Goal: Information Seeking & Learning: Find specific fact

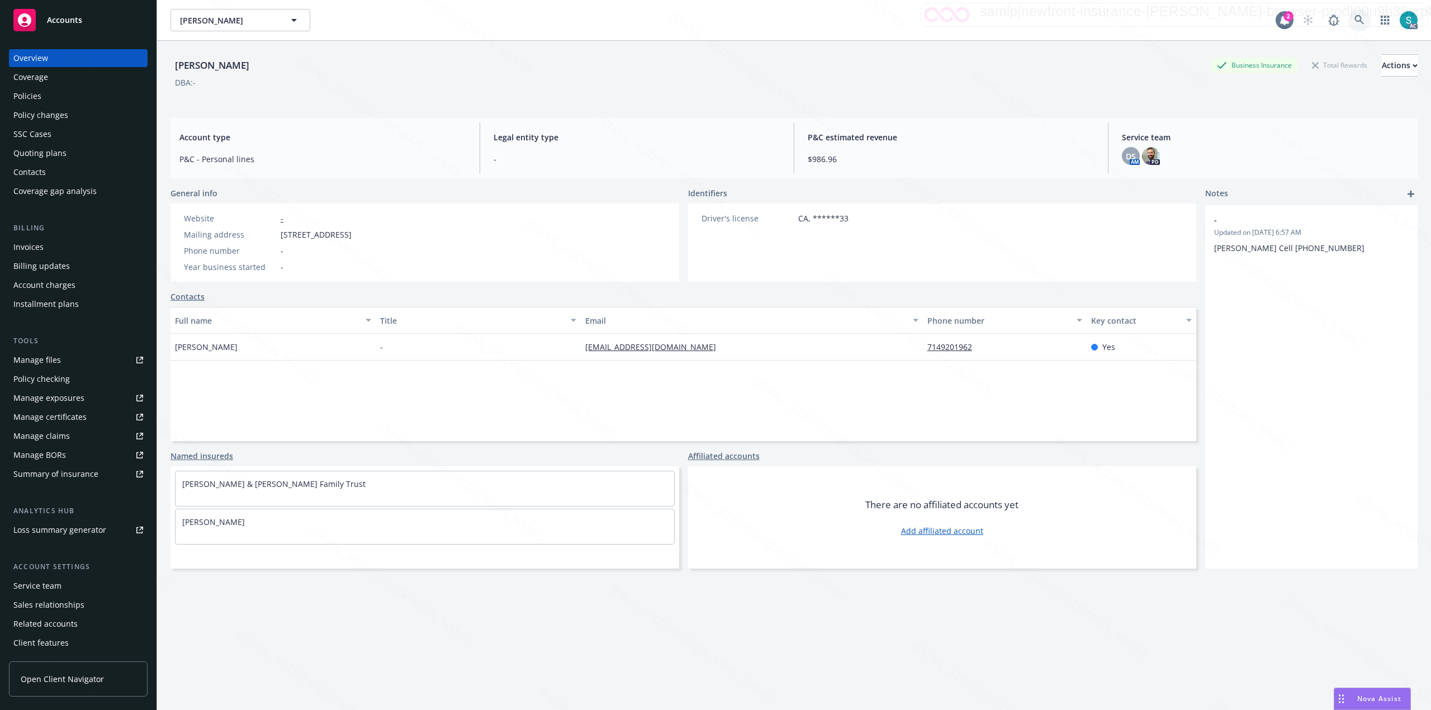
click at [1353, 16] on link at bounding box center [1359, 20] width 22 height 22
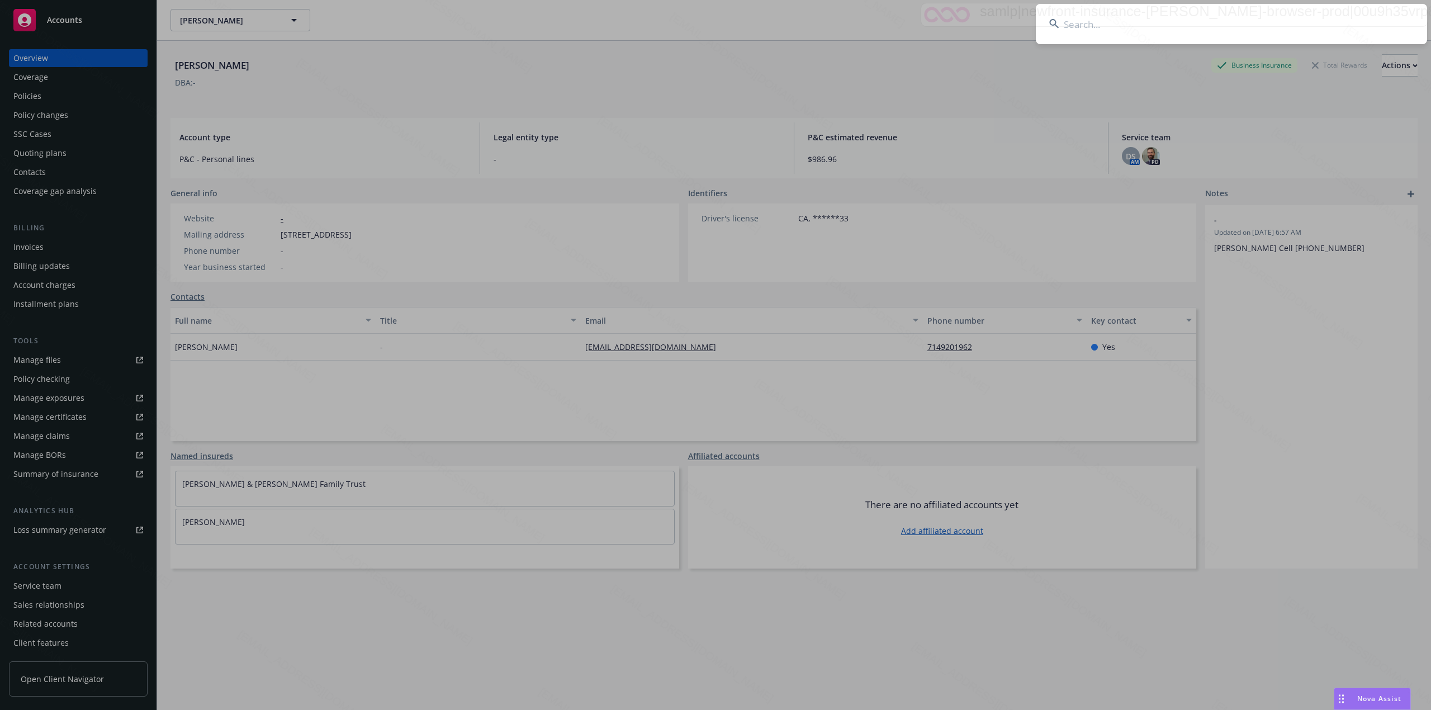
click at [1042, 25] on input at bounding box center [1231, 24] width 391 height 40
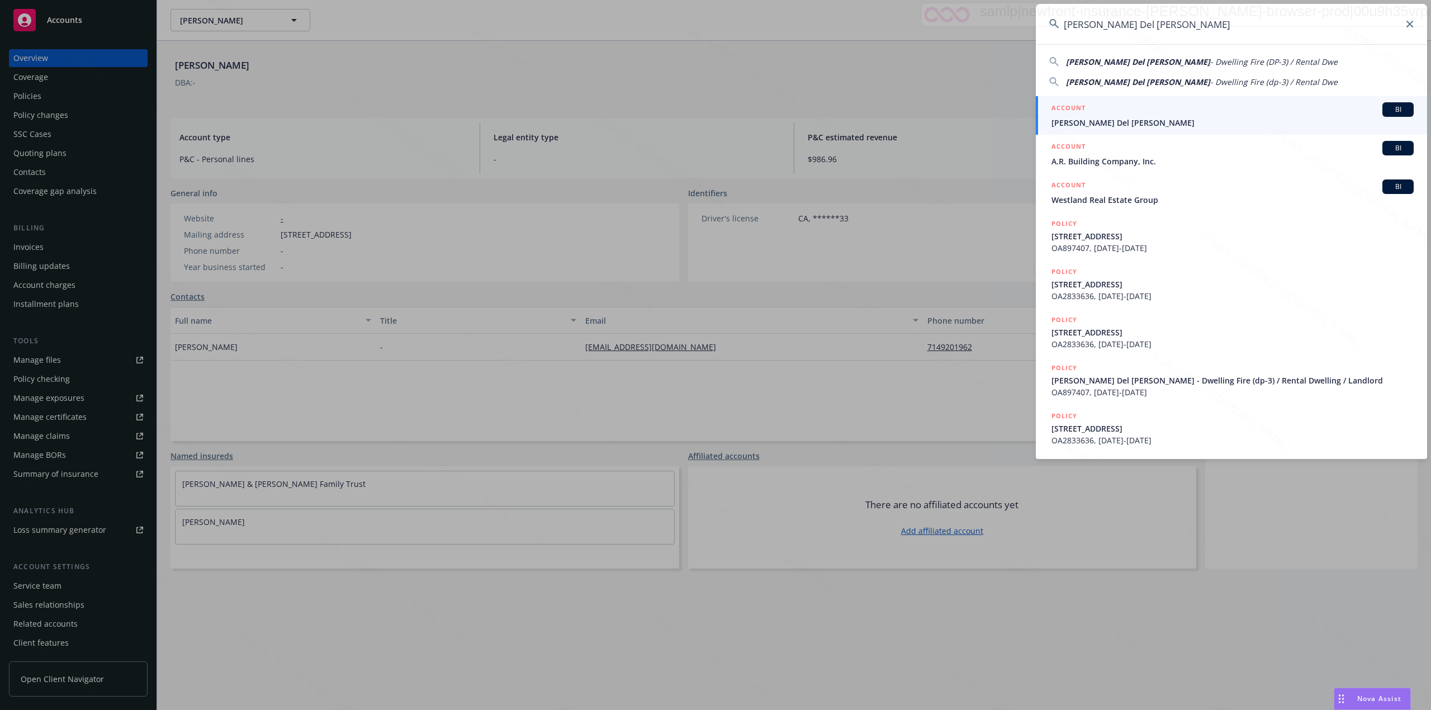
type input "[PERSON_NAME] Del [PERSON_NAME]"
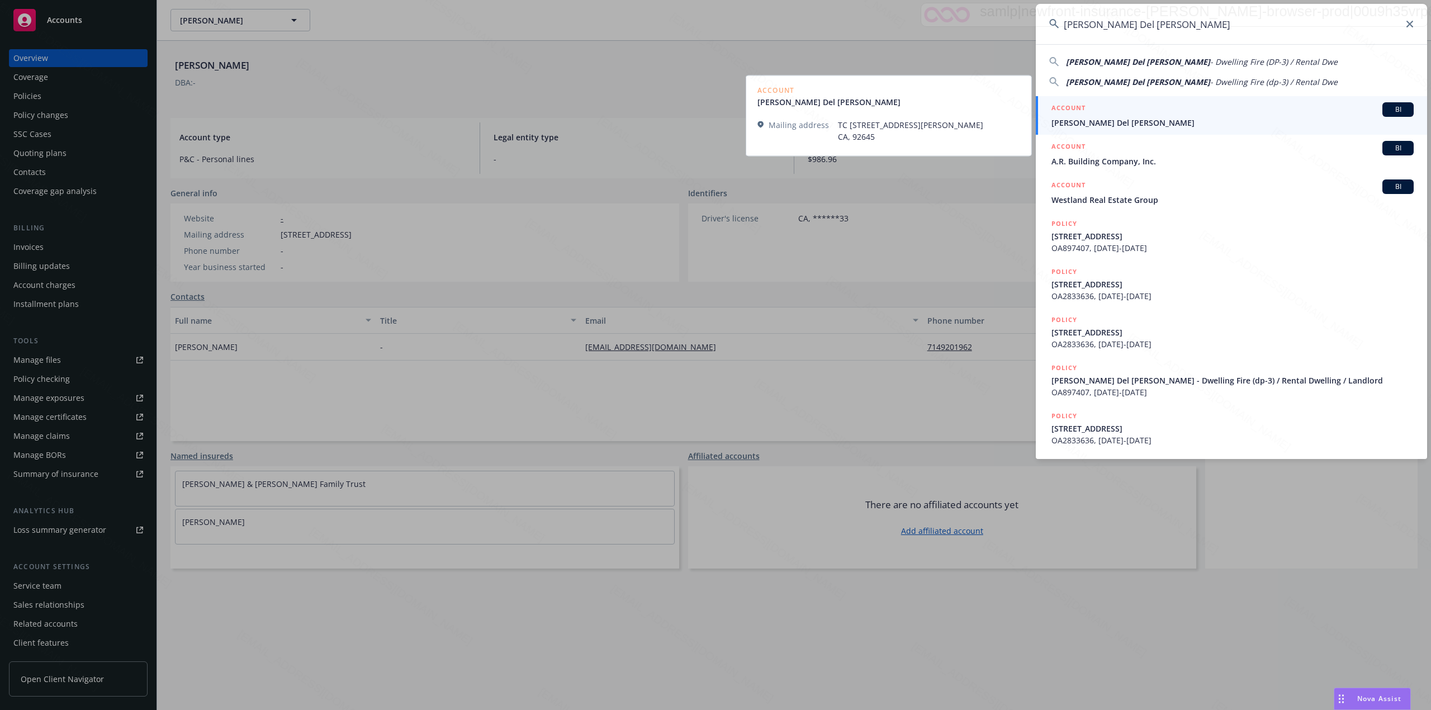
click at [1065, 121] on span "[PERSON_NAME] Del [PERSON_NAME]" at bounding box center [1232, 123] width 362 height 12
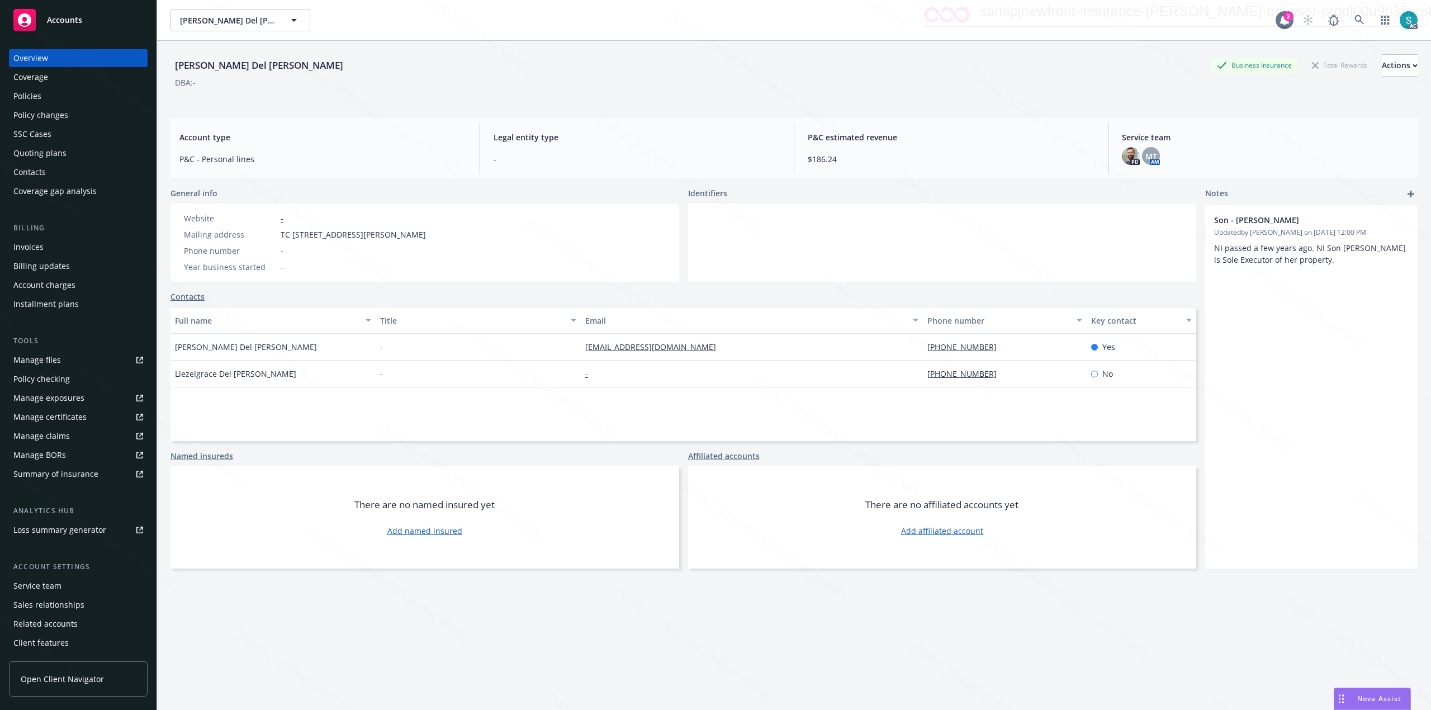
click at [50, 95] on div "Policies" at bounding box center [78, 96] width 130 height 18
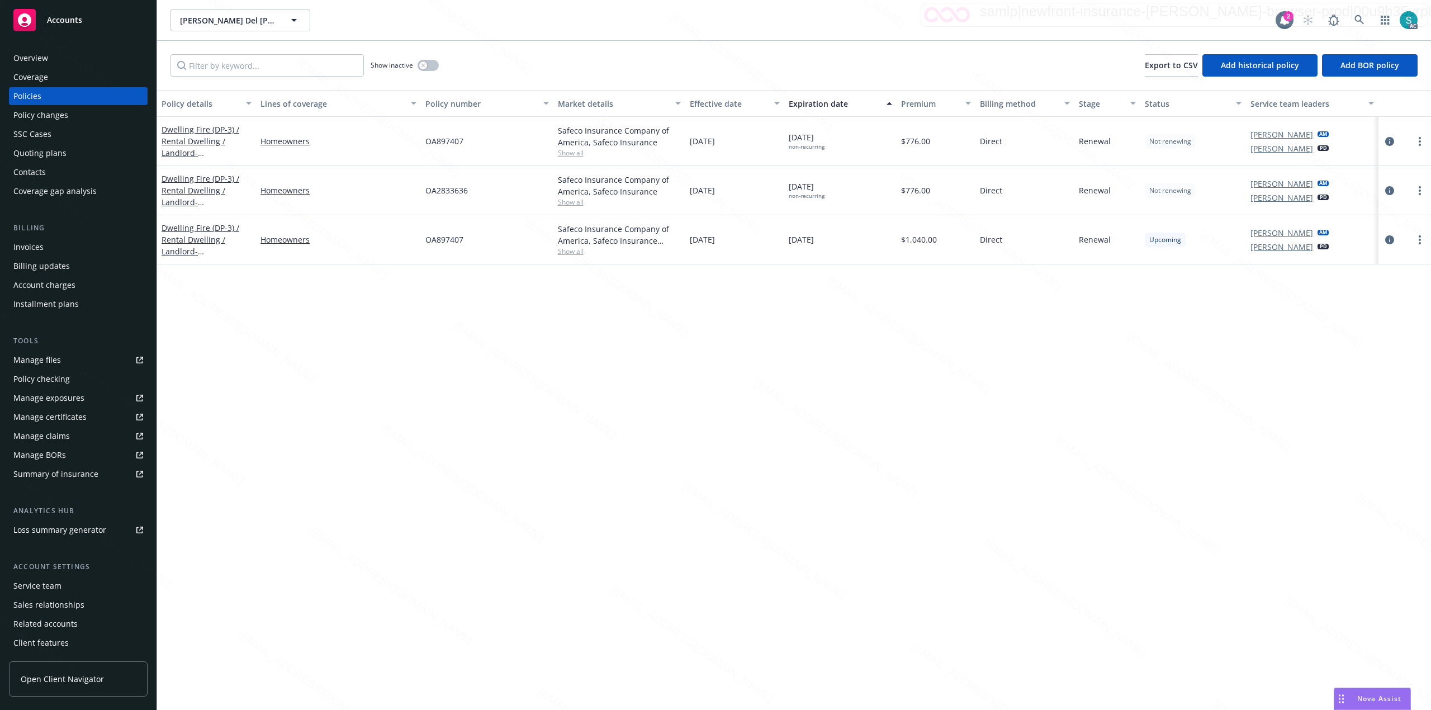
click at [450, 195] on span "OA2833636" at bounding box center [446, 190] width 42 height 12
copy span "OA2833636"
click at [1355, 22] on icon at bounding box center [1359, 20] width 10 height 10
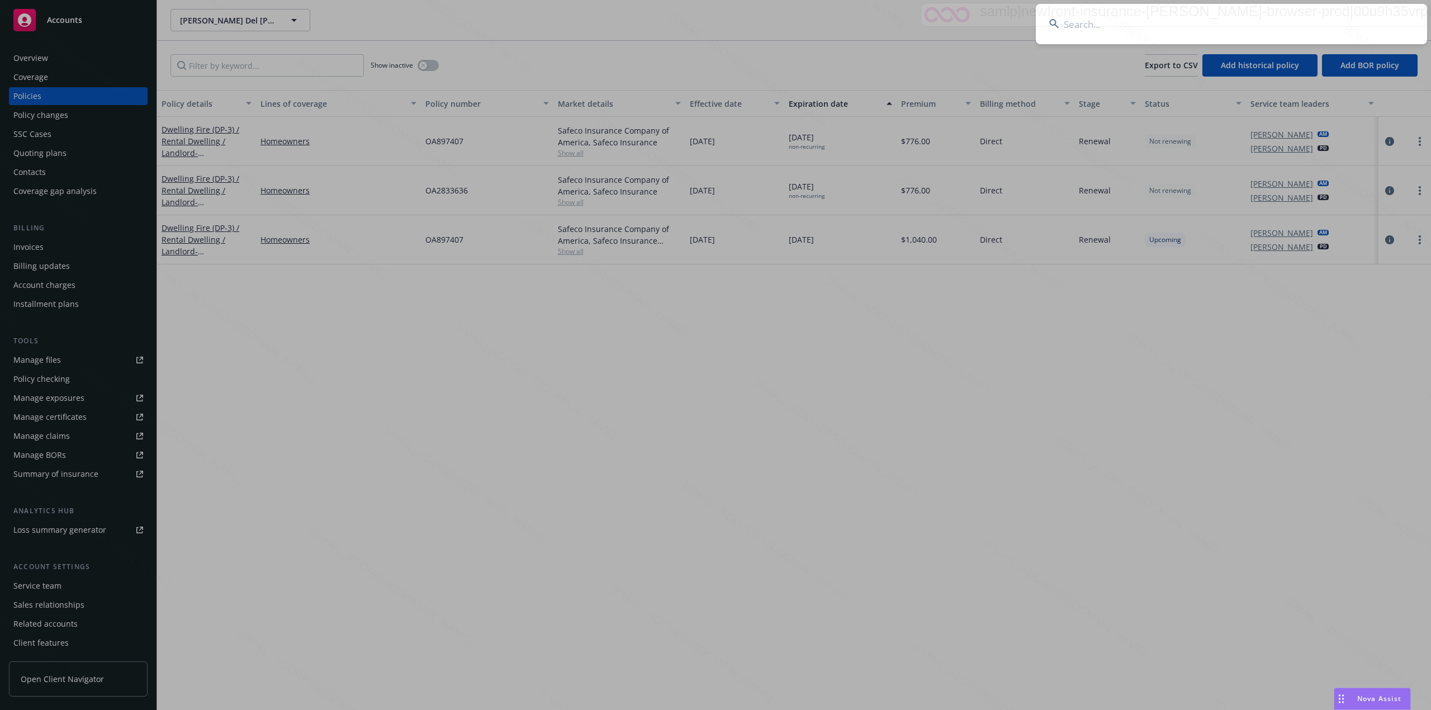
click at [1223, 26] on input at bounding box center [1231, 24] width 391 height 40
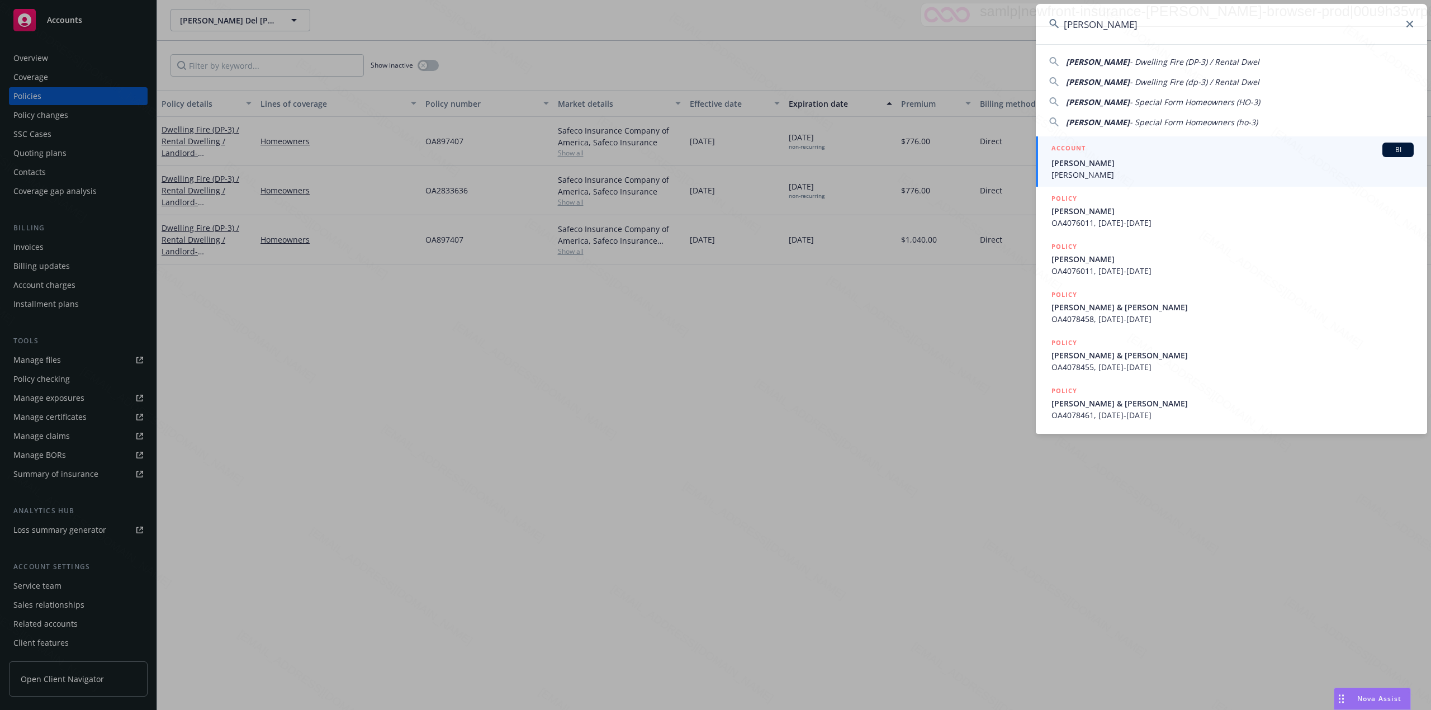
type input "[PERSON_NAME]"
click at [1109, 165] on span "[PERSON_NAME]" at bounding box center [1232, 163] width 362 height 12
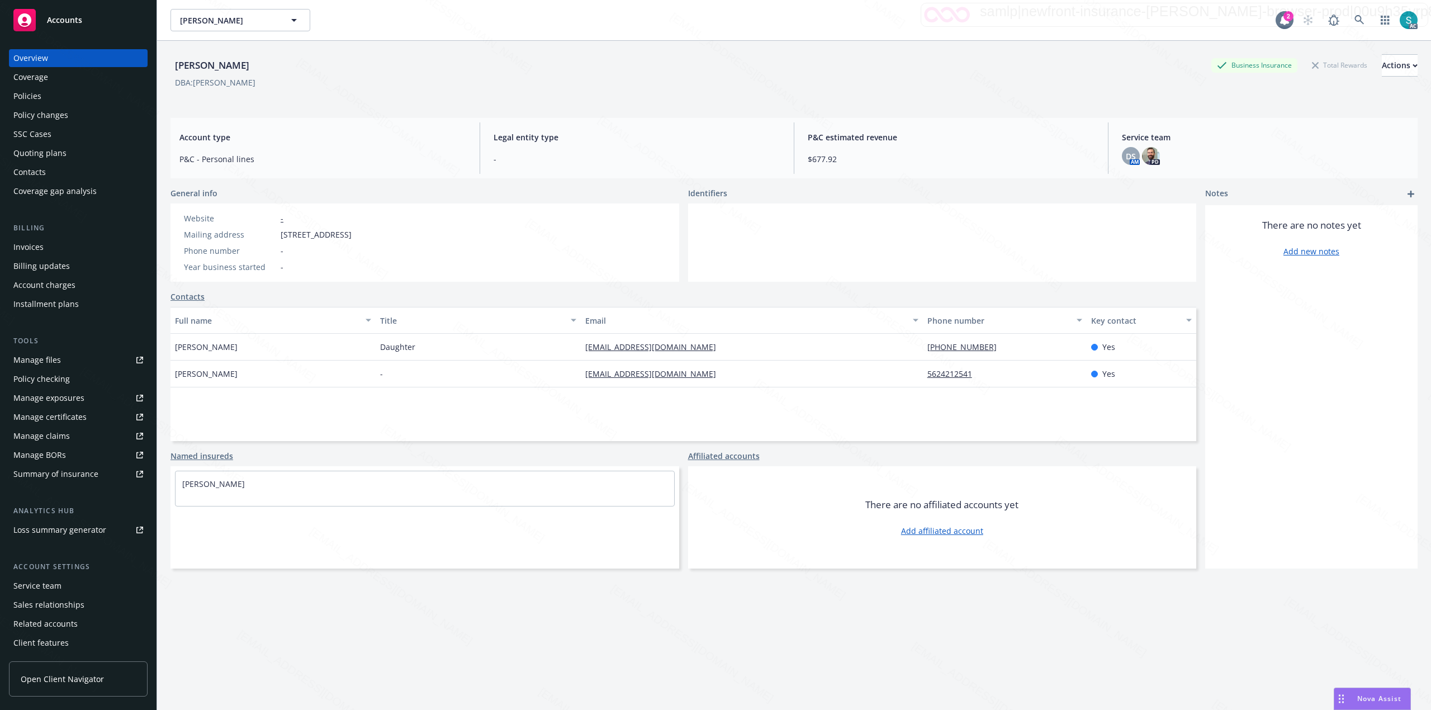
click at [56, 95] on div "Policies" at bounding box center [78, 96] width 130 height 18
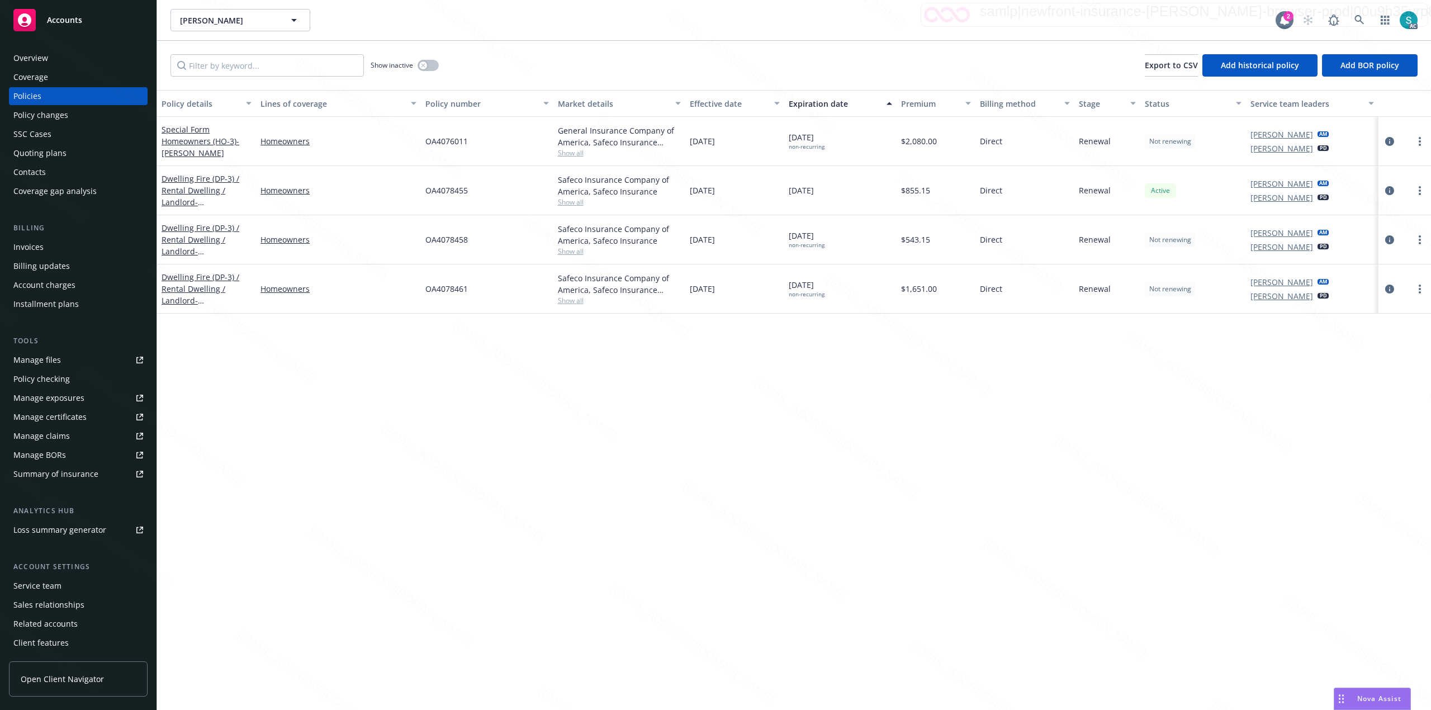
click at [440, 135] on span "OA4076011" at bounding box center [446, 141] width 42 height 12
copy span "OA4076011"
click at [1351, 18] on link at bounding box center [1359, 20] width 22 height 22
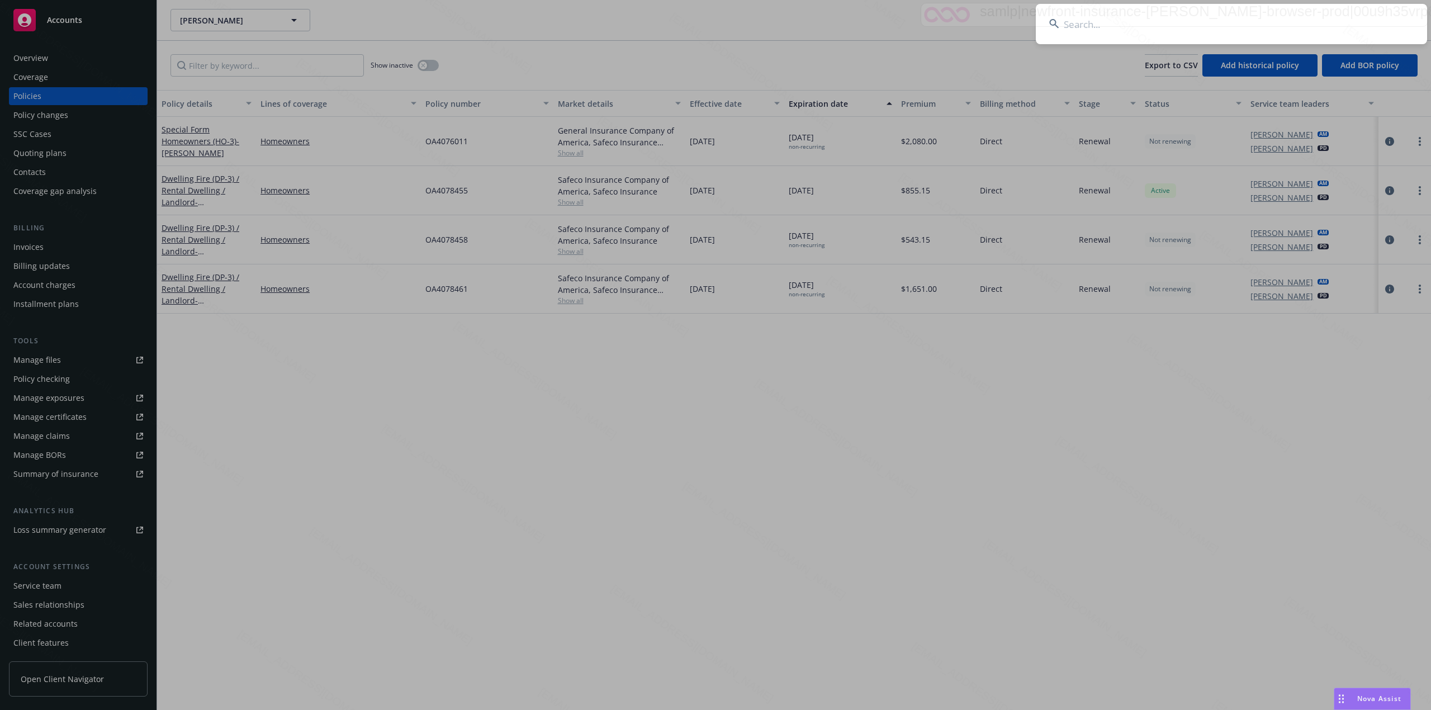
click at [1246, 14] on input at bounding box center [1231, 24] width 391 height 40
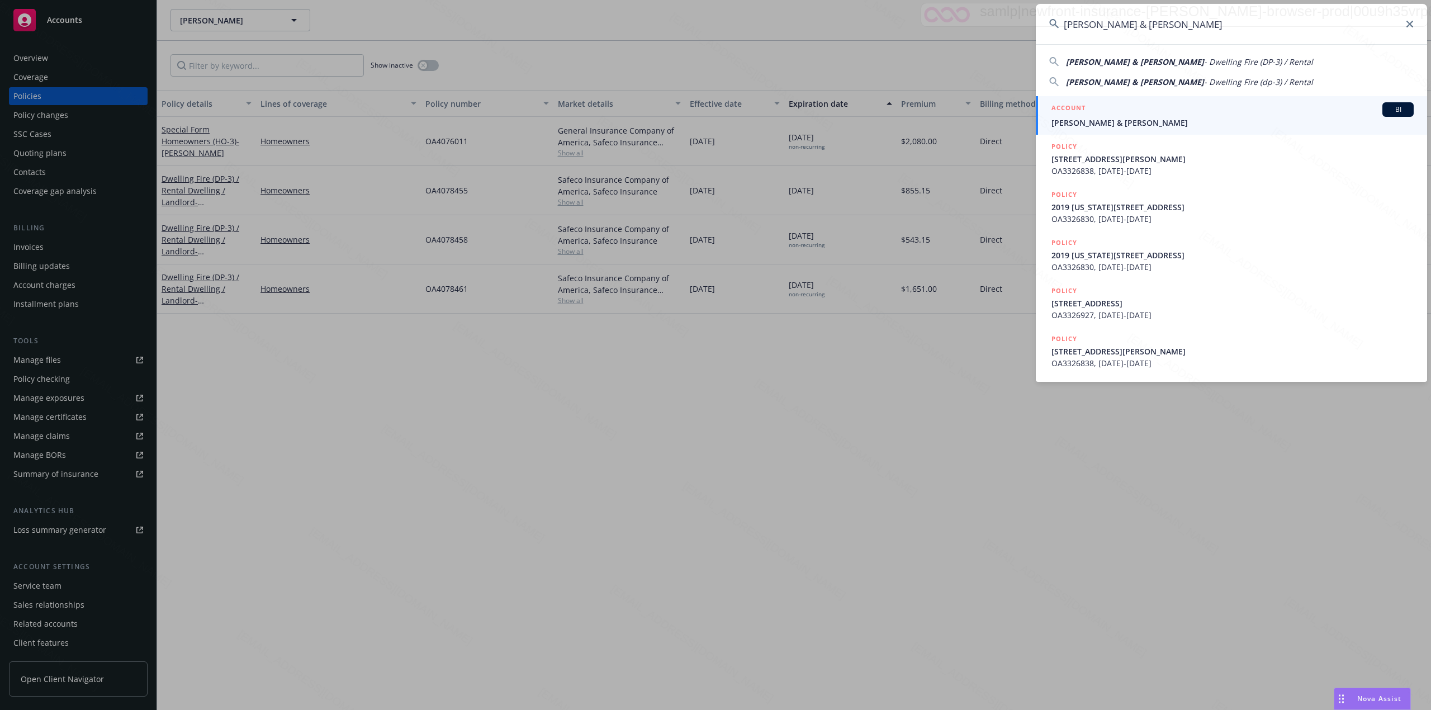
type input "[PERSON_NAME] & [PERSON_NAME]"
click at [1116, 120] on span "[PERSON_NAME] & [PERSON_NAME]" at bounding box center [1232, 123] width 362 height 12
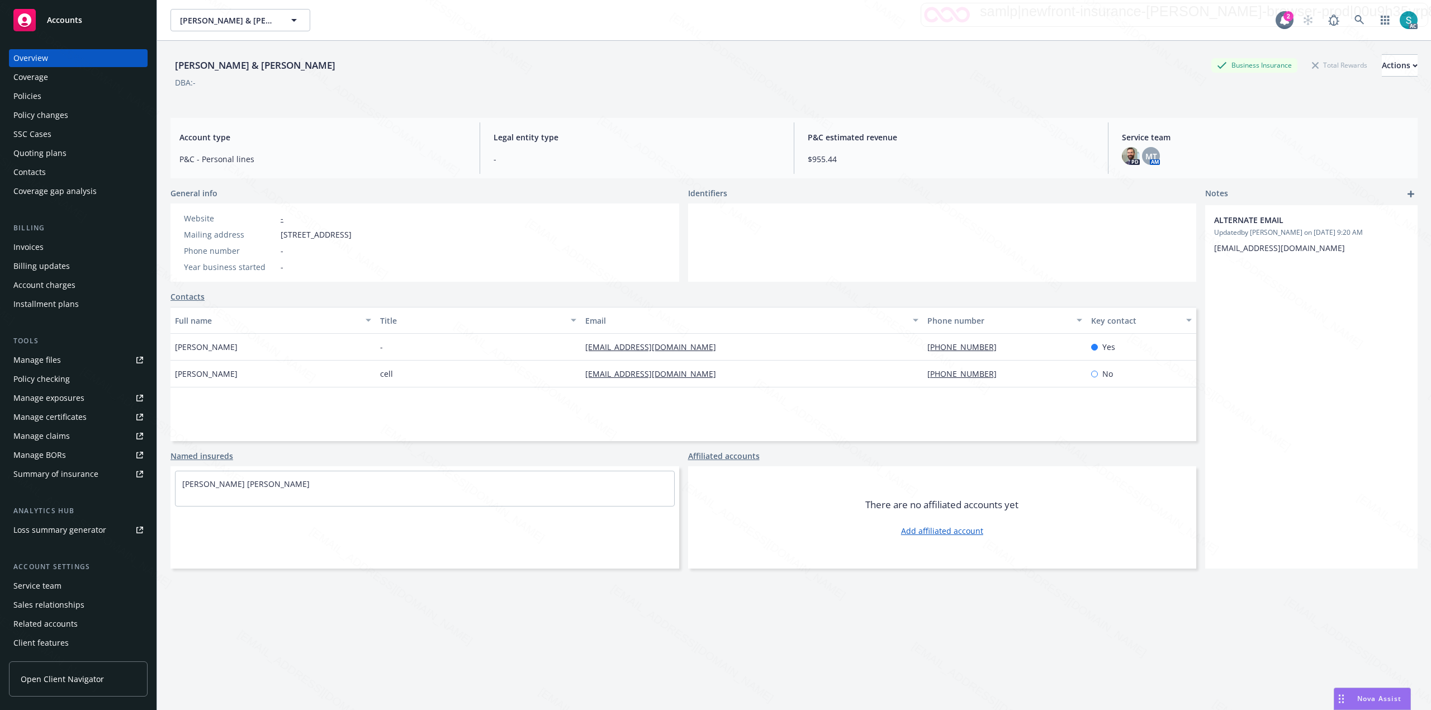
click at [79, 97] on div "Policies" at bounding box center [78, 96] width 130 height 18
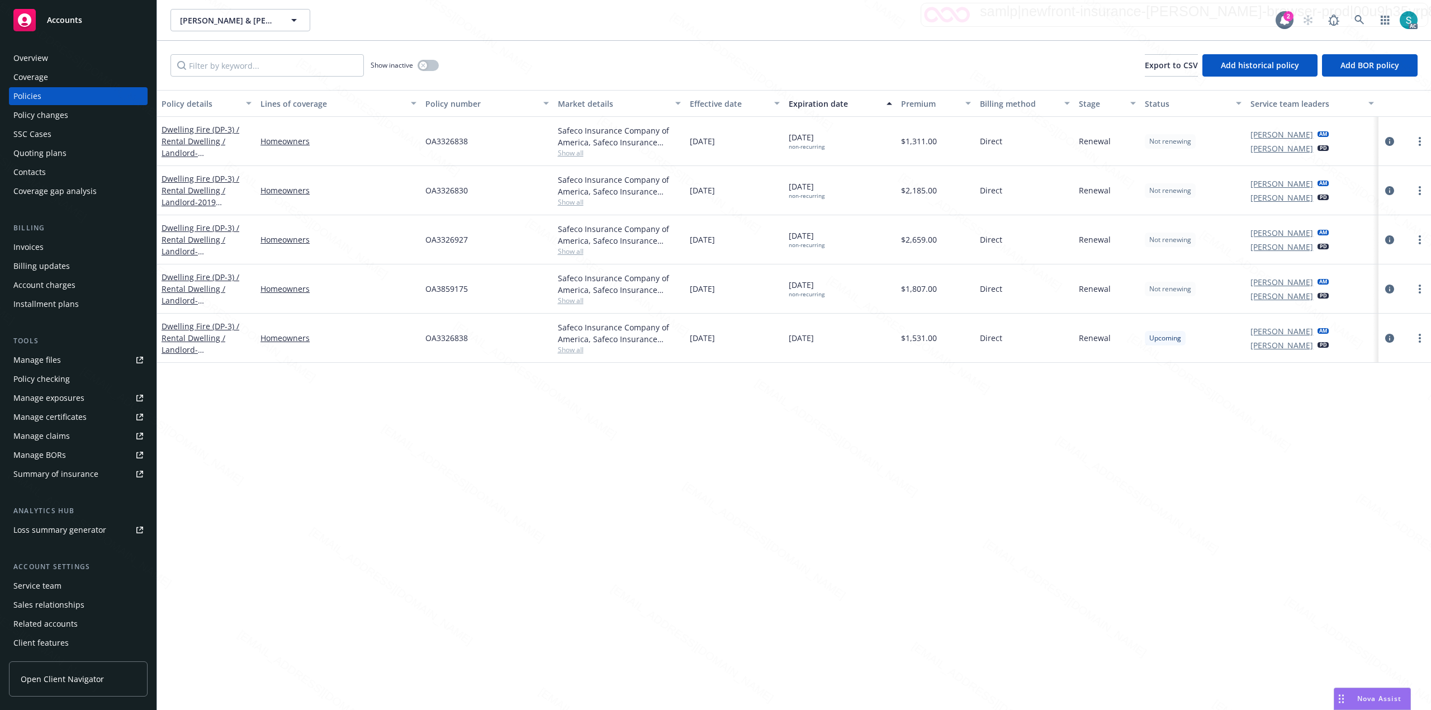
click at [448, 137] on span "OA3326838" at bounding box center [446, 141] width 42 height 12
copy span "OA3326838"
click at [452, 194] on span "OA3326830" at bounding box center [446, 190] width 42 height 12
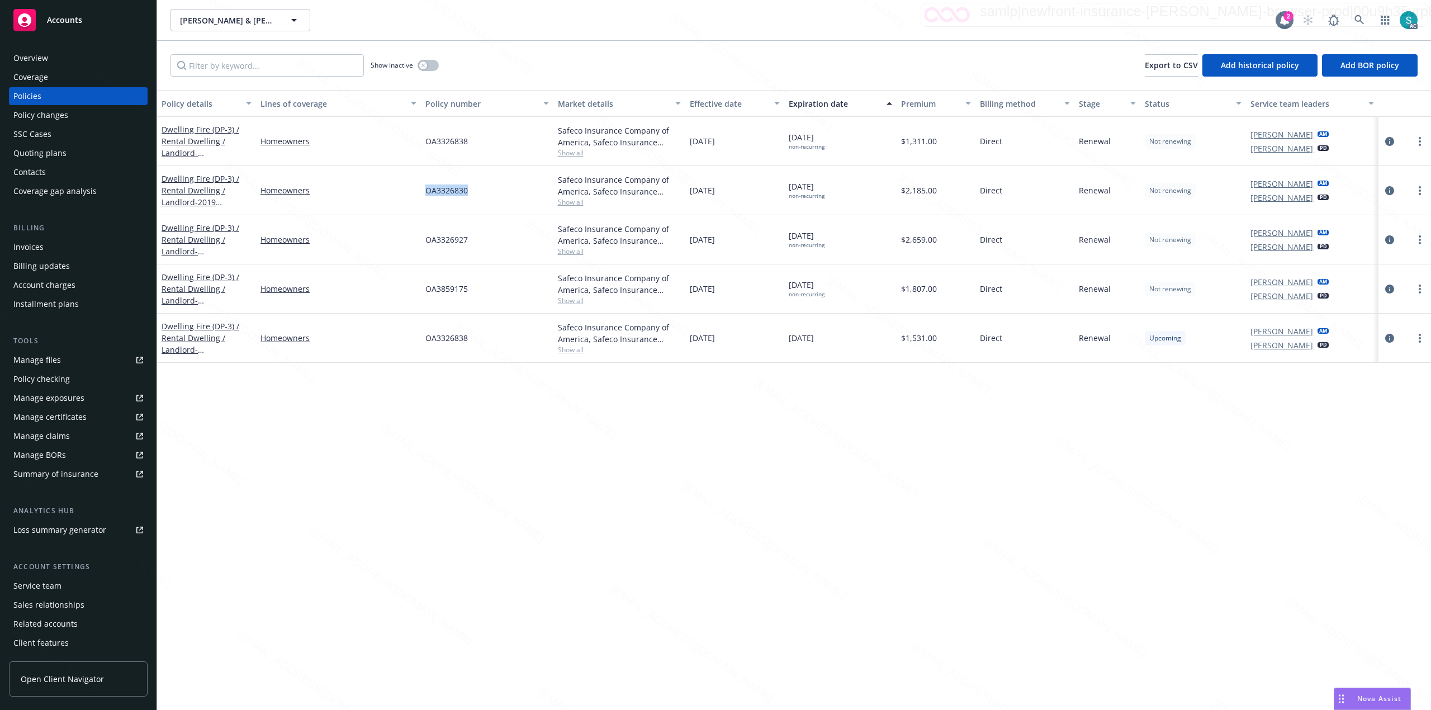
copy span "OA3326830"
click at [445, 235] on span "OA3326927" at bounding box center [446, 240] width 42 height 12
copy span "OA3326927"
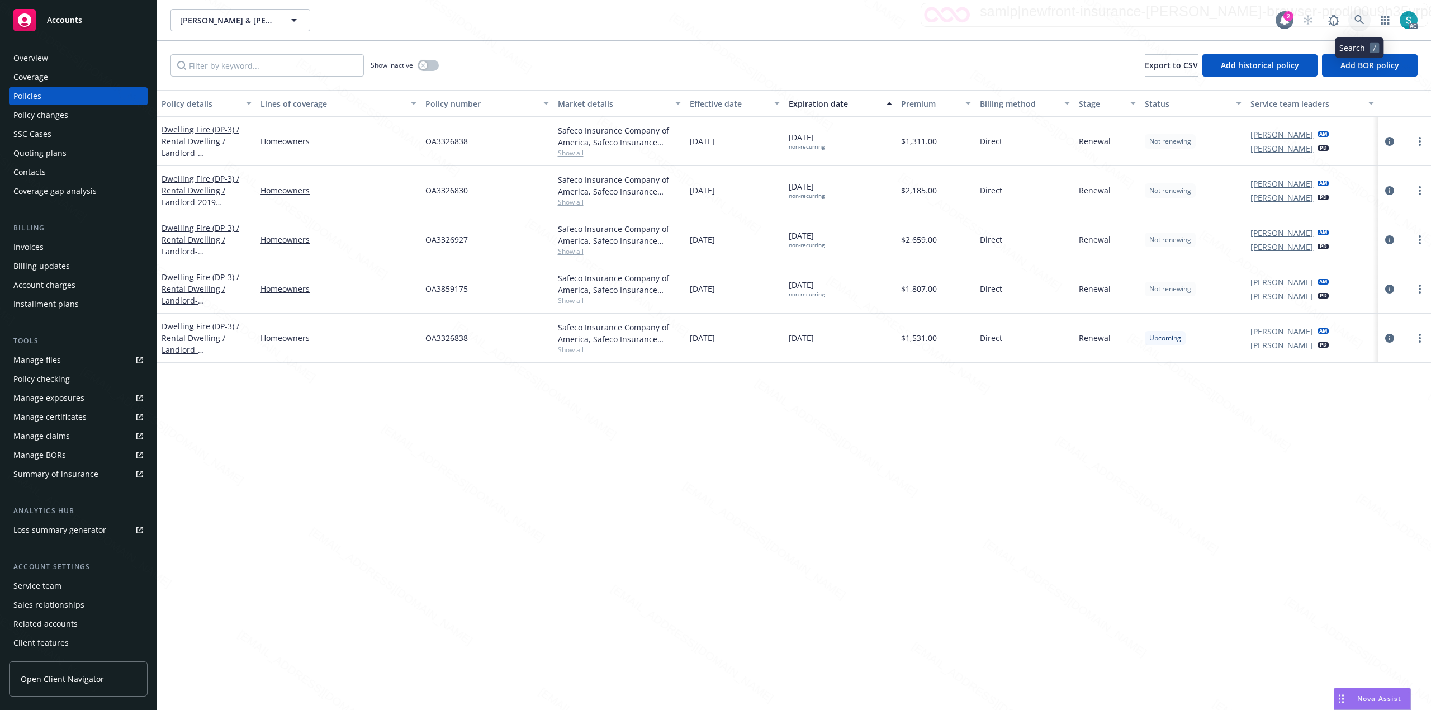
click at [1358, 22] on icon at bounding box center [1359, 20] width 10 height 10
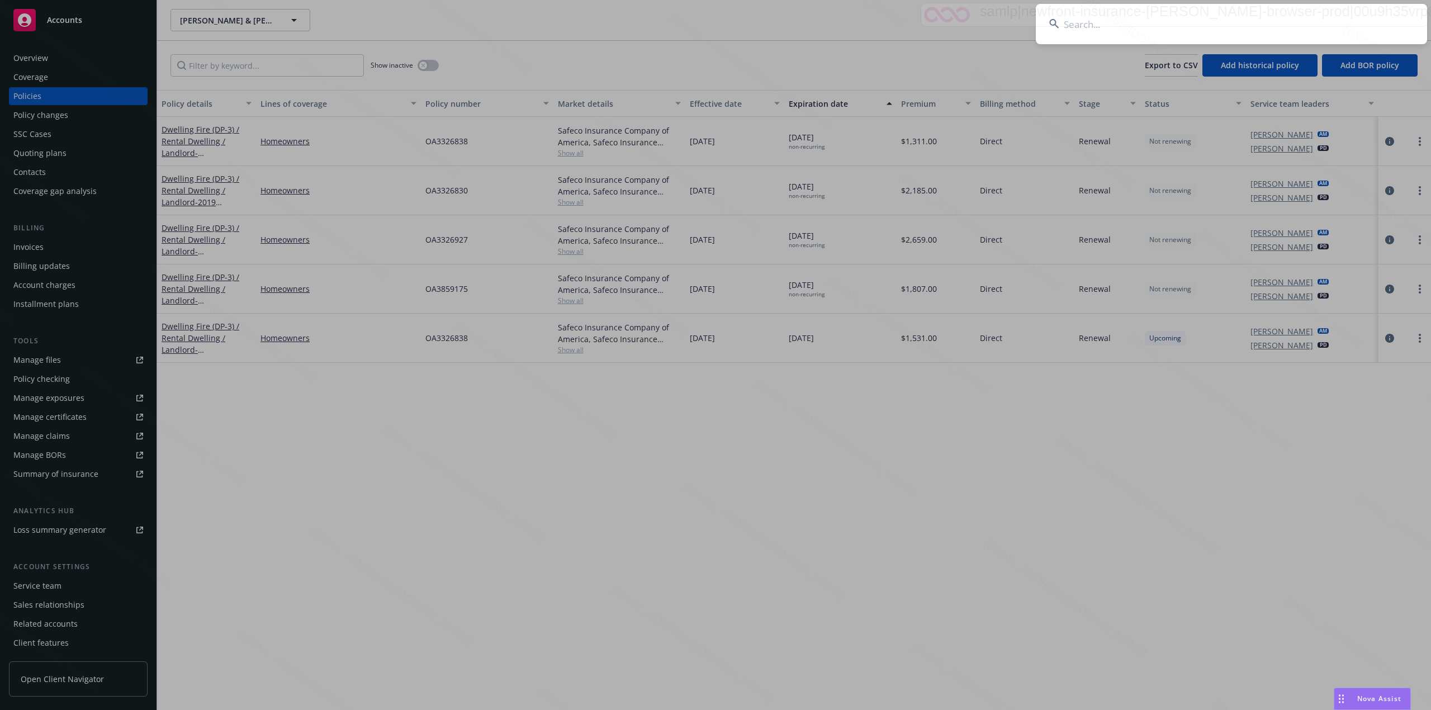
click at [1165, 20] on input at bounding box center [1231, 24] width 391 height 40
type input "Summer [PERSON_NAME] & [PERSON_NAME] [PERSON_NAME] III"
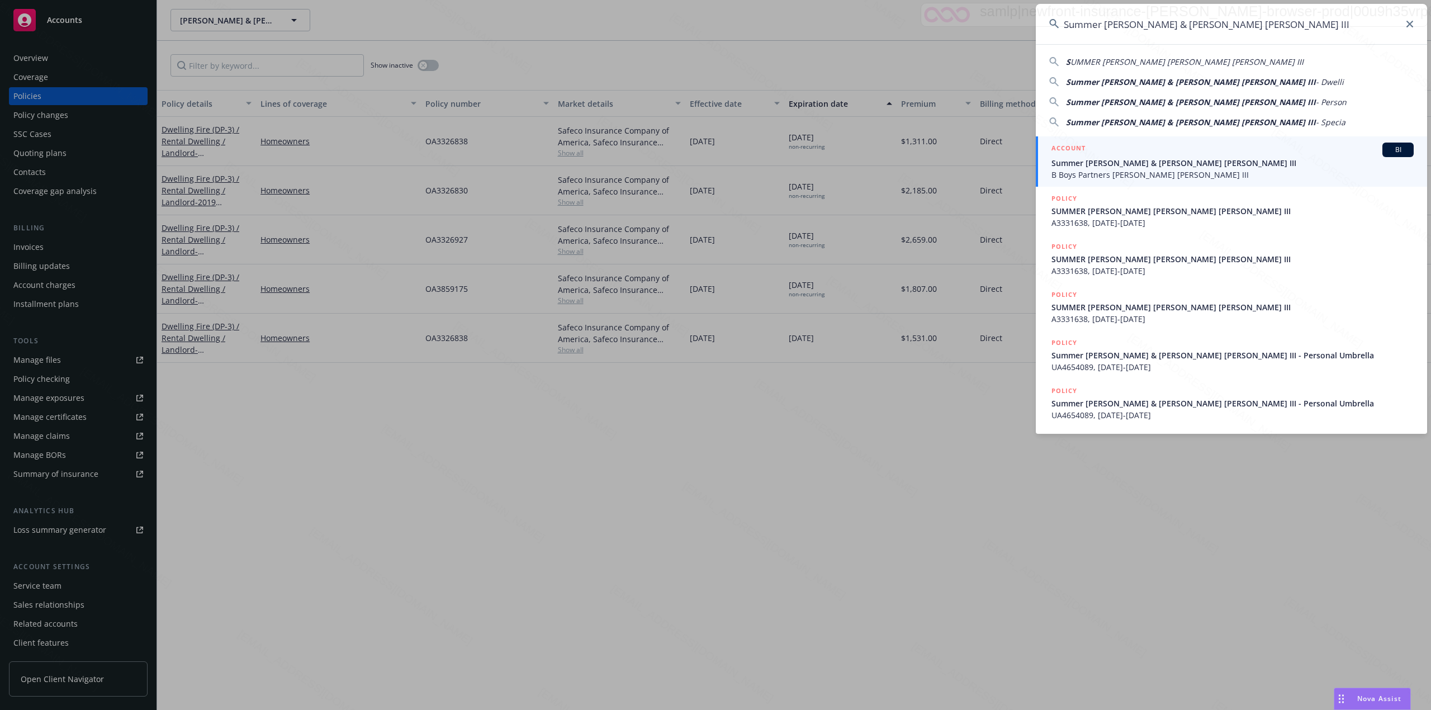
click at [1116, 162] on span "Summer [PERSON_NAME] & [PERSON_NAME] [PERSON_NAME] III" at bounding box center [1232, 163] width 362 height 12
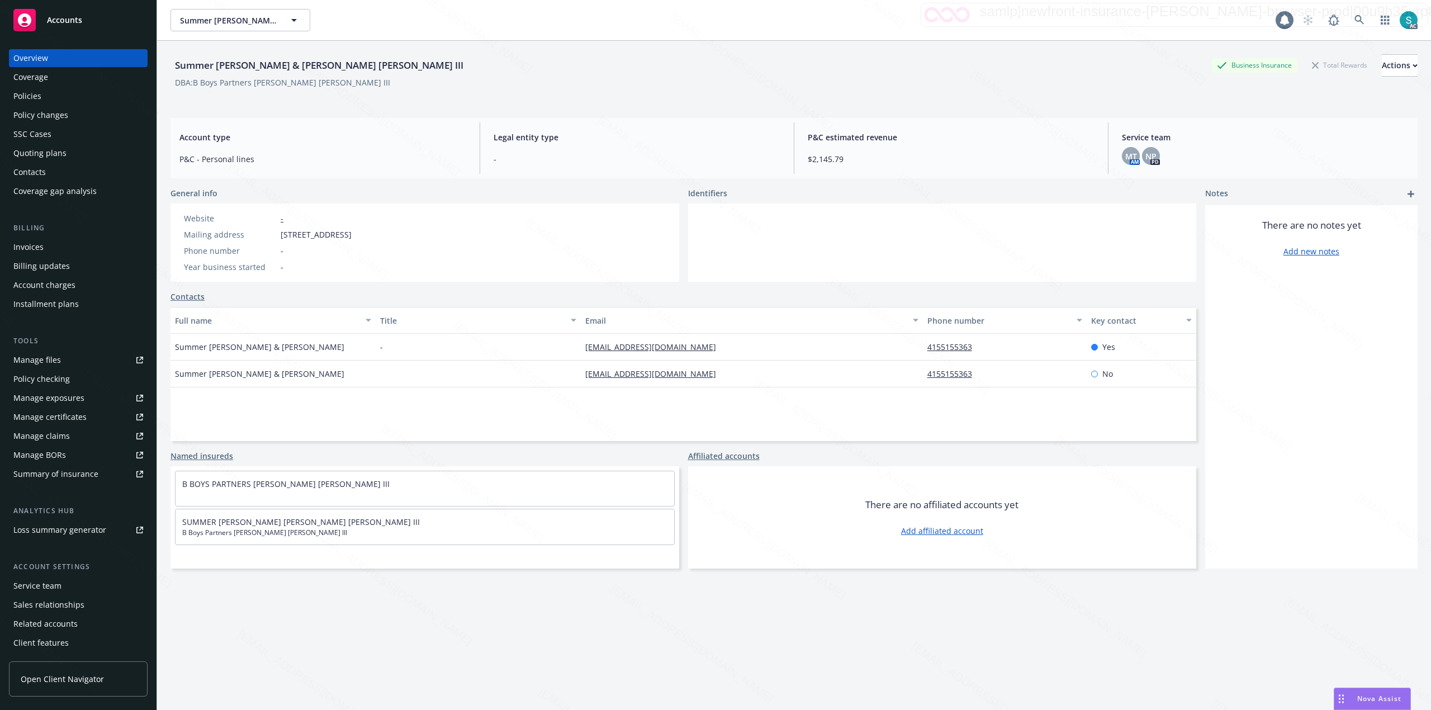
click at [61, 95] on div "Policies" at bounding box center [78, 96] width 130 height 18
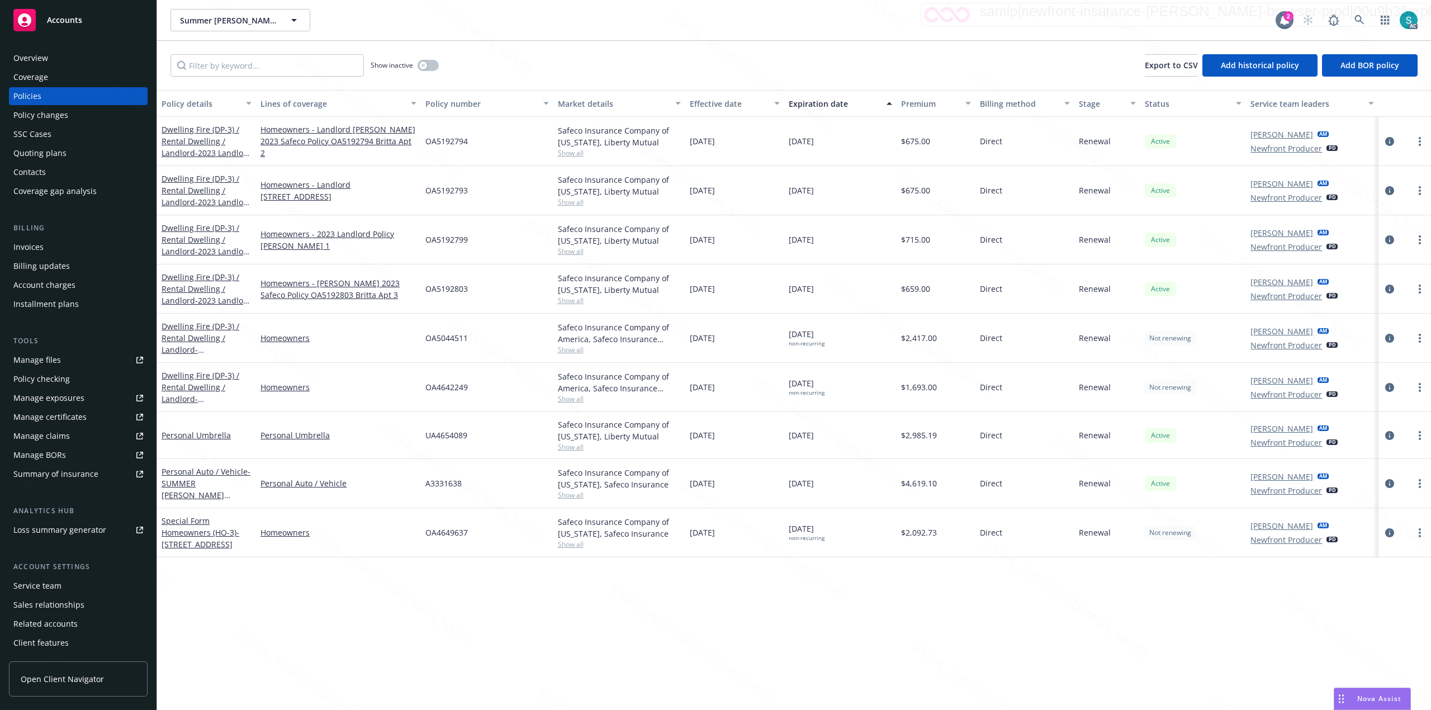
click at [433, 141] on span "OA5192794" at bounding box center [446, 141] width 42 height 12
copy span "OA5192794"
click at [454, 141] on span "OA5192794" at bounding box center [446, 141] width 42 height 12
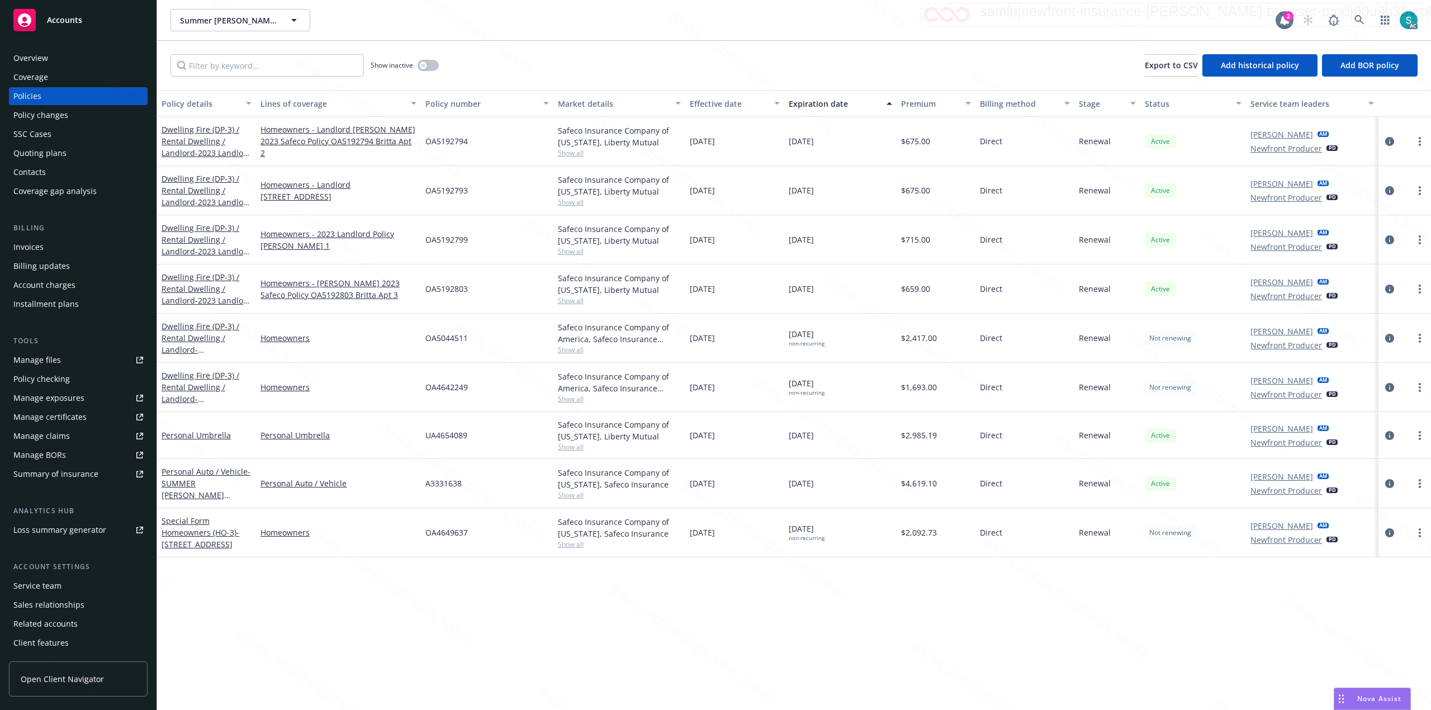
click at [454, 141] on span "OA5192794" at bounding box center [446, 141] width 42 height 12
click at [305, 77] on div "Show inactive Export to CSV Add historical policy Add BOR policy" at bounding box center [794, 65] width 1274 height 49
click at [305, 68] on input "Filter by keyword..." at bounding box center [266, 65] width 193 height 22
paste input "OA5192794"
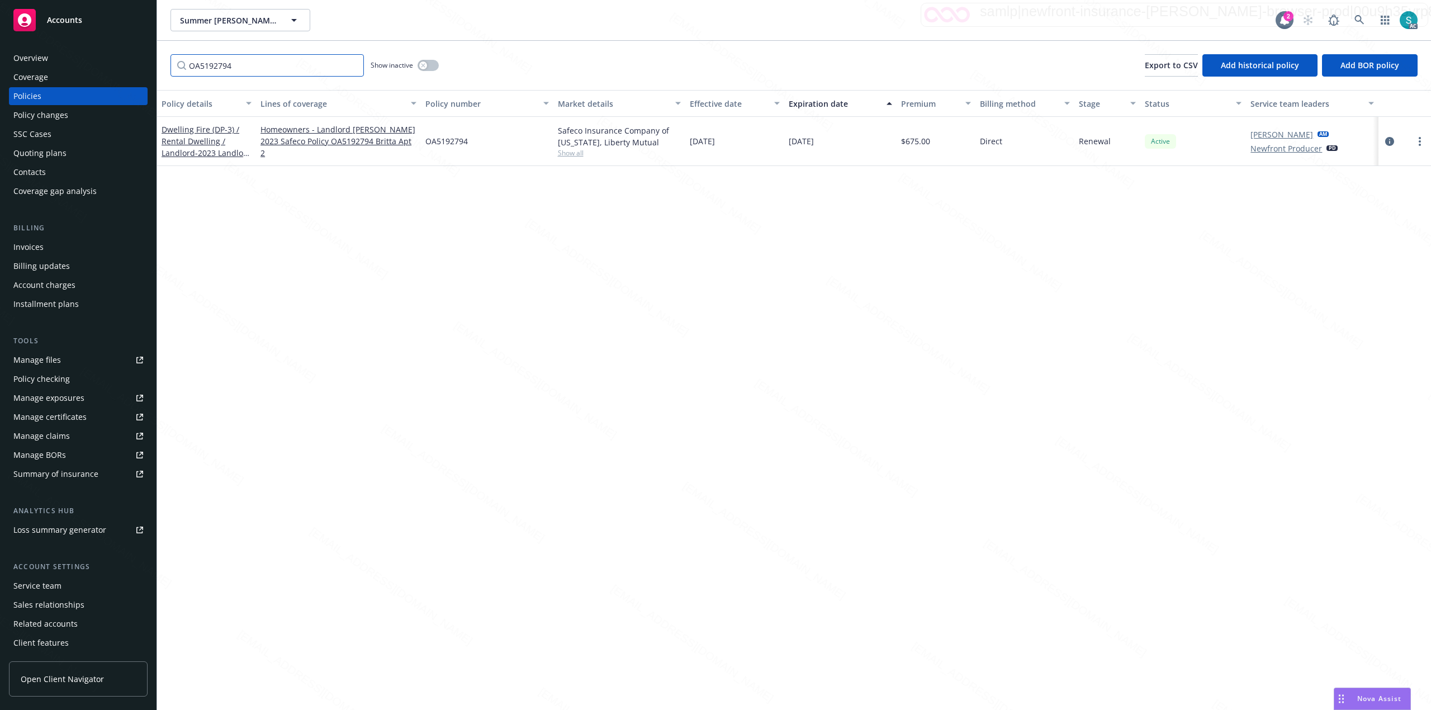
type input "OA5192794"
click at [524, 64] on div "OA5192794 Show inactive Export to CSV Add historical policy Add BOR policy" at bounding box center [794, 65] width 1274 height 49
click at [336, 68] on input "OA5192794" at bounding box center [266, 65] width 193 height 22
click at [349, 63] on input "OA5192794" at bounding box center [266, 65] width 193 height 22
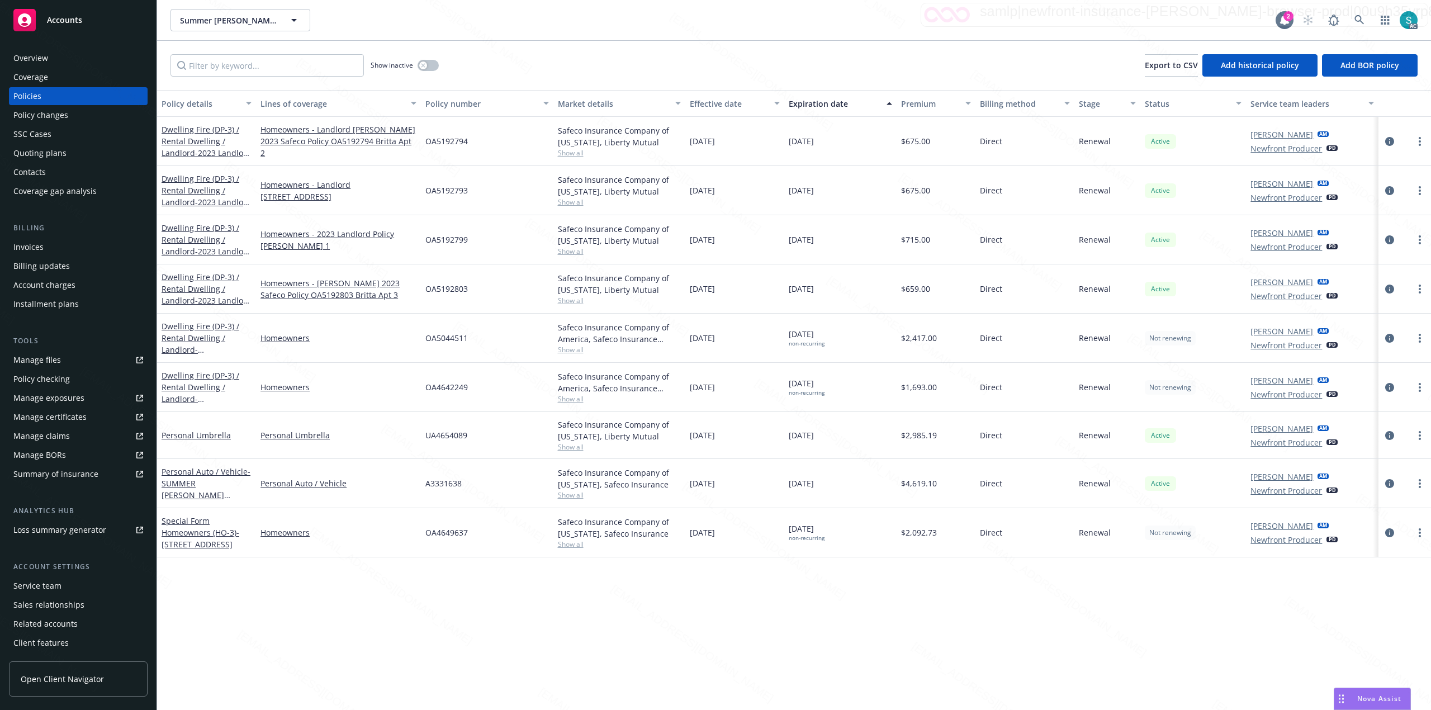
click at [438, 191] on span "OA5192793" at bounding box center [446, 190] width 42 height 12
copy span "OA5192793"
click at [443, 233] on div "OA5192799" at bounding box center [487, 239] width 132 height 49
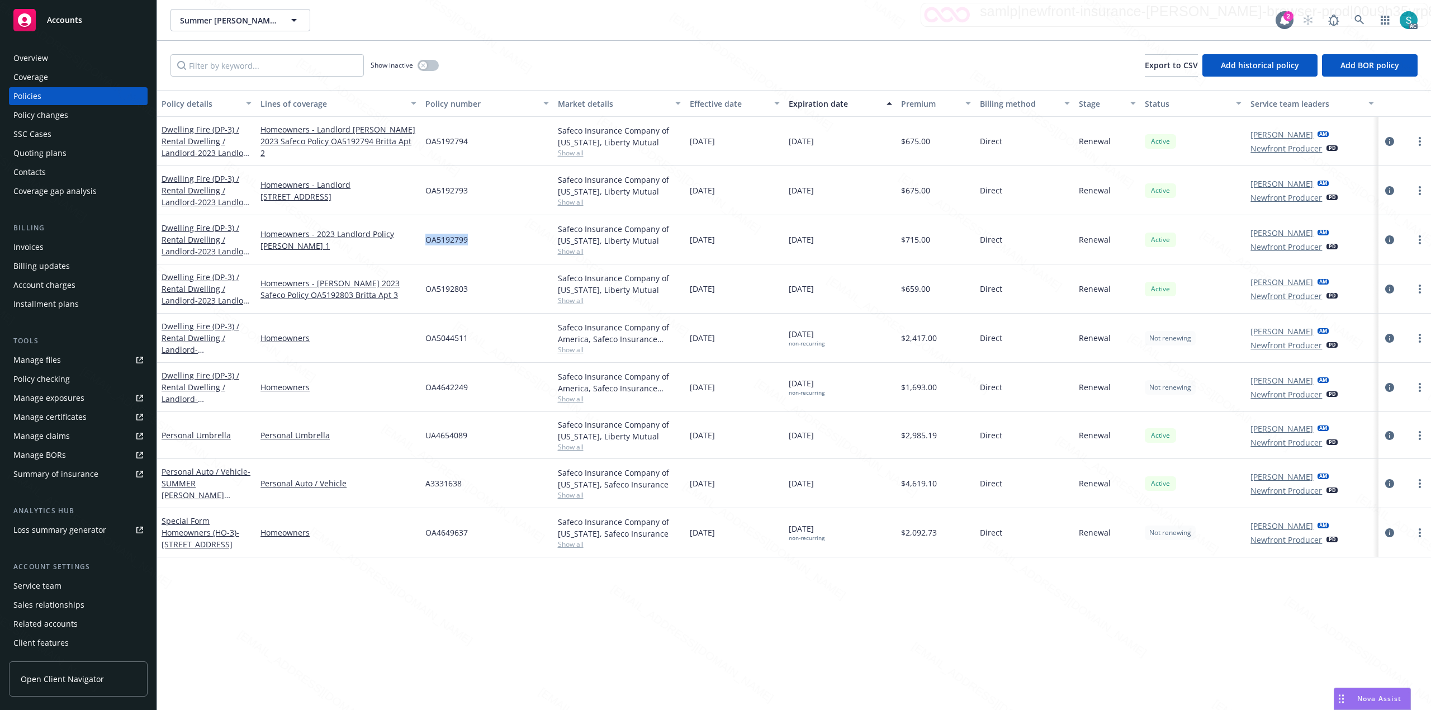
click at [443, 233] on div "OA5192799" at bounding box center [487, 239] width 132 height 49
click at [454, 284] on span "OA5192803" at bounding box center [446, 289] width 42 height 12
click at [448, 288] on span "OA5192803" at bounding box center [446, 289] width 42 height 12
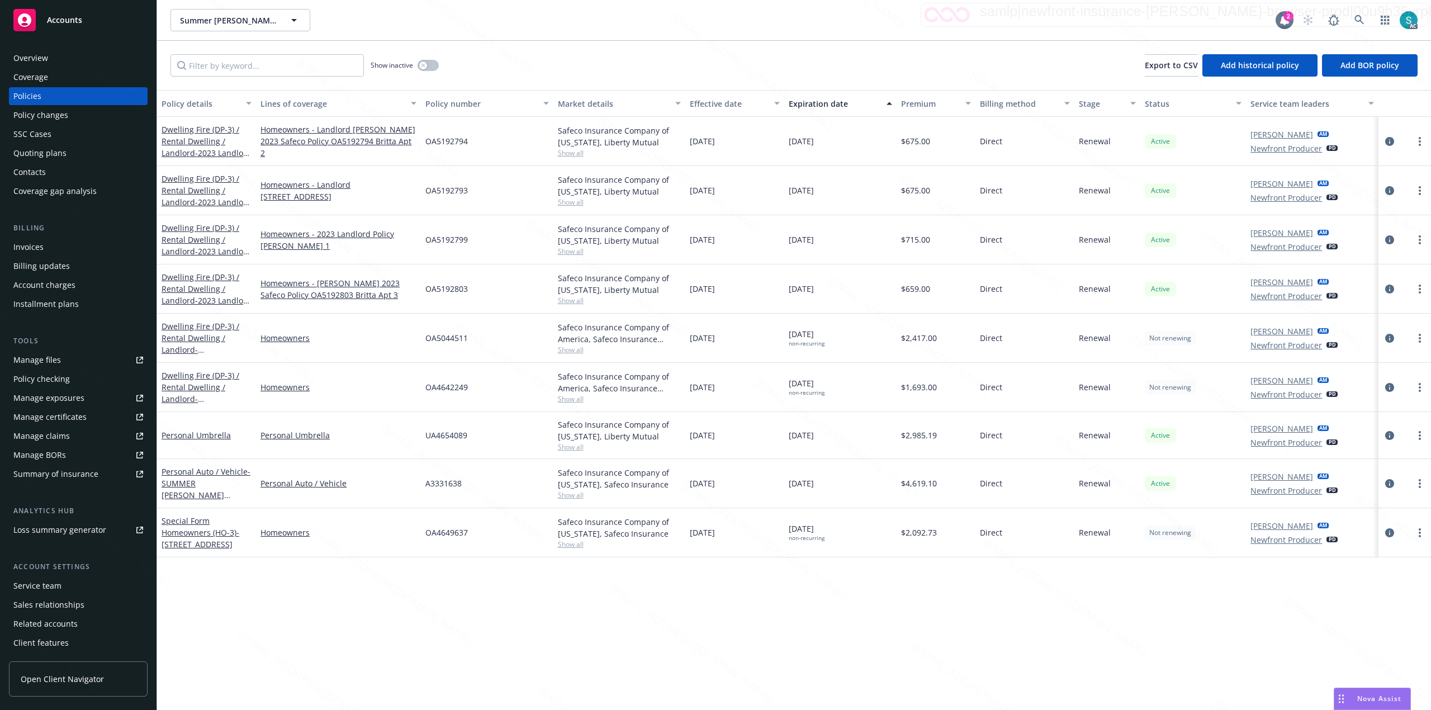
click at [449, 289] on span "OA5192803" at bounding box center [446, 289] width 42 height 12
click at [1360, 21] on icon at bounding box center [1359, 20] width 10 height 10
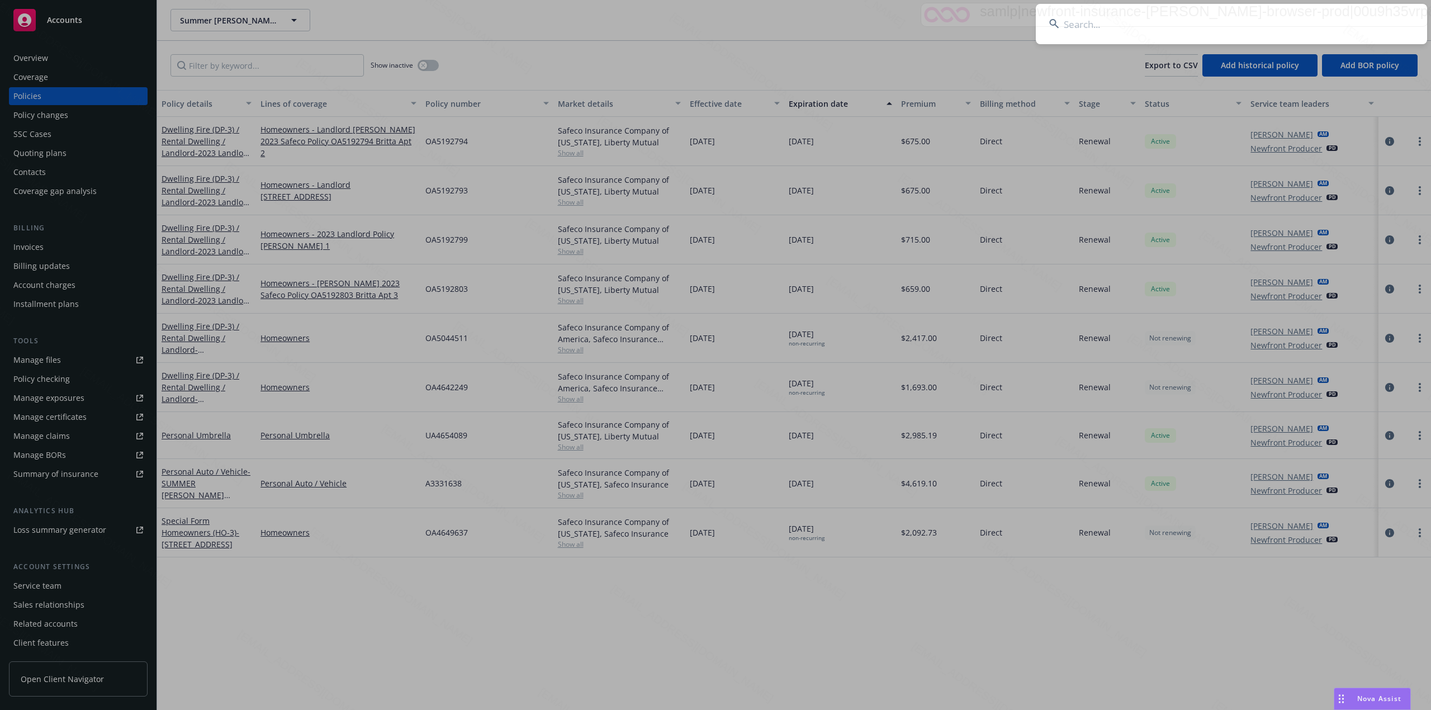
click at [1233, 16] on input at bounding box center [1231, 24] width 391 height 40
type input "[PERSON_NAME]"
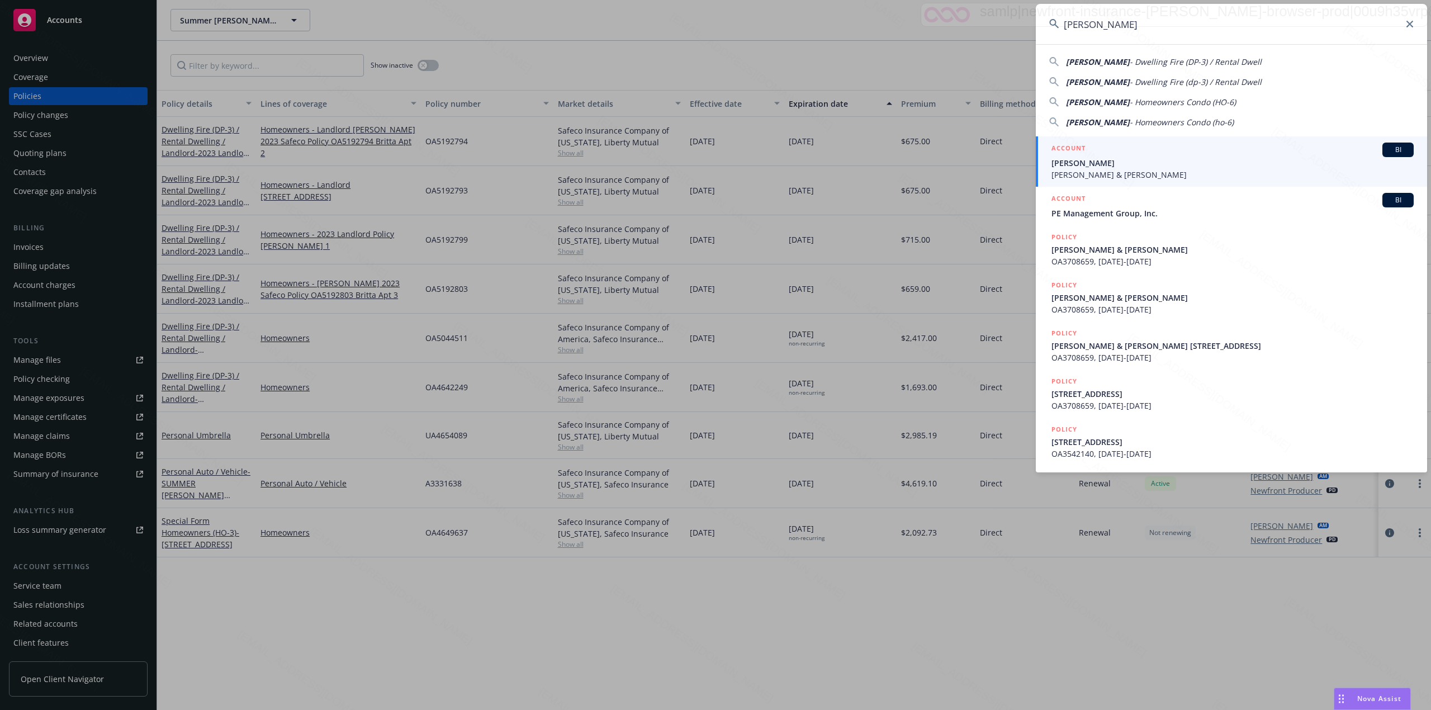
click at [1100, 169] on span "[PERSON_NAME] & [PERSON_NAME]" at bounding box center [1232, 175] width 362 height 12
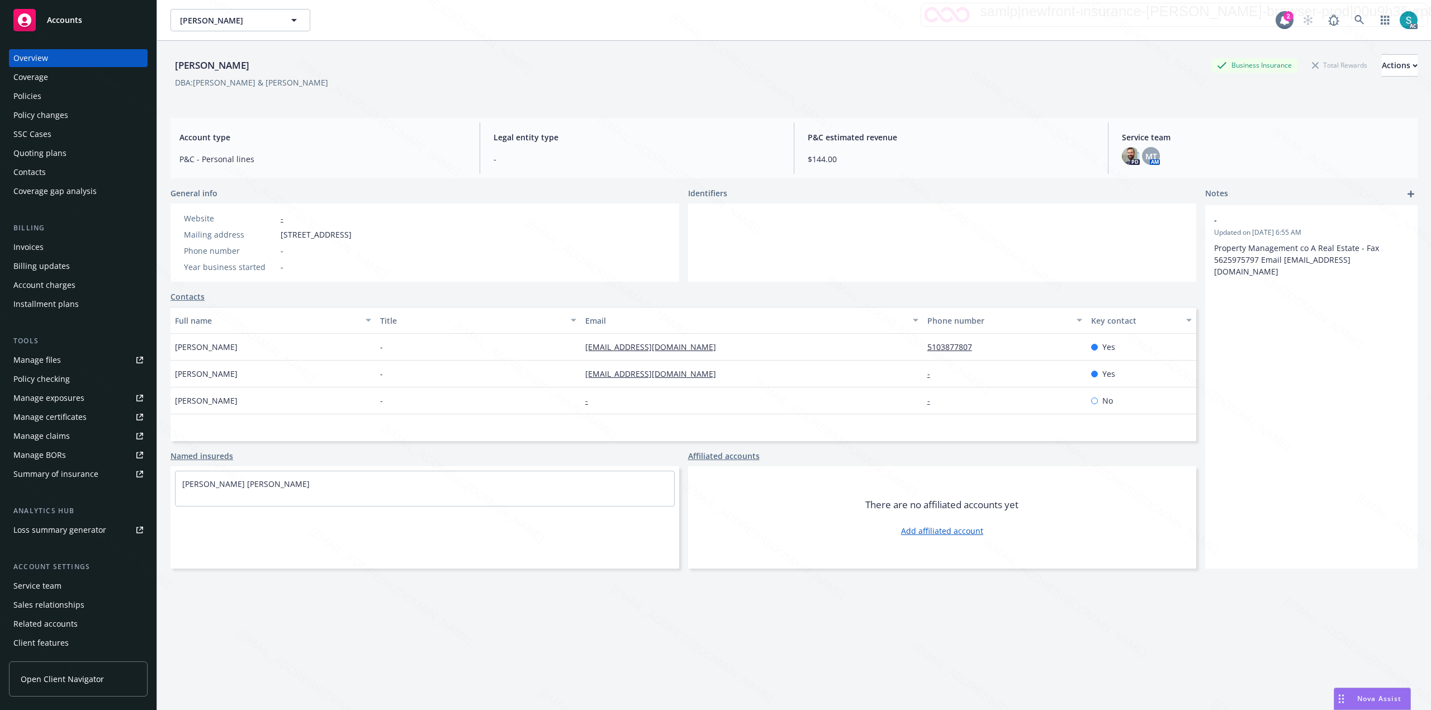
click at [72, 98] on div "Policies" at bounding box center [78, 96] width 130 height 18
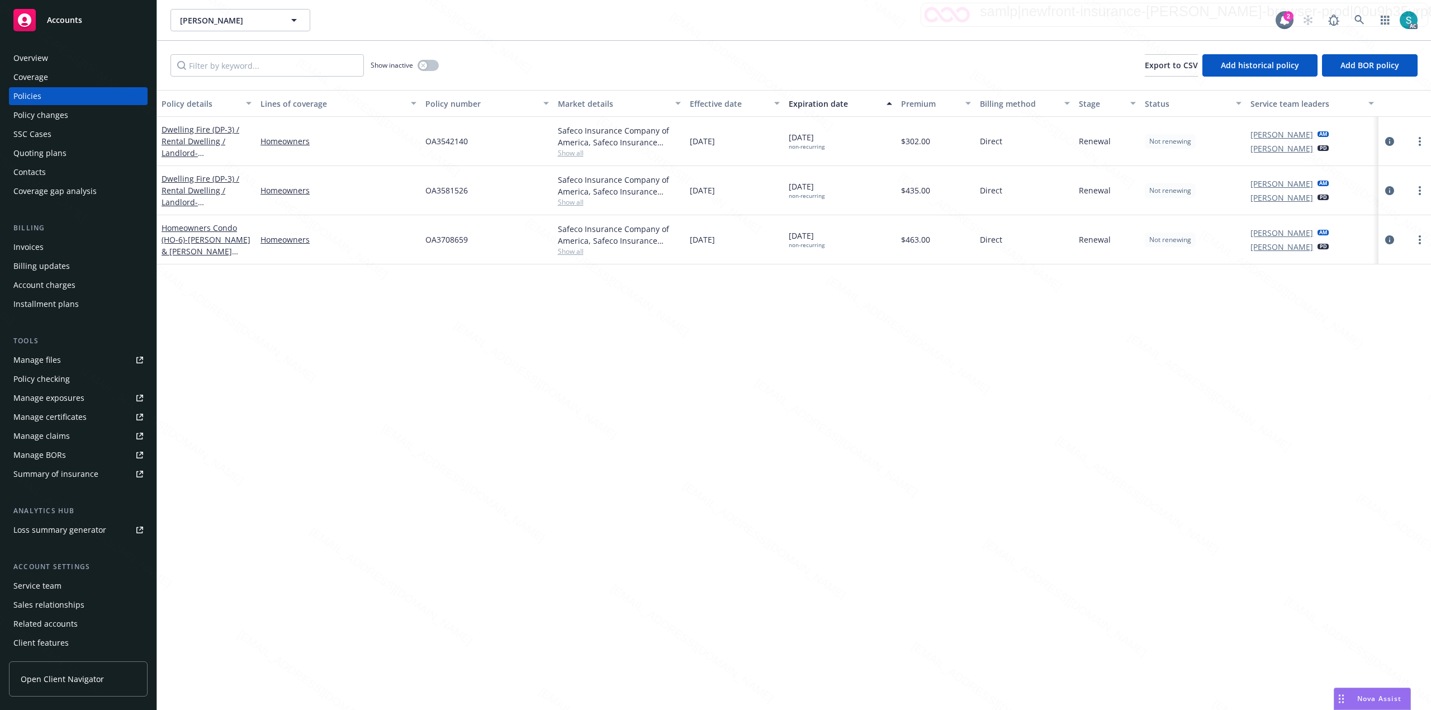
click at [452, 144] on span "OA3542140" at bounding box center [446, 141] width 42 height 12
click at [1355, 20] on icon at bounding box center [1359, 20] width 10 height 10
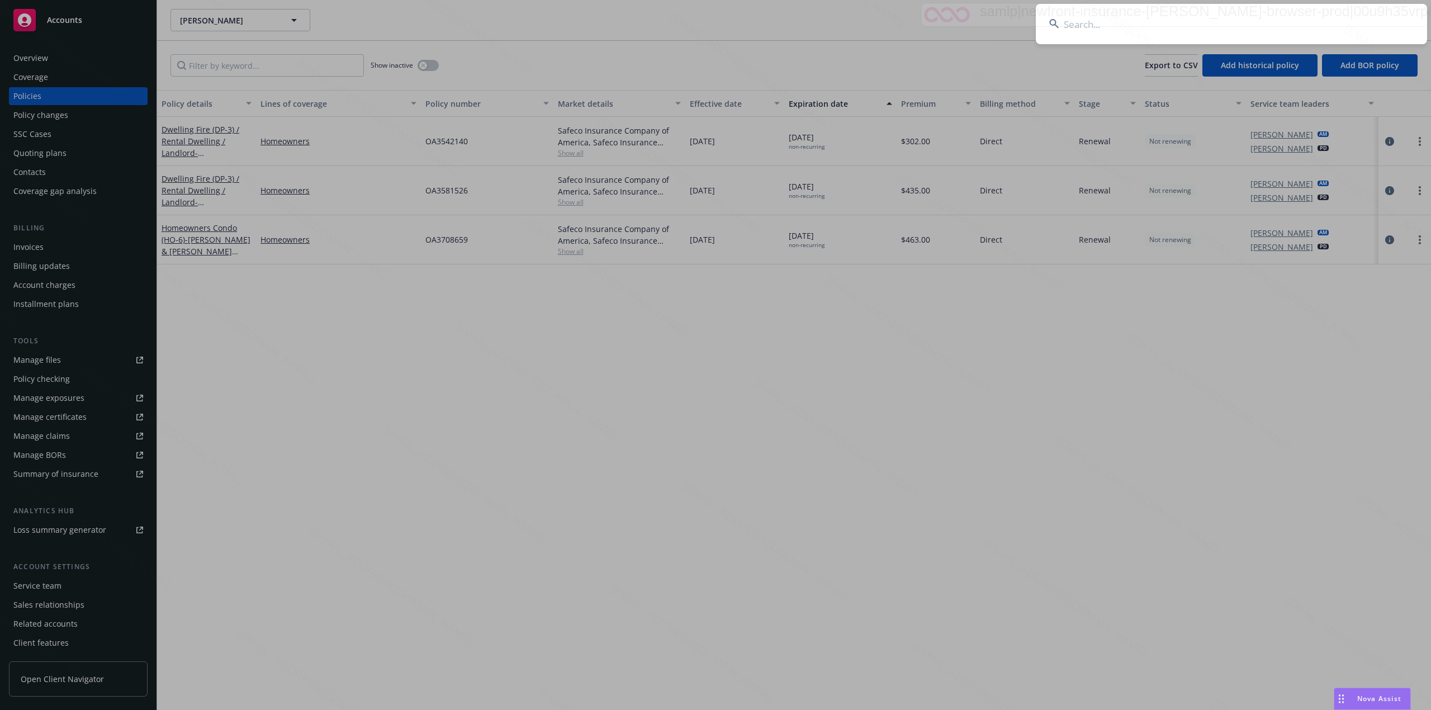
click at [1157, 20] on input at bounding box center [1231, 24] width 391 height 40
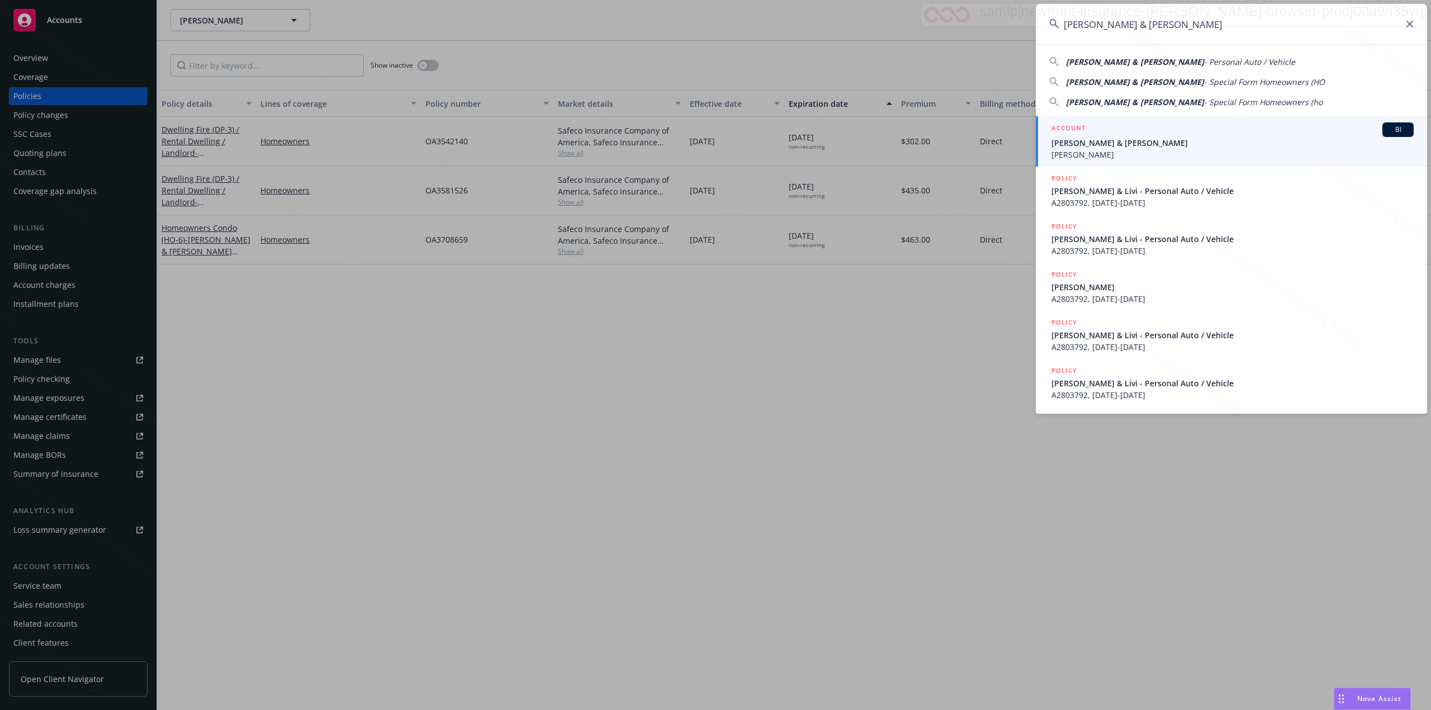
type input "[PERSON_NAME] & [PERSON_NAME]"
click at [1141, 143] on span "[PERSON_NAME] & [PERSON_NAME]" at bounding box center [1232, 143] width 362 height 12
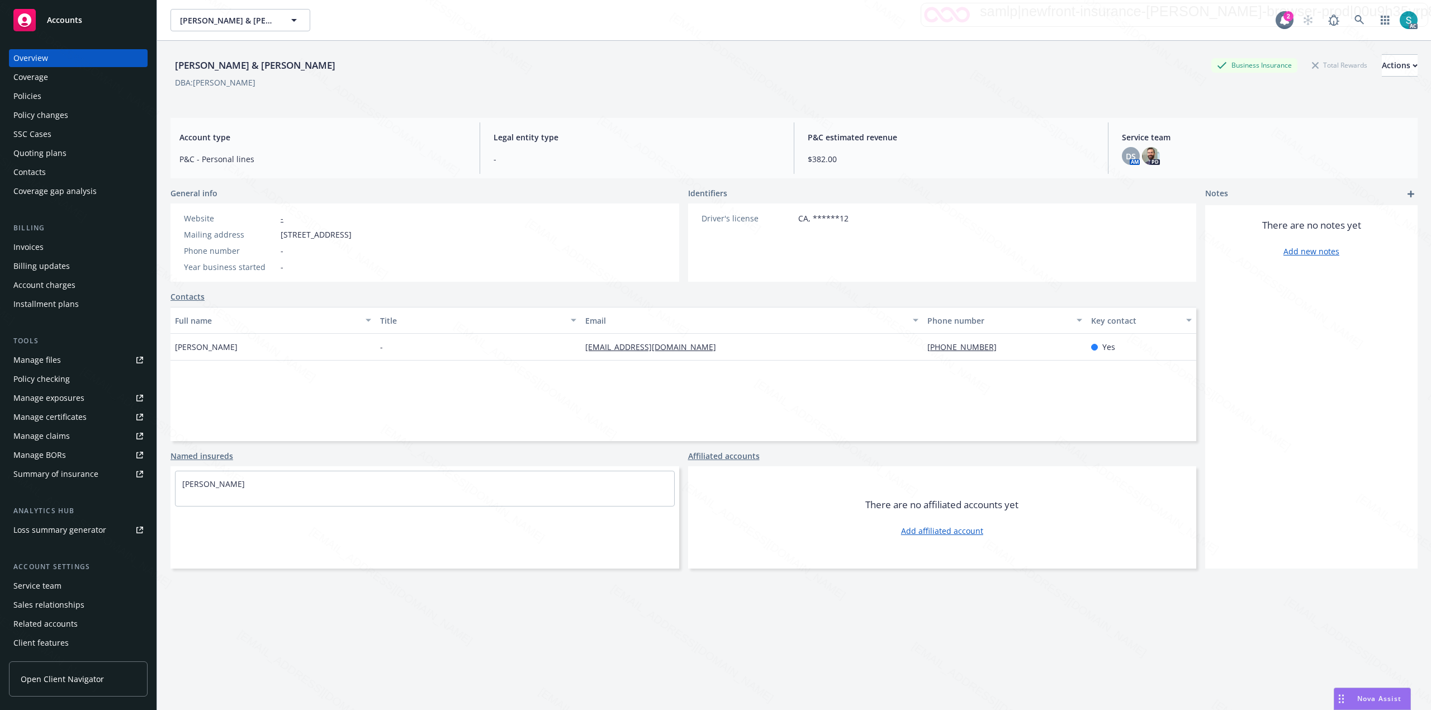
click at [13, 97] on div "Policies" at bounding box center [27, 96] width 28 height 18
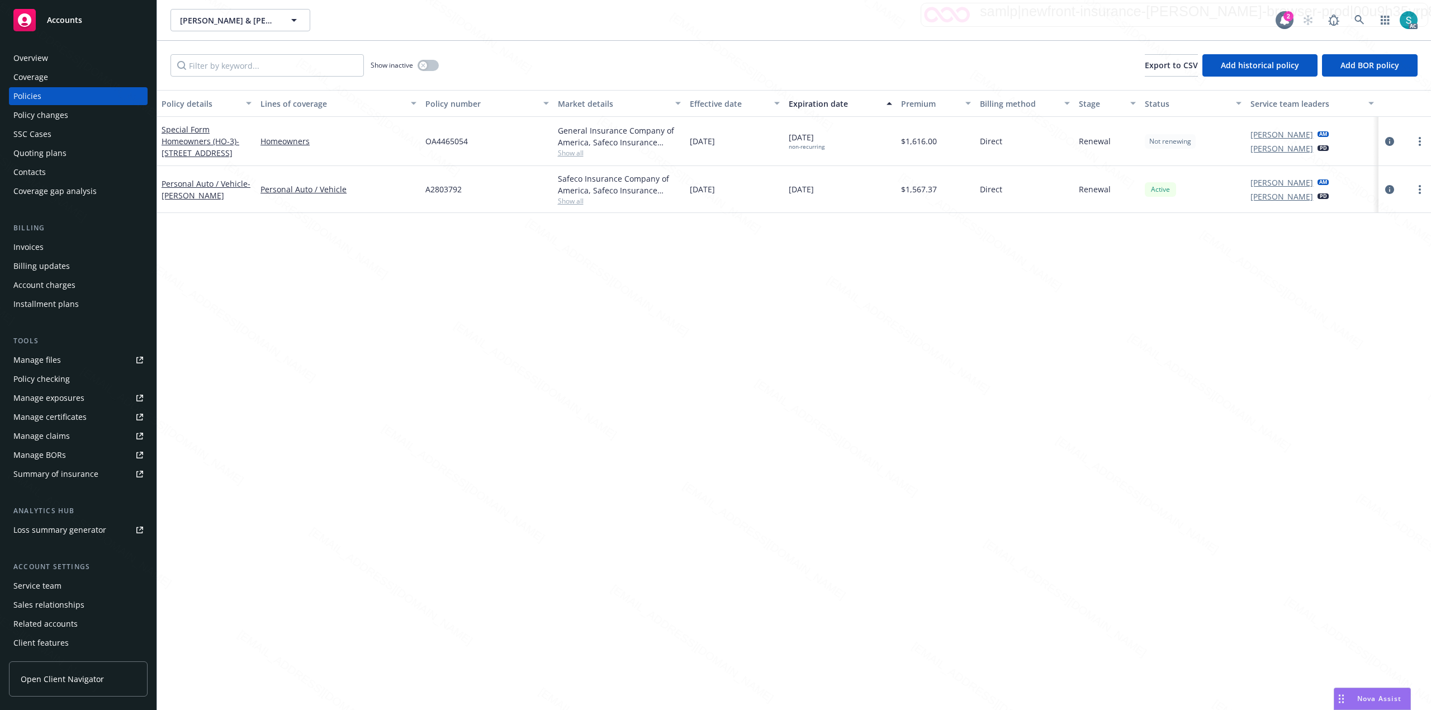
click at [440, 143] on span "OA4465054" at bounding box center [446, 141] width 42 height 12
click at [1358, 21] on icon at bounding box center [1359, 20] width 10 height 10
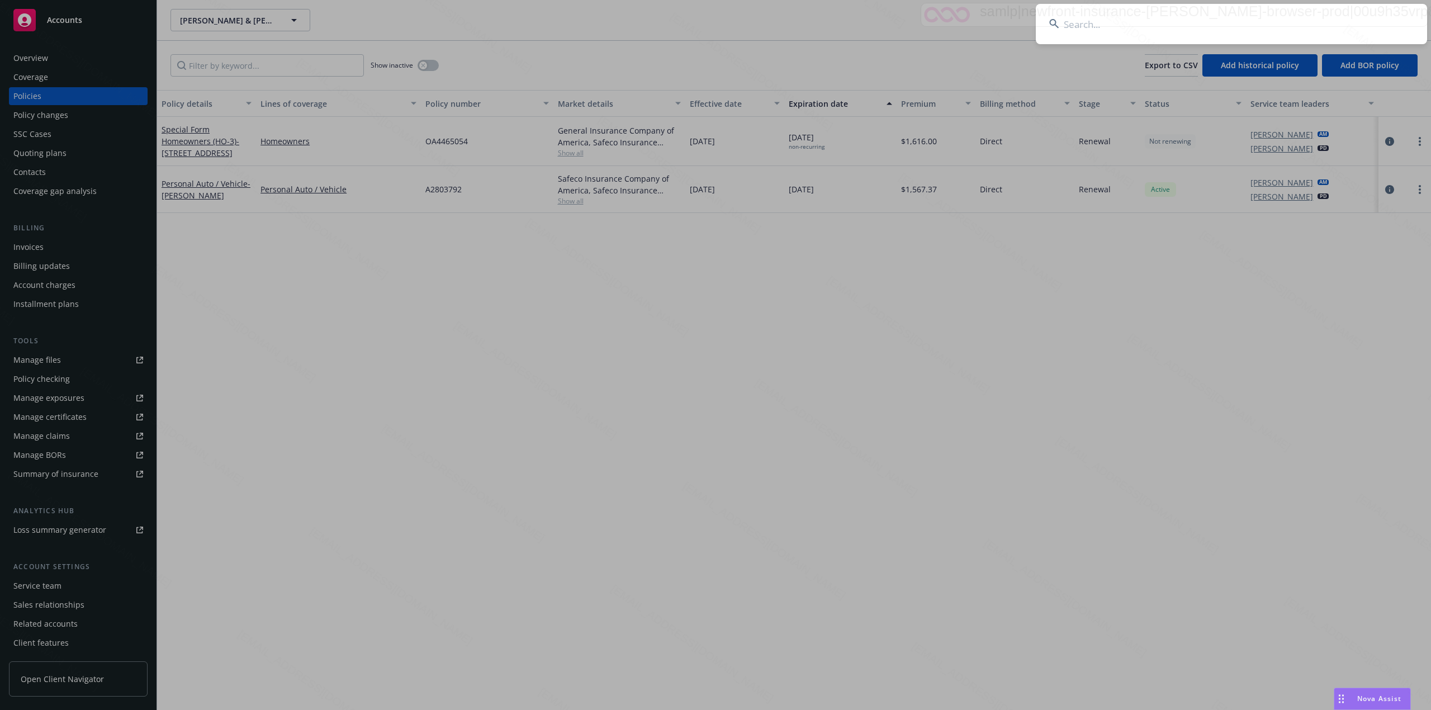
click at [1230, 29] on input at bounding box center [1231, 24] width 391 height 40
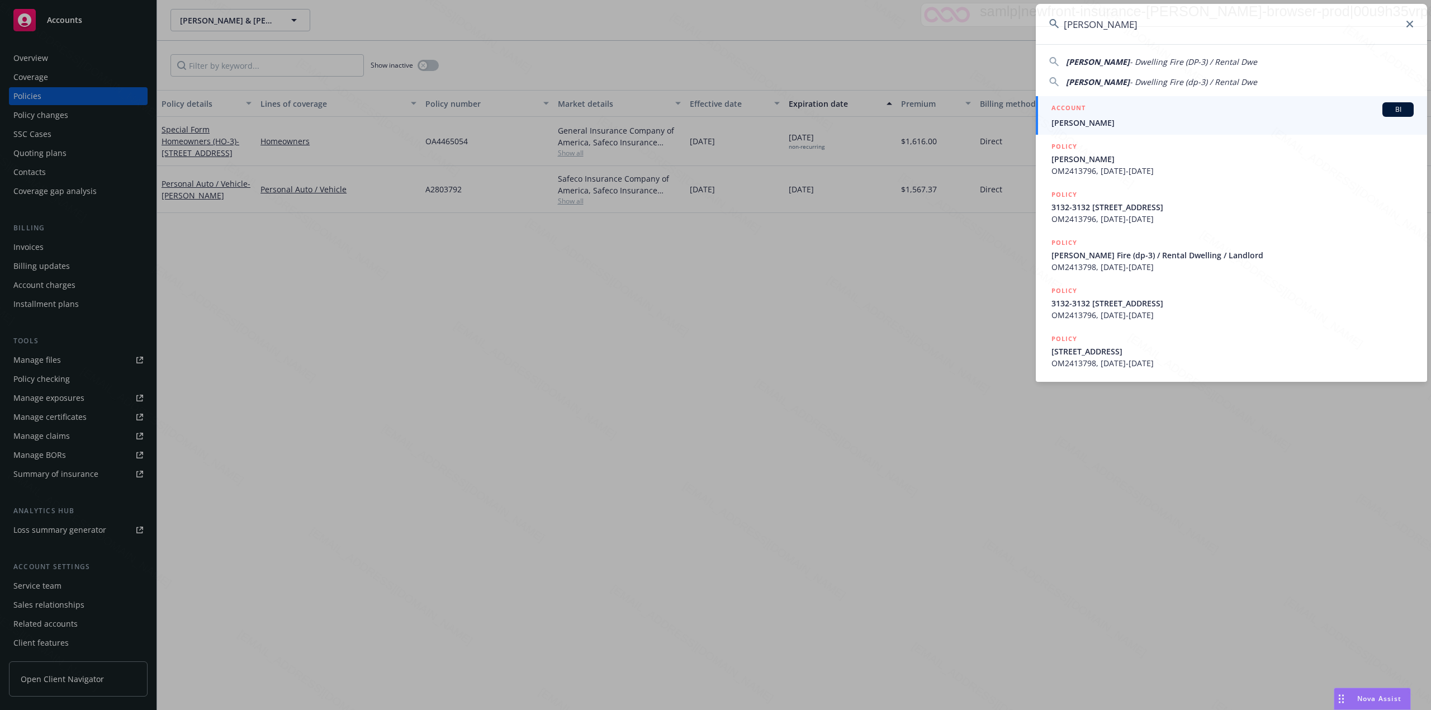
type input "[PERSON_NAME]"
click at [1118, 115] on div "ACCOUNT BI" at bounding box center [1232, 109] width 362 height 15
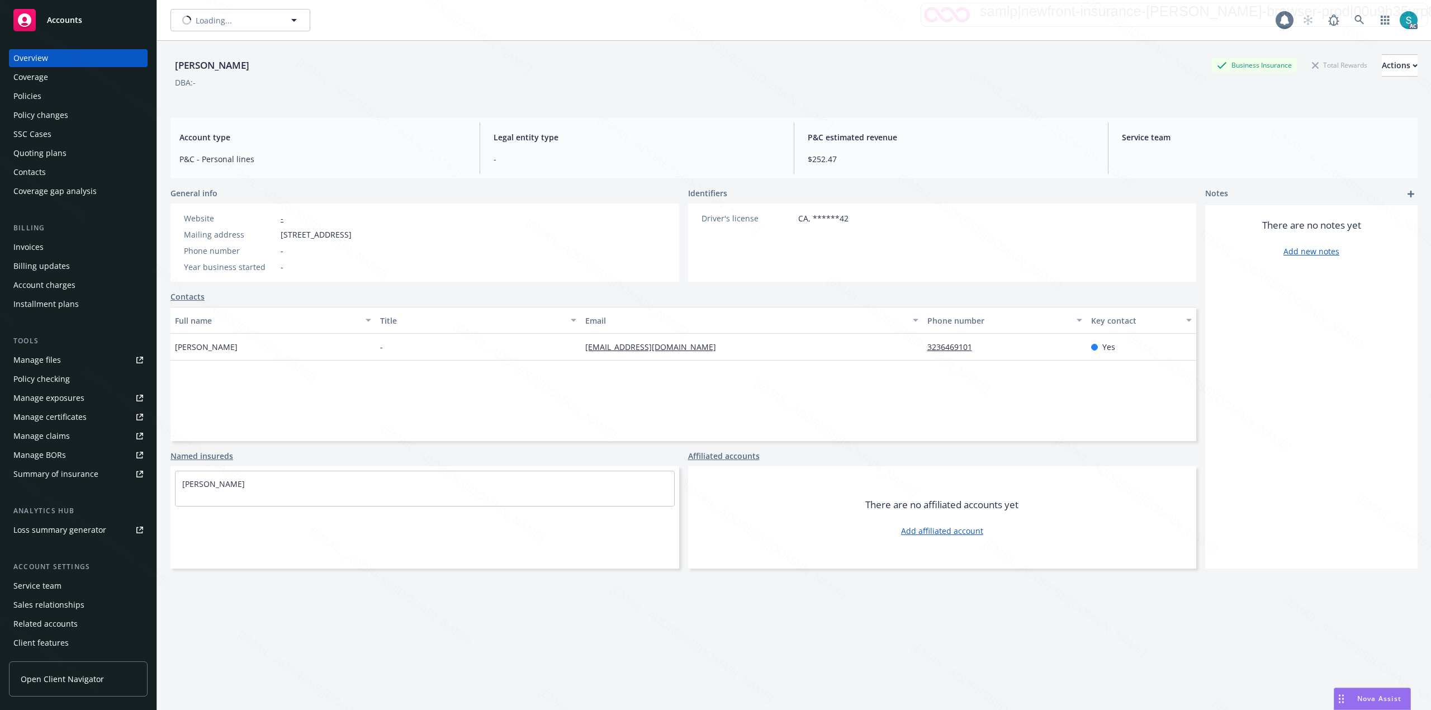
click at [56, 97] on div "Policies" at bounding box center [78, 96] width 130 height 18
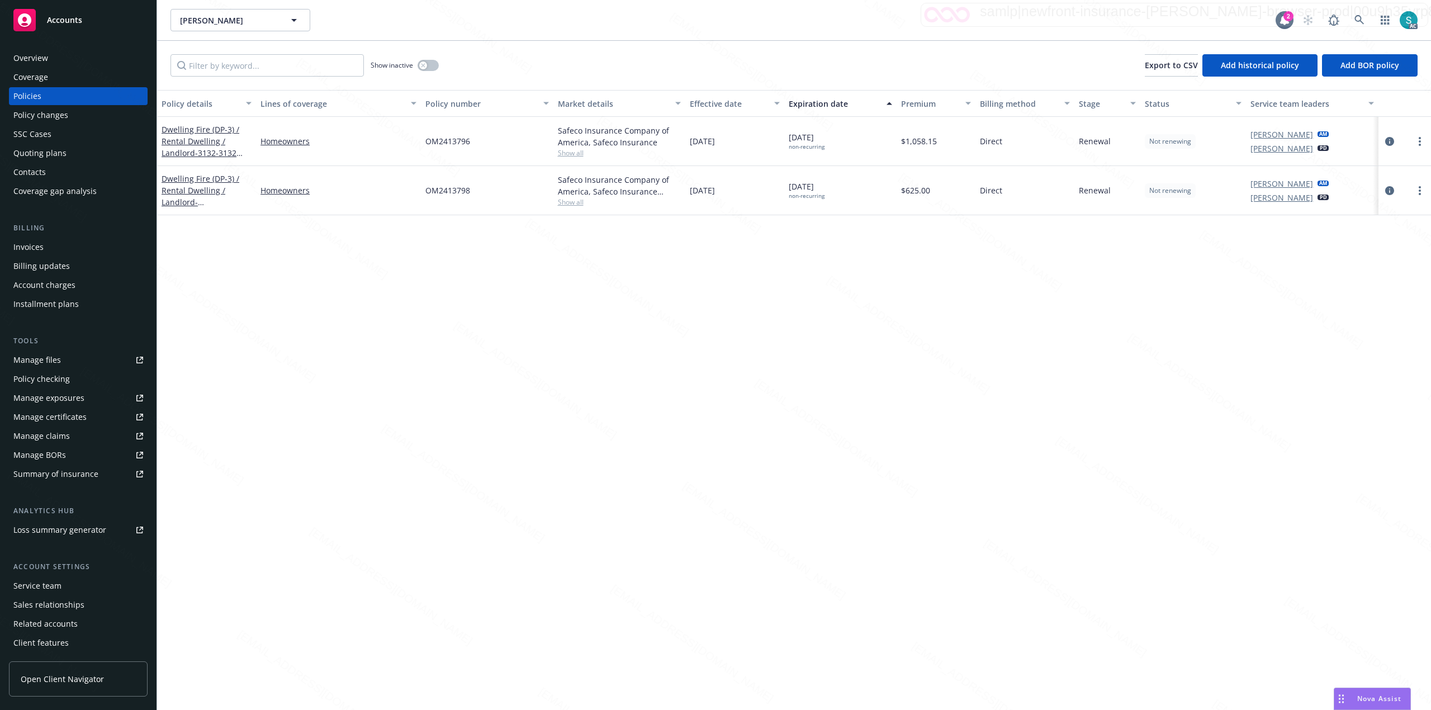
click at [441, 143] on span "OM2413796" at bounding box center [447, 141] width 45 height 12
click at [1359, 17] on icon at bounding box center [1359, 20] width 10 height 10
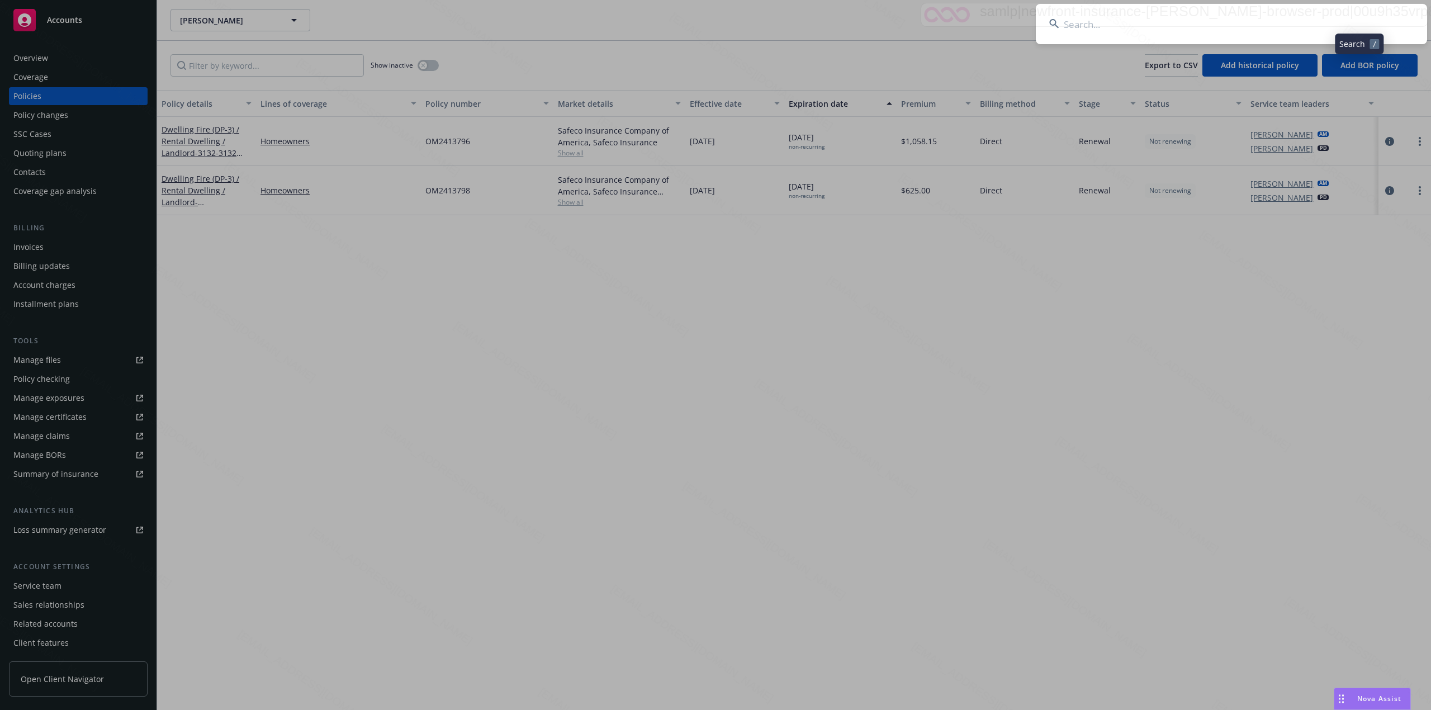
click at [1066, 25] on input at bounding box center [1231, 24] width 391 height 40
type input "[PERSON_NAME]"
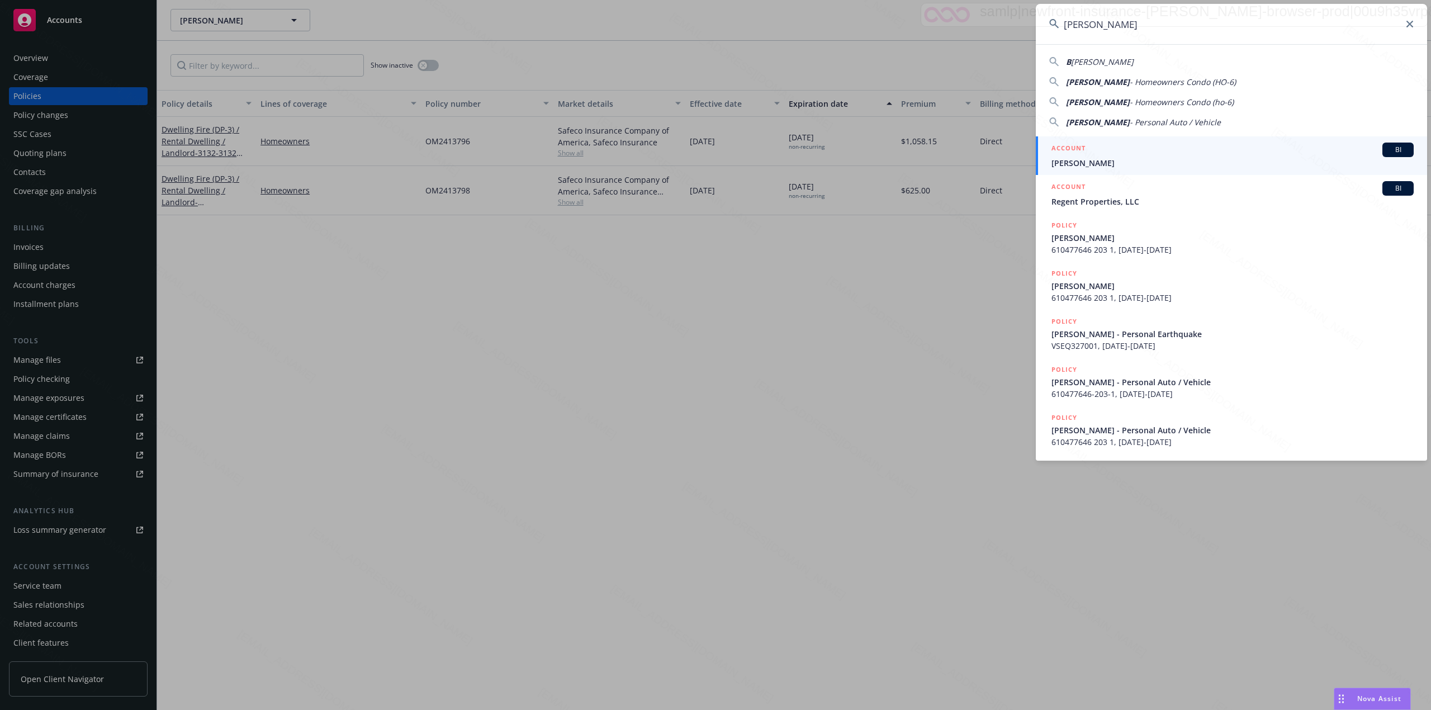
click at [1076, 160] on span "[PERSON_NAME]" at bounding box center [1232, 163] width 362 height 12
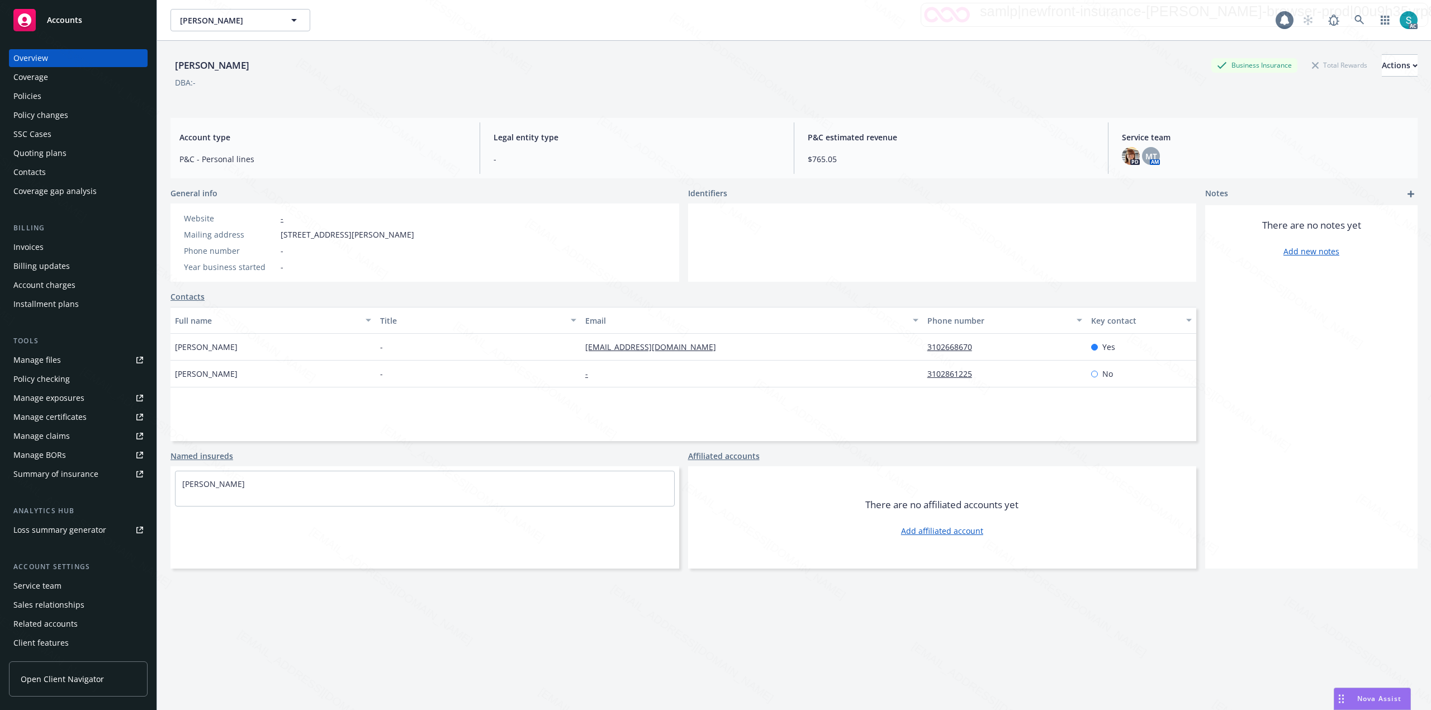
click at [36, 89] on div "Policies" at bounding box center [27, 96] width 28 height 18
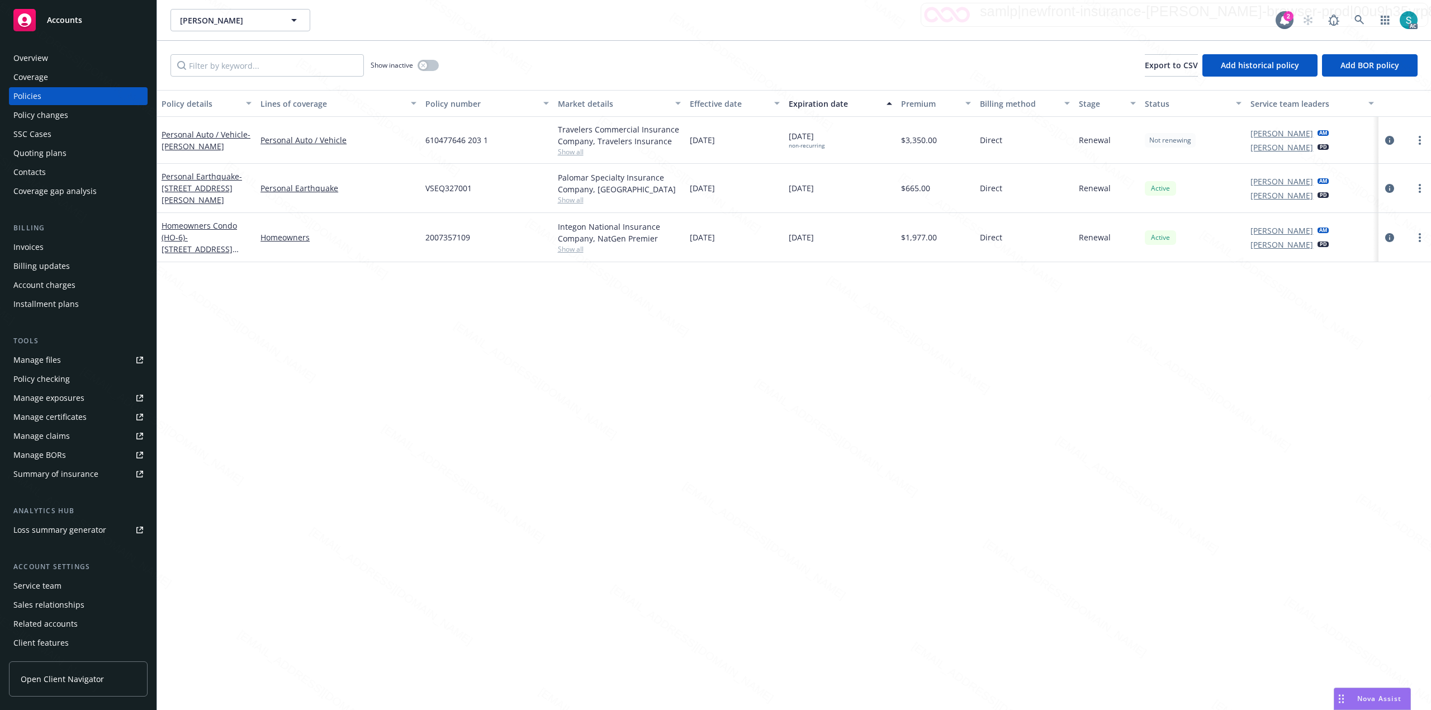
click at [434, 150] on div "610477646 203 1" at bounding box center [487, 140] width 132 height 47
click at [457, 139] on span "610477646 203 1" at bounding box center [456, 140] width 63 height 12
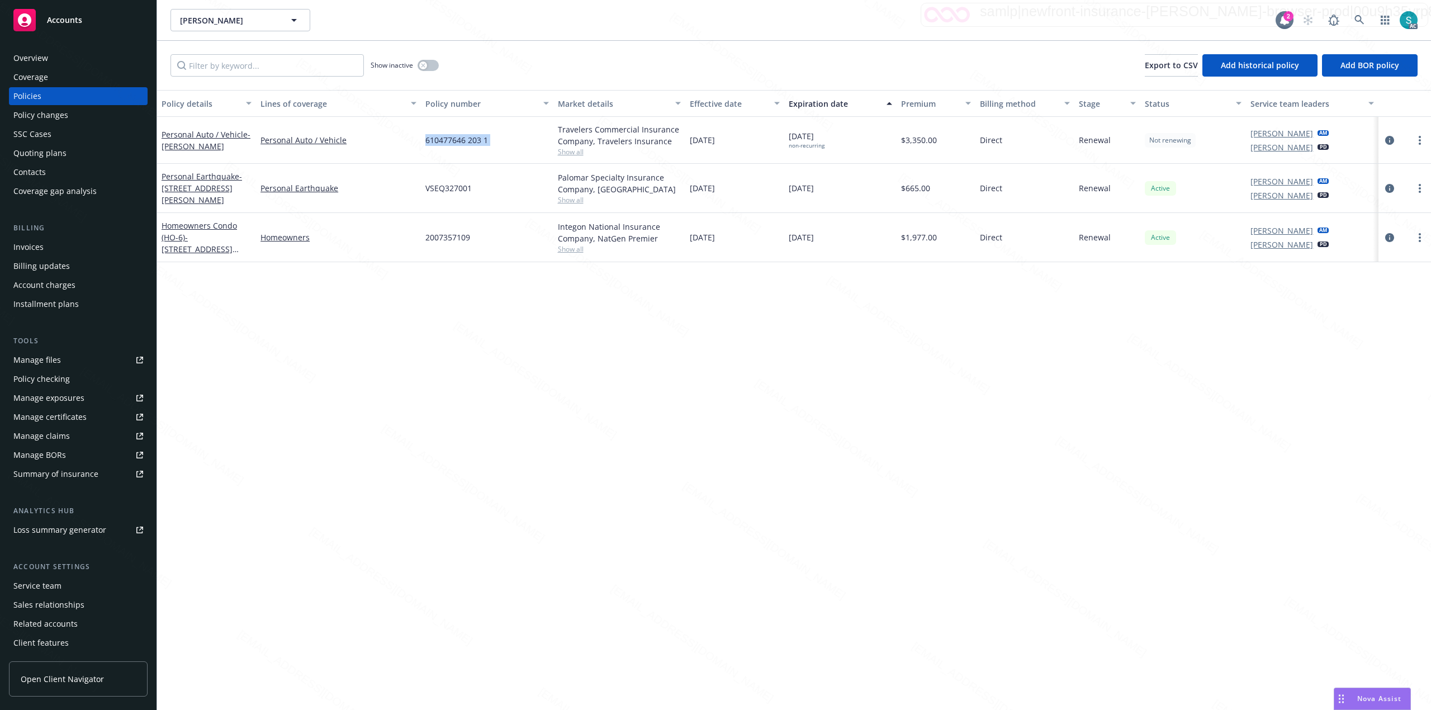
click at [457, 139] on span "610477646 203 1" at bounding box center [456, 140] width 63 height 12
click at [1360, 20] on icon at bounding box center [1359, 20] width 10 height 10
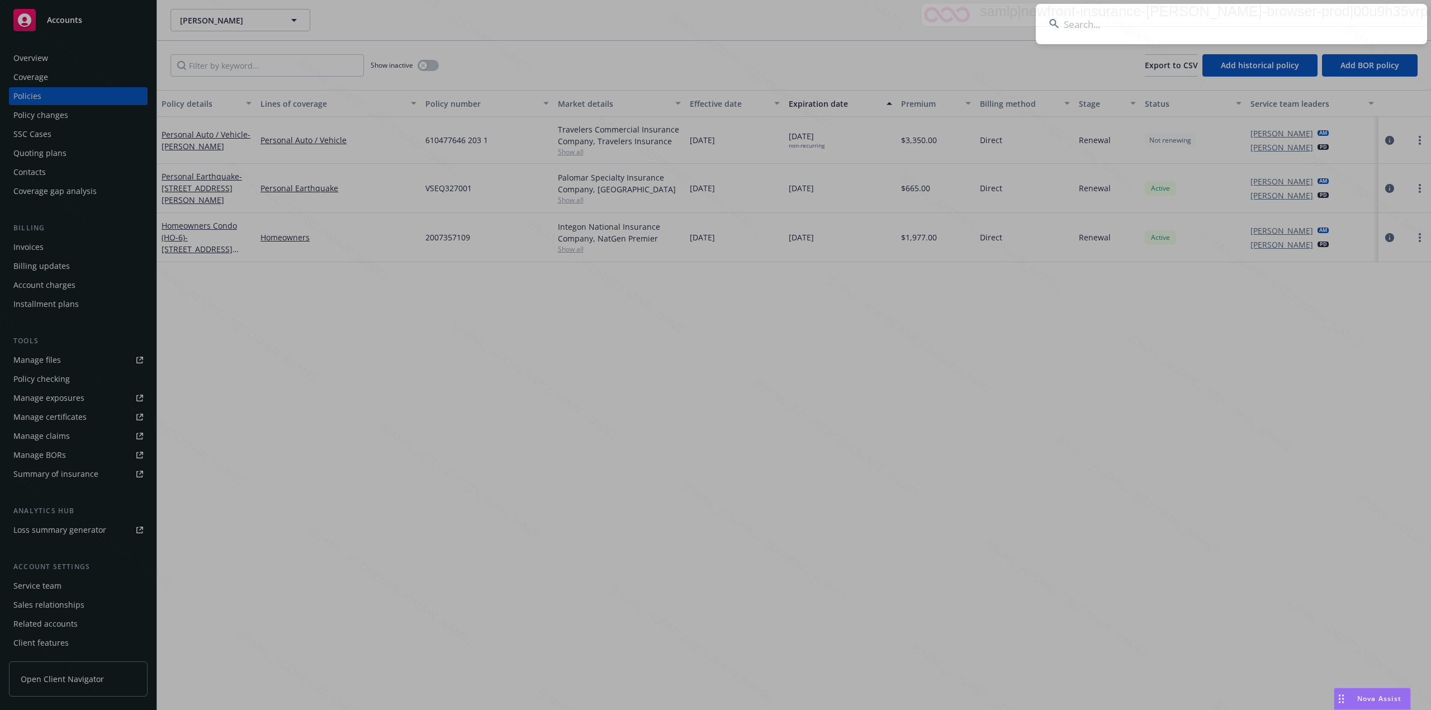
click at [1080, 31] on input at bounding box center [1231, 24] width 391 height 40
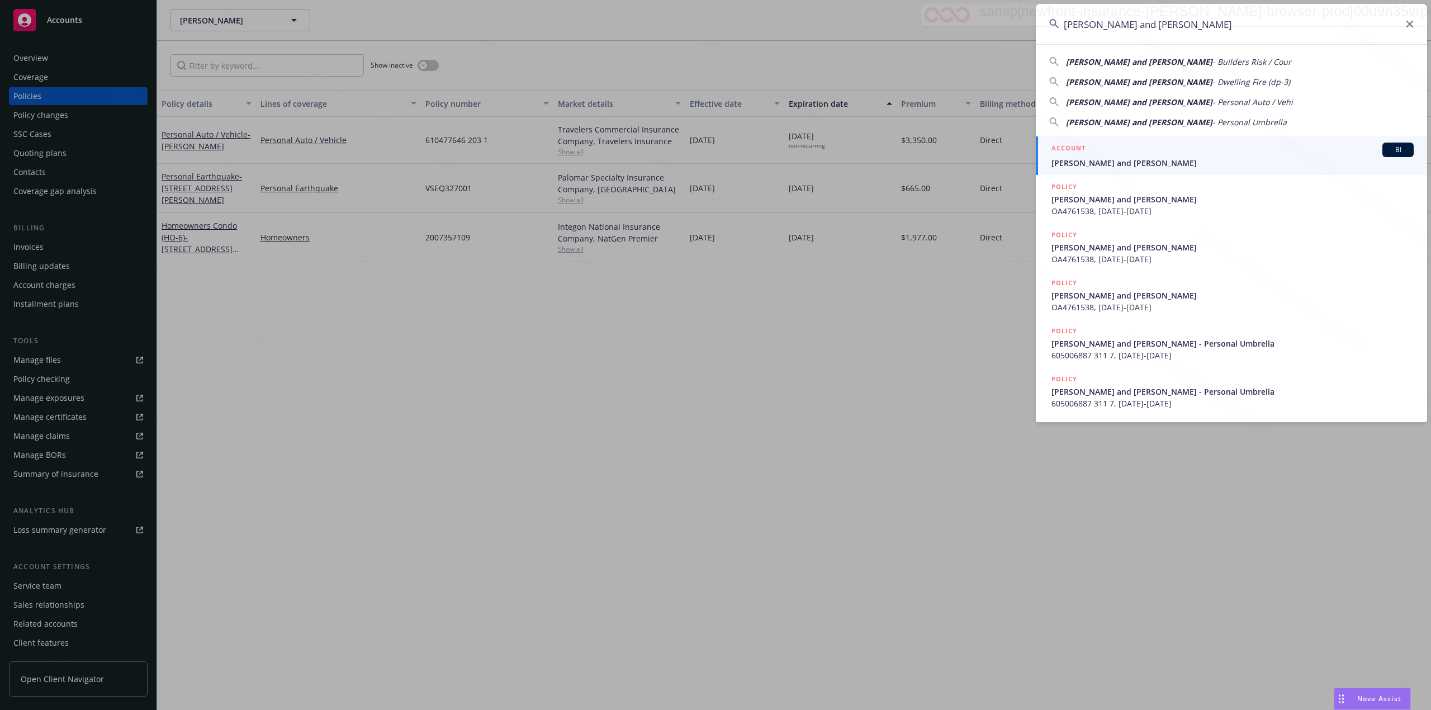
type input "[PERSON_NAME] and [PERSON_NAME]"
click at [1085, 159] on span "[PERSON_NAME] and [PERSON_NAME]" at bounding box center [1232, 163] width 362 height 12
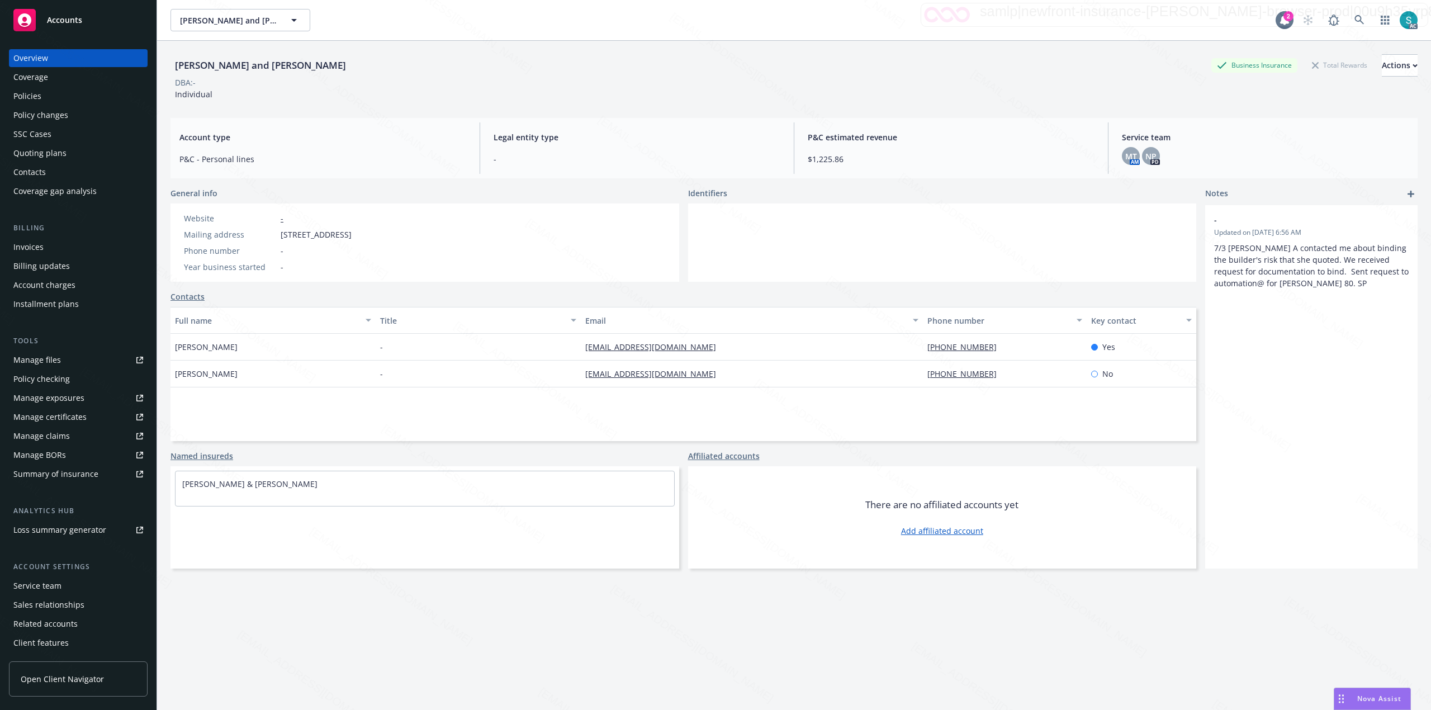
click at [77, 92] on div "Policies" at bounding box center [78, 96] width 130 height 18
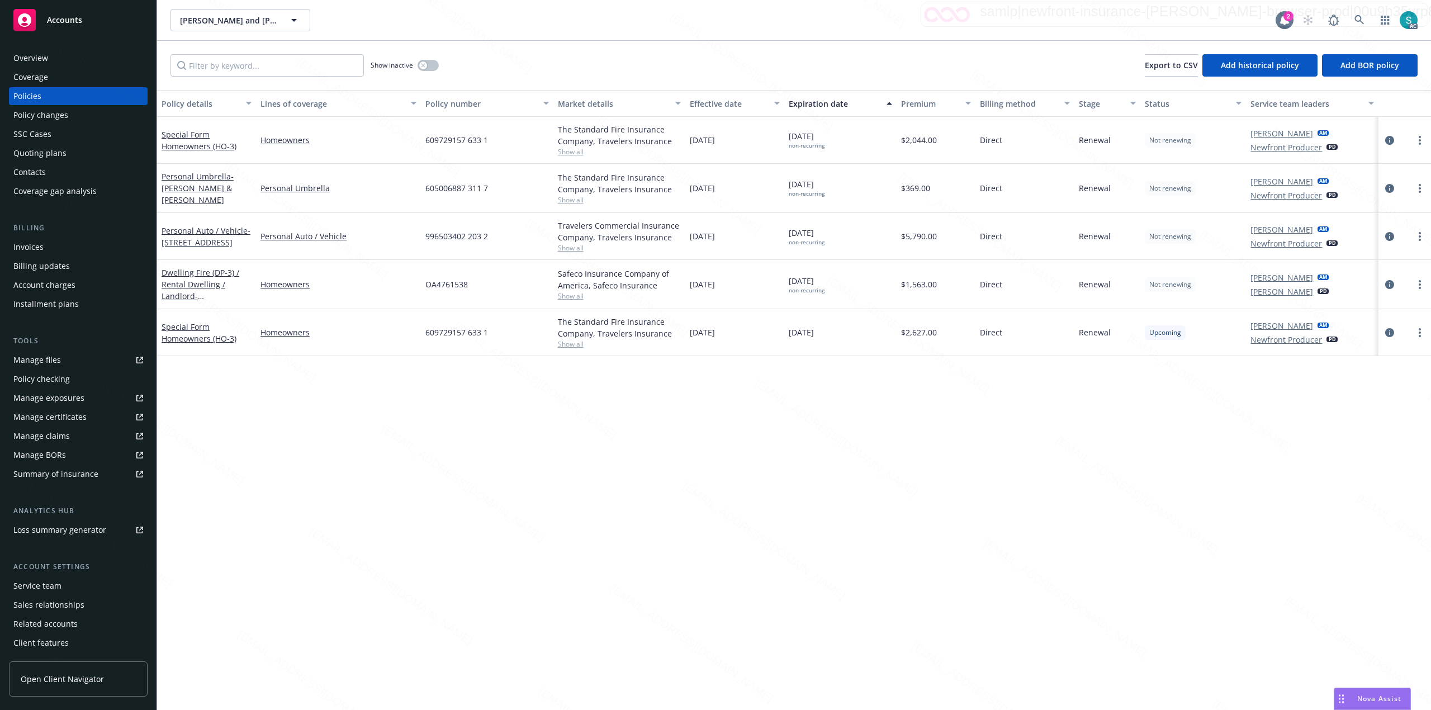
click at [443, 139] on span "609729157 633 1" at bounding box center [456, 140] width 63 height 12
click at [450, 238] on span "996503402 203 2" at bounding box center [456, 236] width 63 height 12
click at [452, 238] on span "996503402 203 2" at bounding box center [456, 236] width 63 height 12
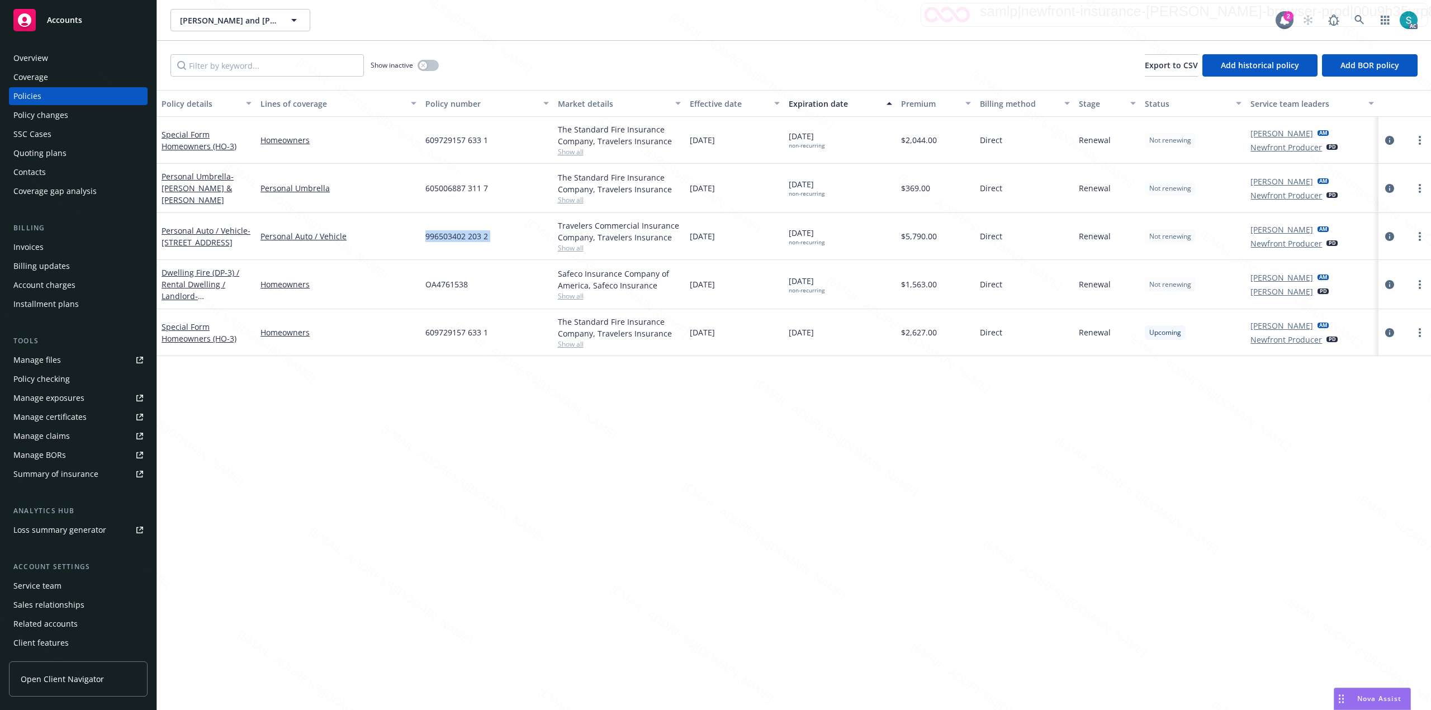
click at [452, 238] on span "996503402 203 2" at bounding box center [456, 236] width 63 height 12
click at [1355, 18] on icon at bounding box center [1359, 20] width 10 height 10
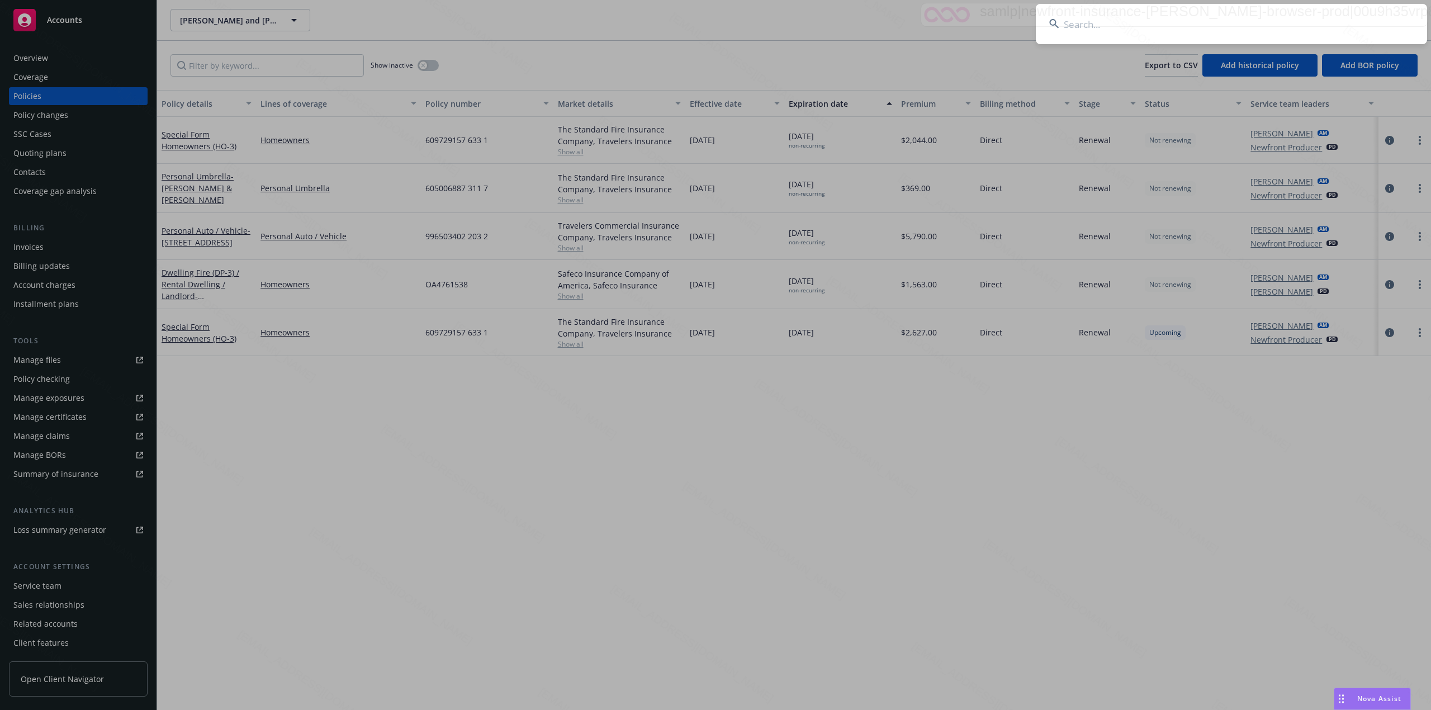
click at [1213, 17] on input at bounding box center [1231, 24] width 391 height 40
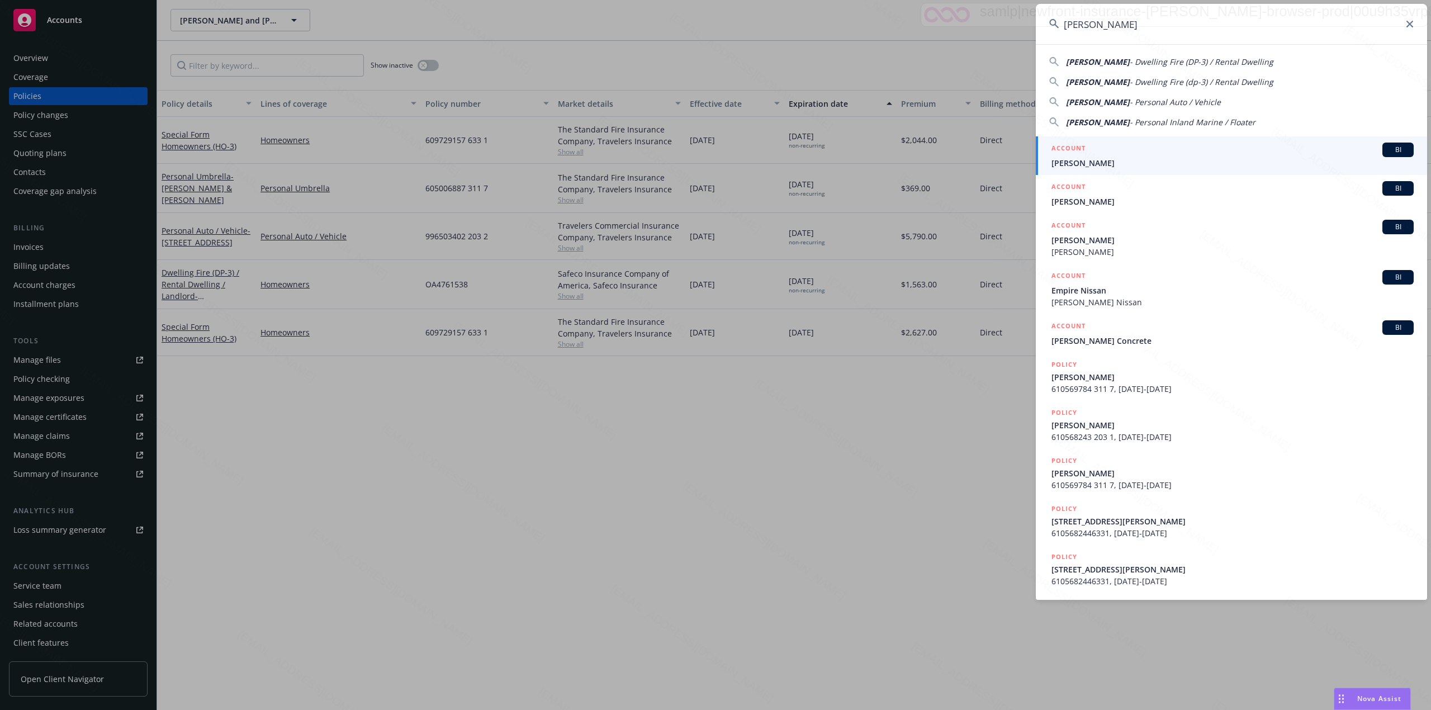
type input "[PERSON_NAME]"
click at [1062, 162] on li "ACCOUNT BI [PERSON_NAME]" at bounding box center [1231, 155] width 391 height 39
click at [1171, 168] on span "[PERSON_NAME]" at bounding box center [1232, 163] width 362 height 12
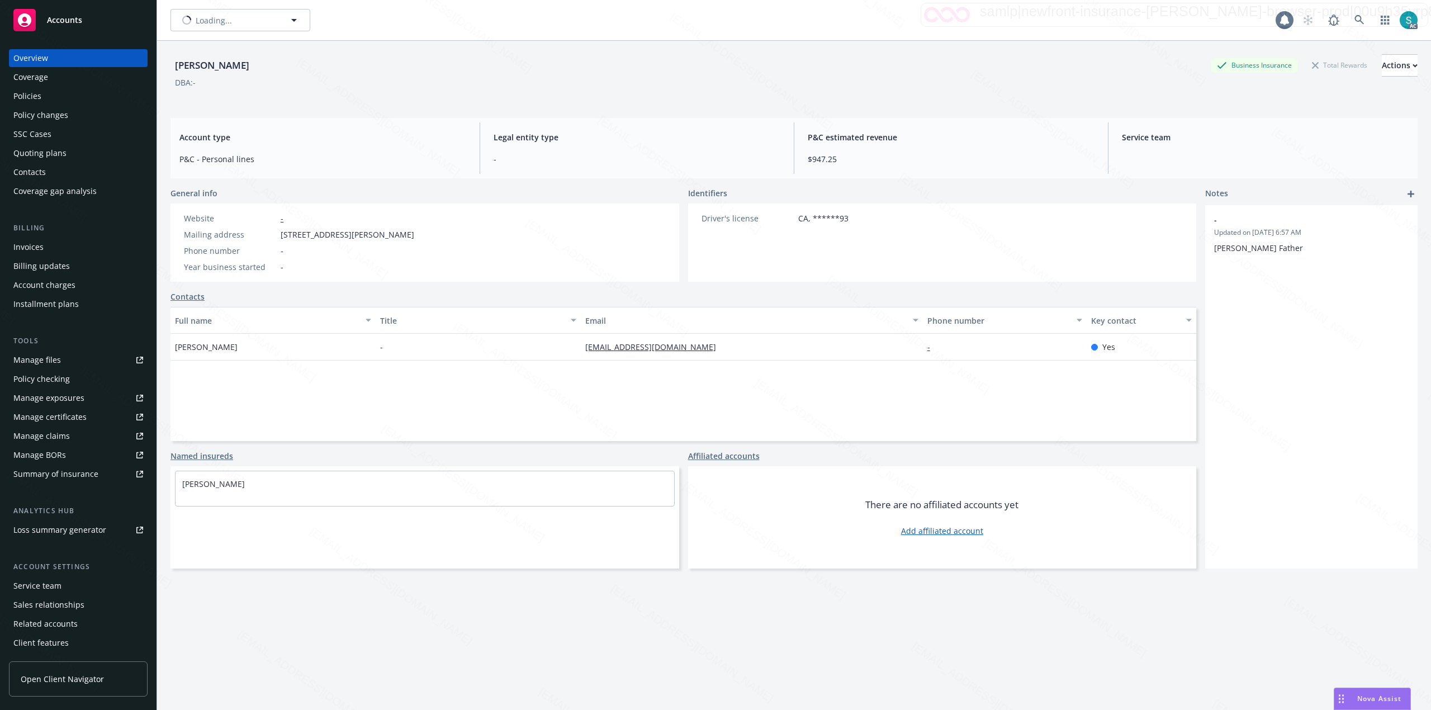
click at [97, 93] on div "Policies" at bounding box center [78, 96] width 130 height 18
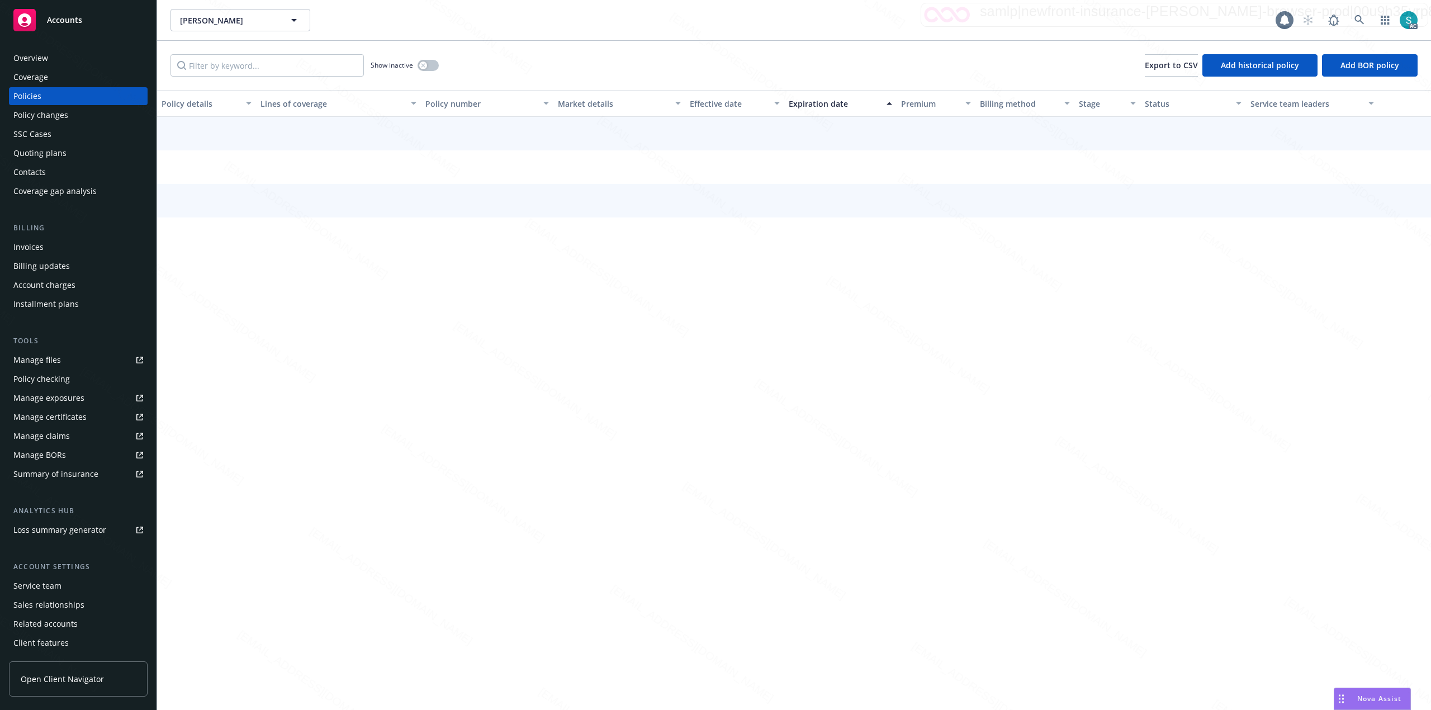
click at [97, 93] on div "Policies" at bounding box center [78, 96] width 130 height 18
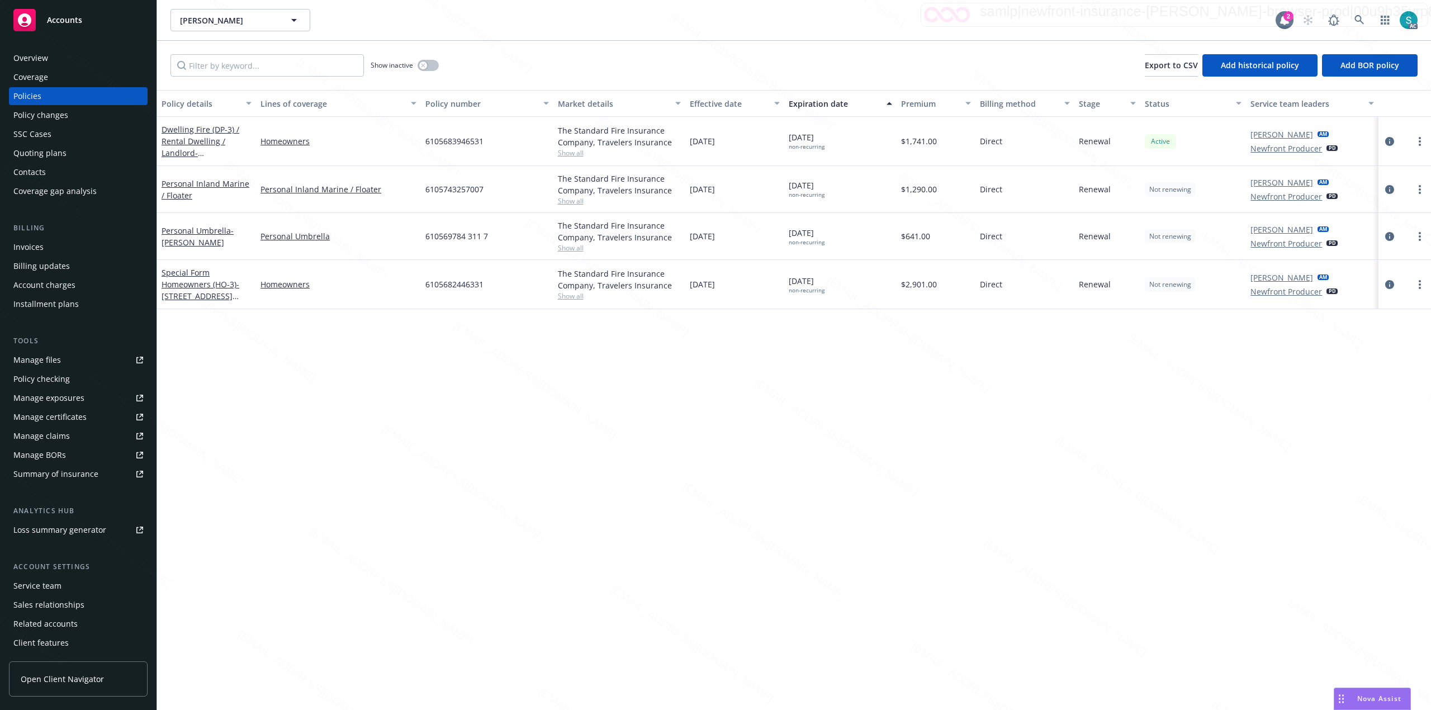
click at [435, 146] on span "6105683946531" at bounding box center [454, 141] width 58 height 12
click at [1359, 20] on icon at bounding box center [1359, 20] width 10 height 10
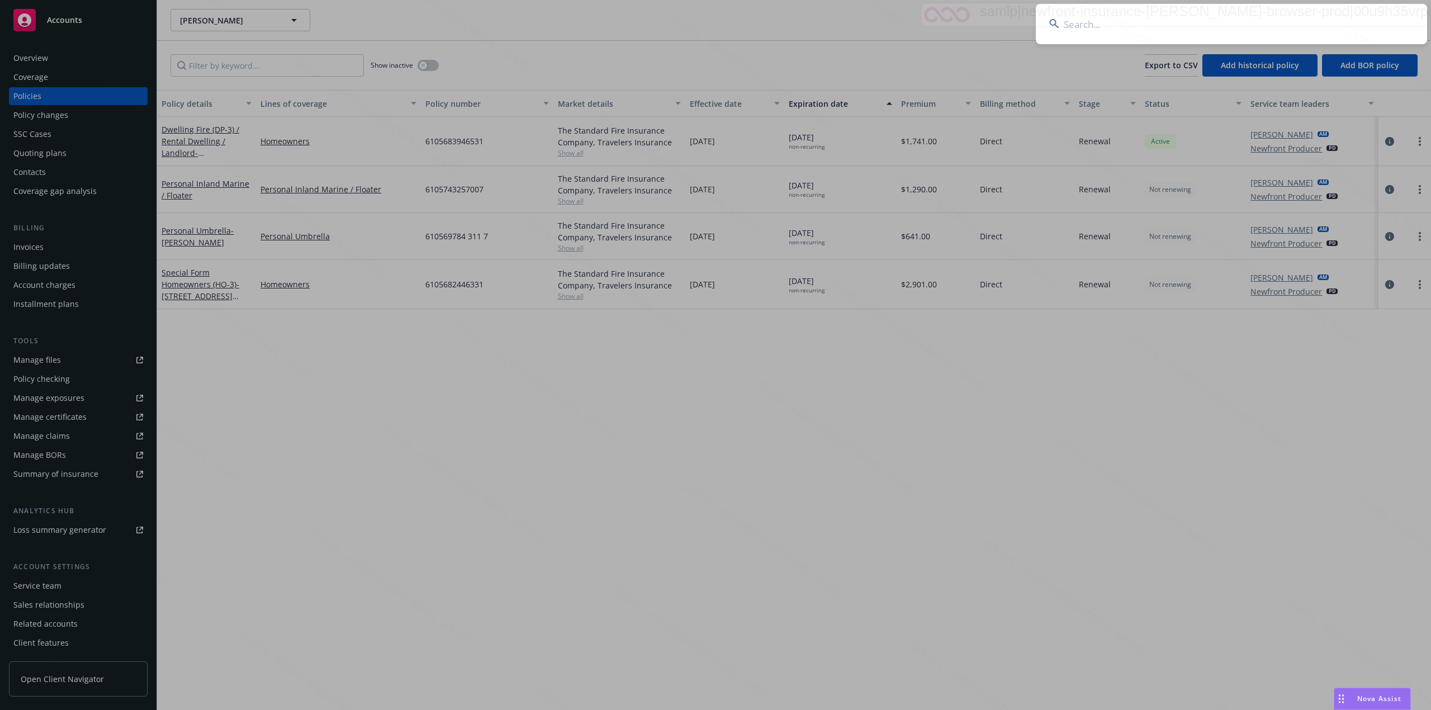
click at [1259, 16] on input at bounding box center [1231, 24] width 391 height 40
type input "[PERSON_NAME]"
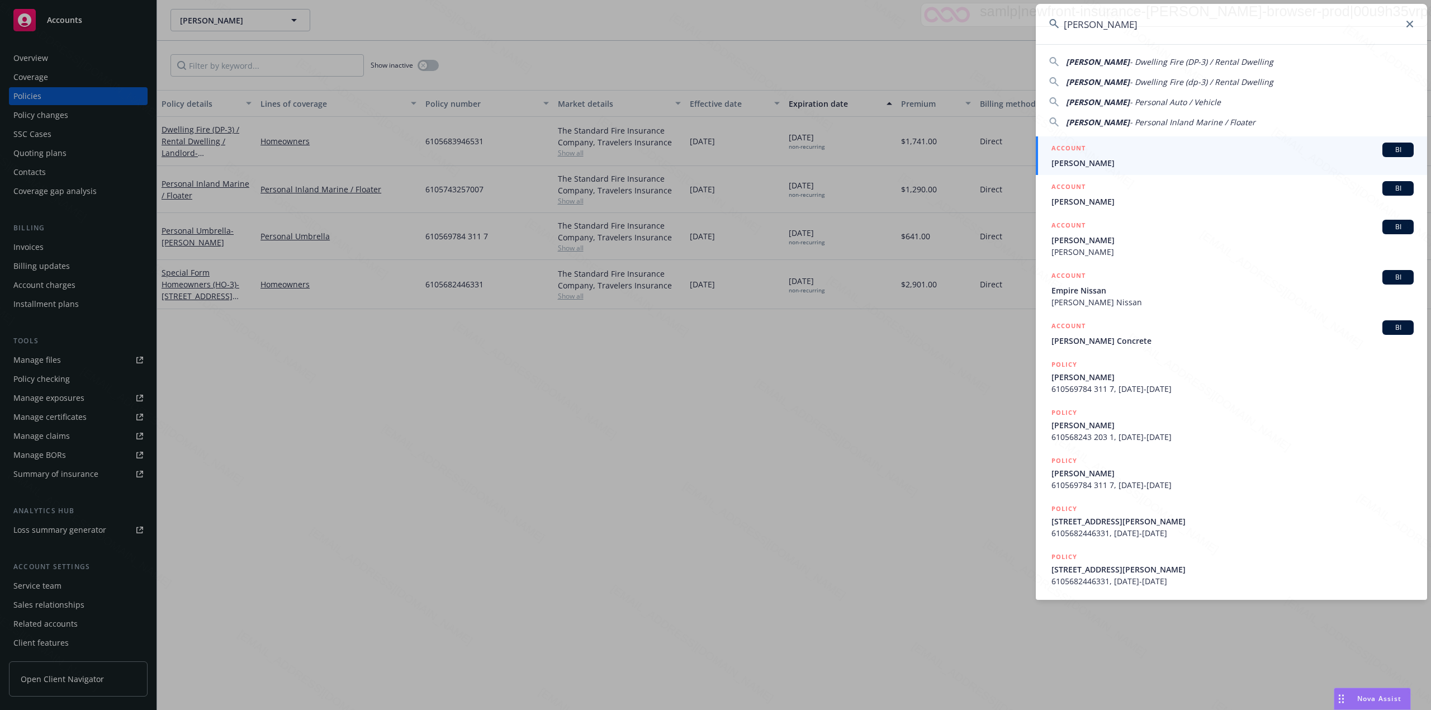
click at [1097, 157] on span "[PERSON_NAME]" at bounding box center [1232, 163] width 362 height 12
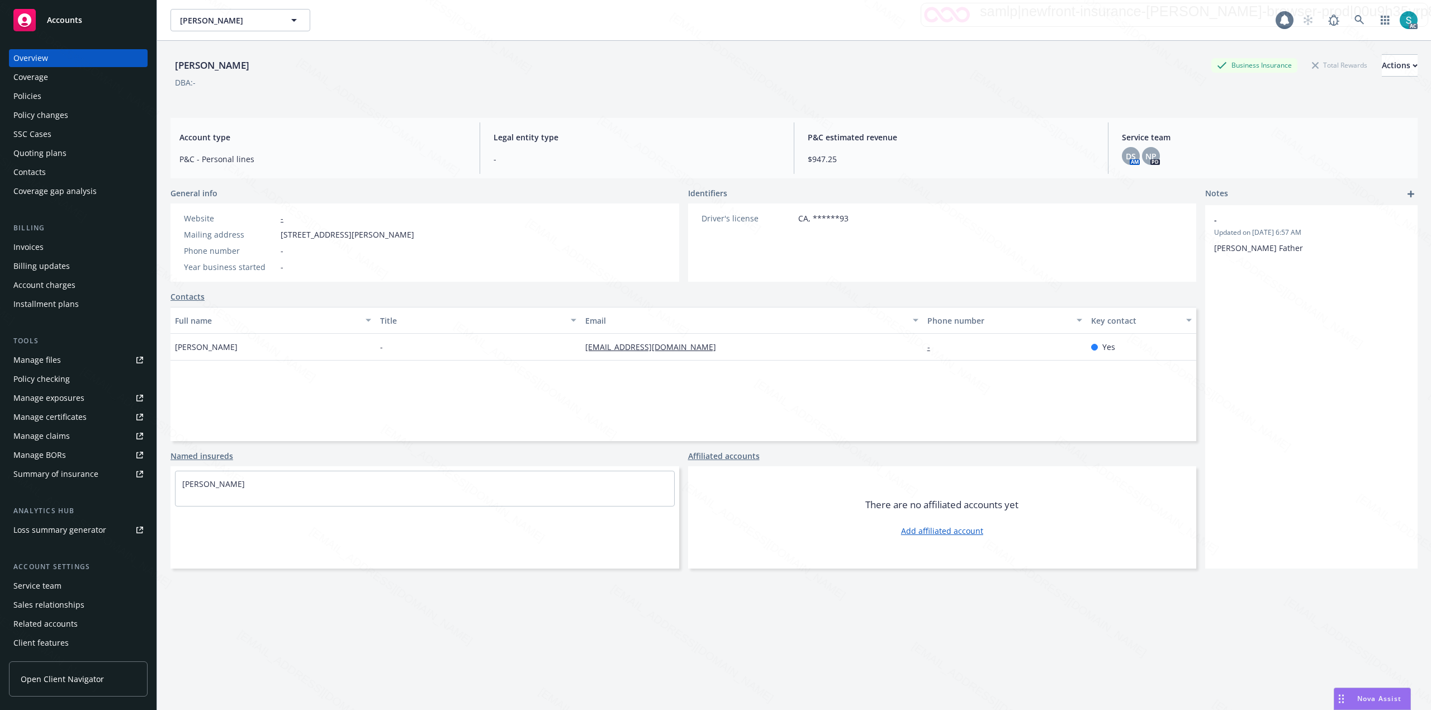
click at [44, 94] on div "Policies" at bounding box center [78, 96] width 130 height 18
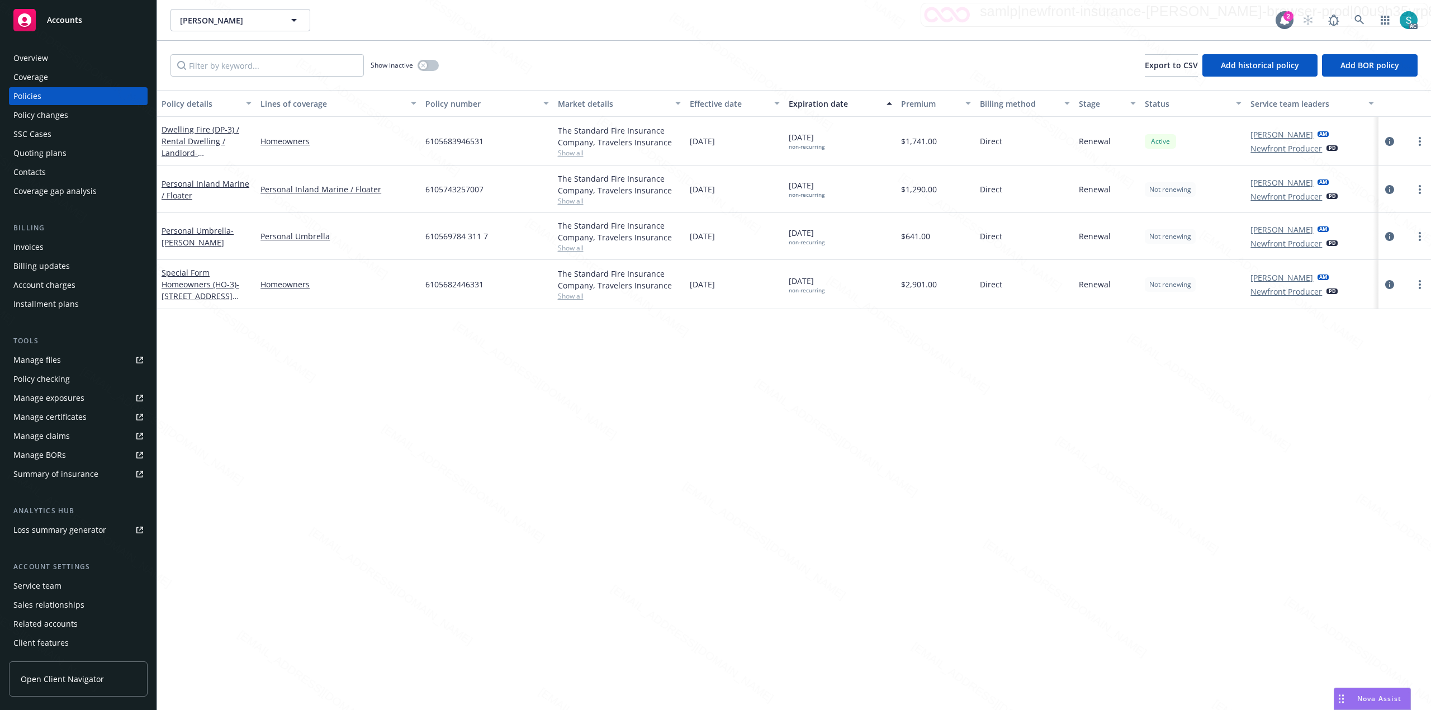
click at [440, 144] on span "6105683946531" at bounding box center [454, 141] width 58 height 12
click at [1356, 17] on icon at bounding box center [1359, 20] width 10 height 10
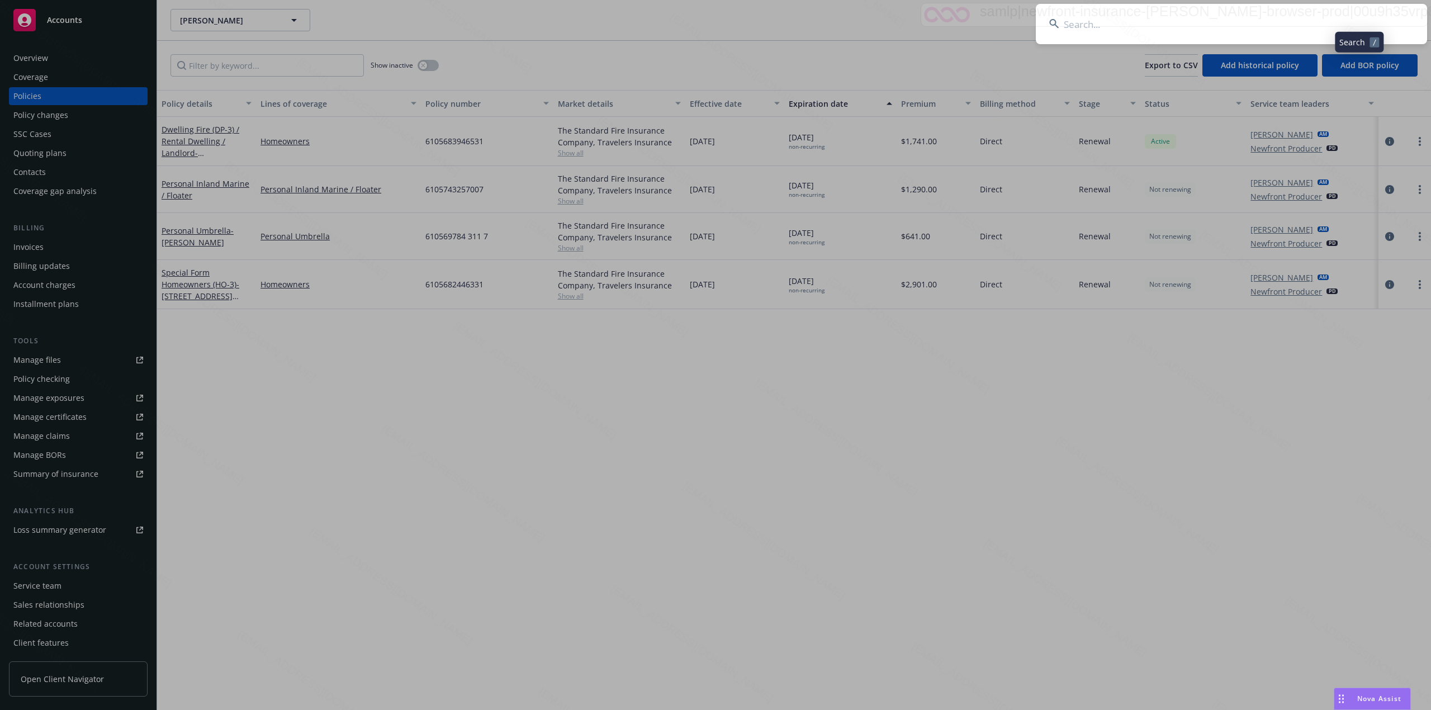
click at [1177, 15] on input at bounding box center [1231, 24] width 391 height 40
type input "[PERSON_NAME] and [PERSON_NAME]"
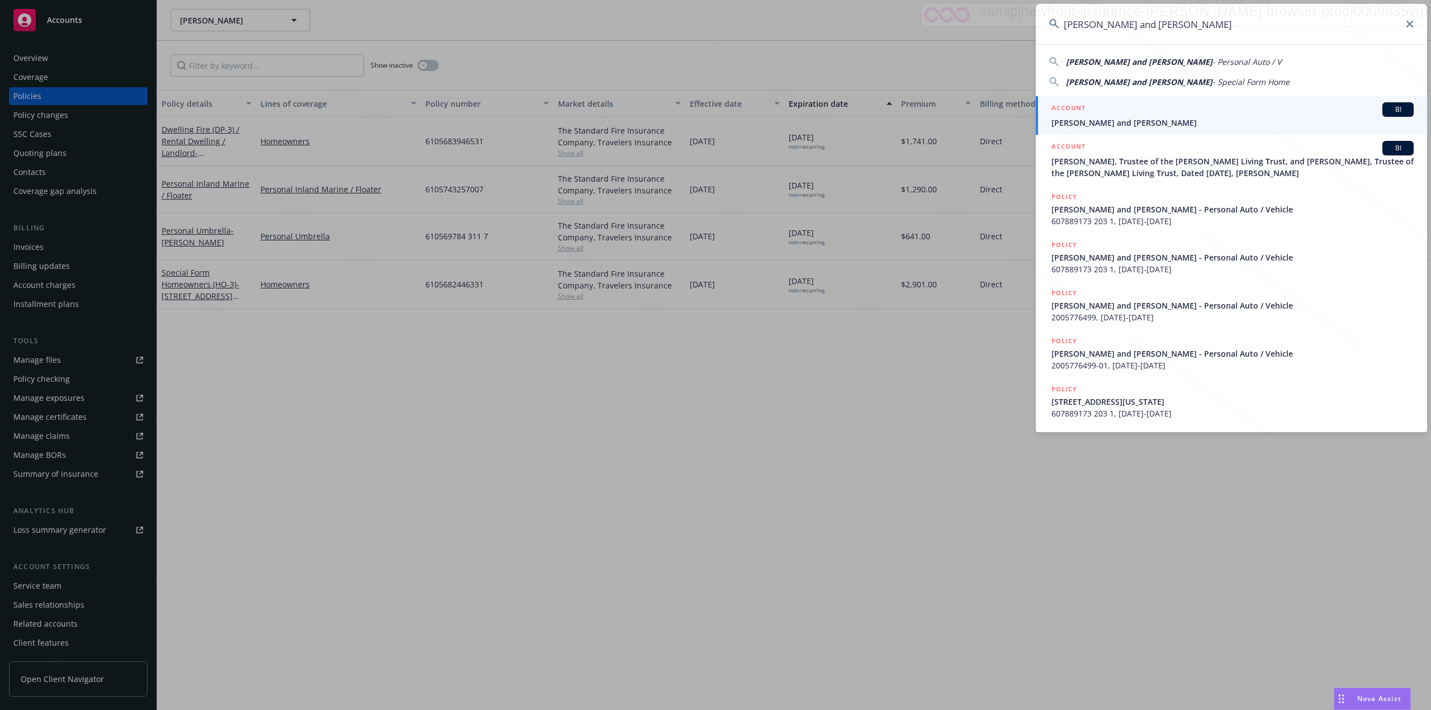
click at [1093, 117] on span "[PERSON_NAME] and [PERSON_NAME]" at bounding box center [1232, 123] width 362 height 12
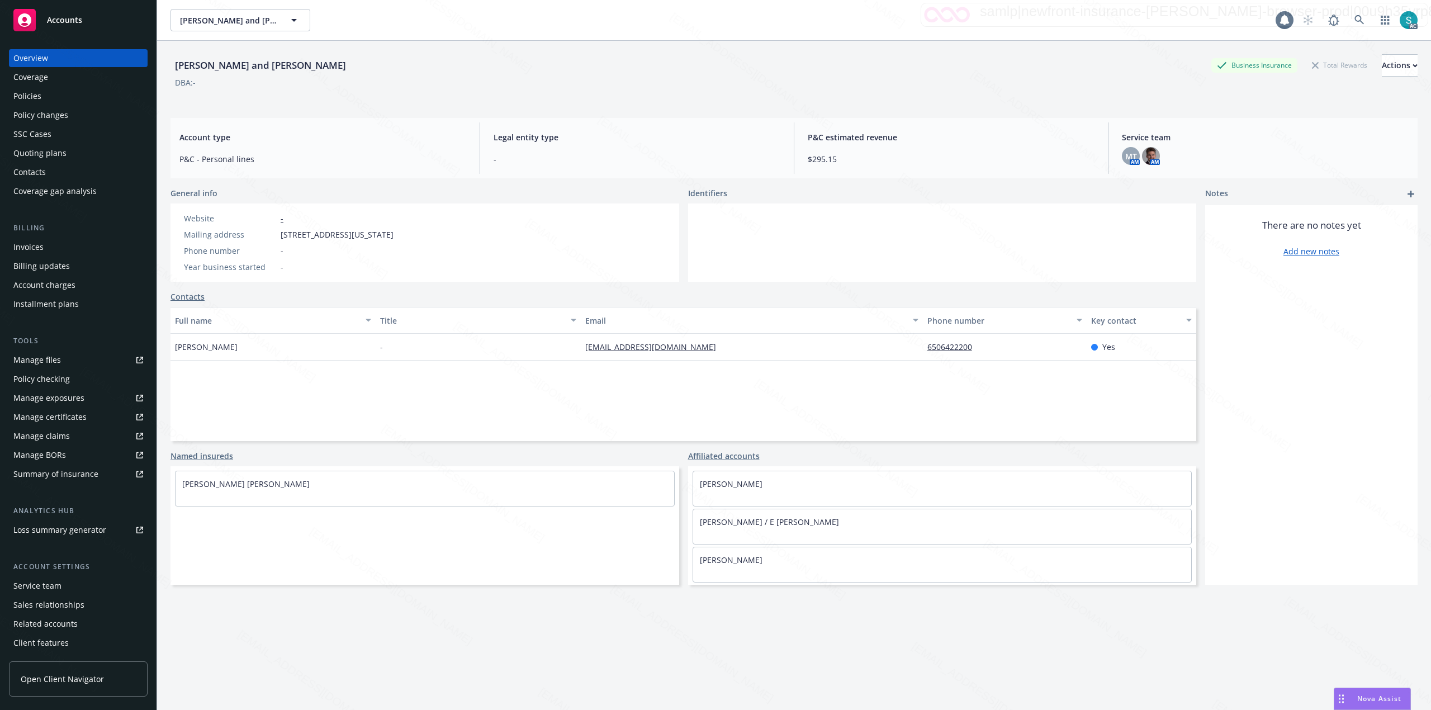
click at [58, 99] on div "Policies" at bounding box center [78, 96] width 130 height 18
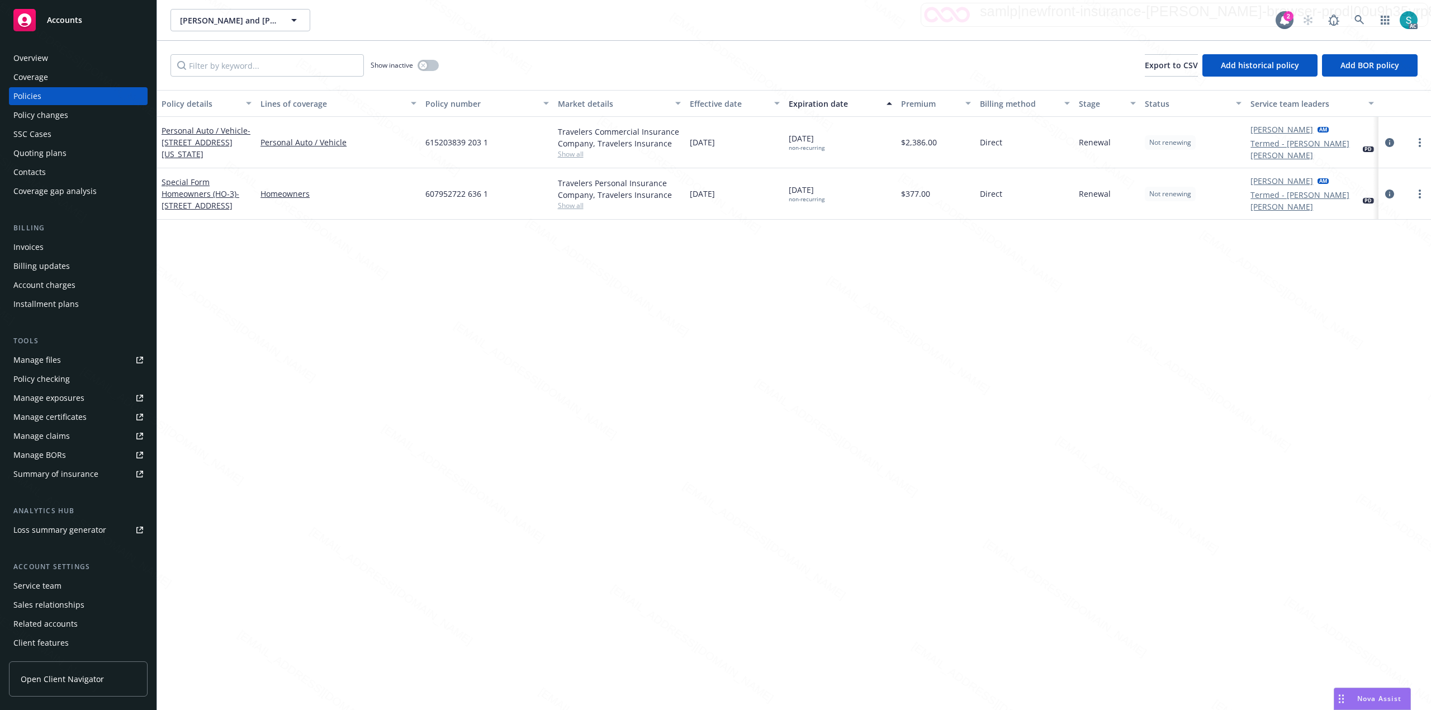
click at [455, 144] on span "615203839 203 1" at bounding box center [456, 142] width 63 height 12
click at [1356, 21] on icon at bounding box center [1359, 20] width 10 height 10
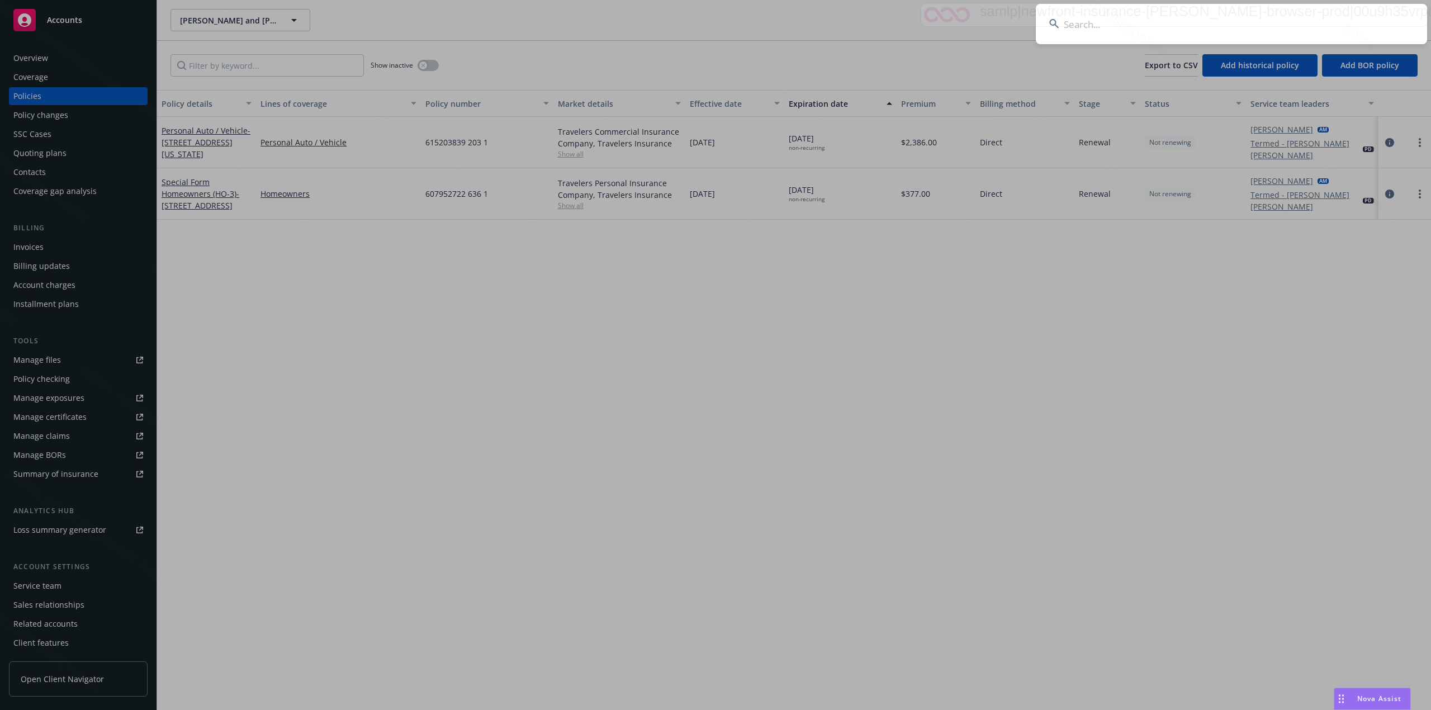
click at [1204, 18] on input at bounding box center [1231, 24] width 391 height 40
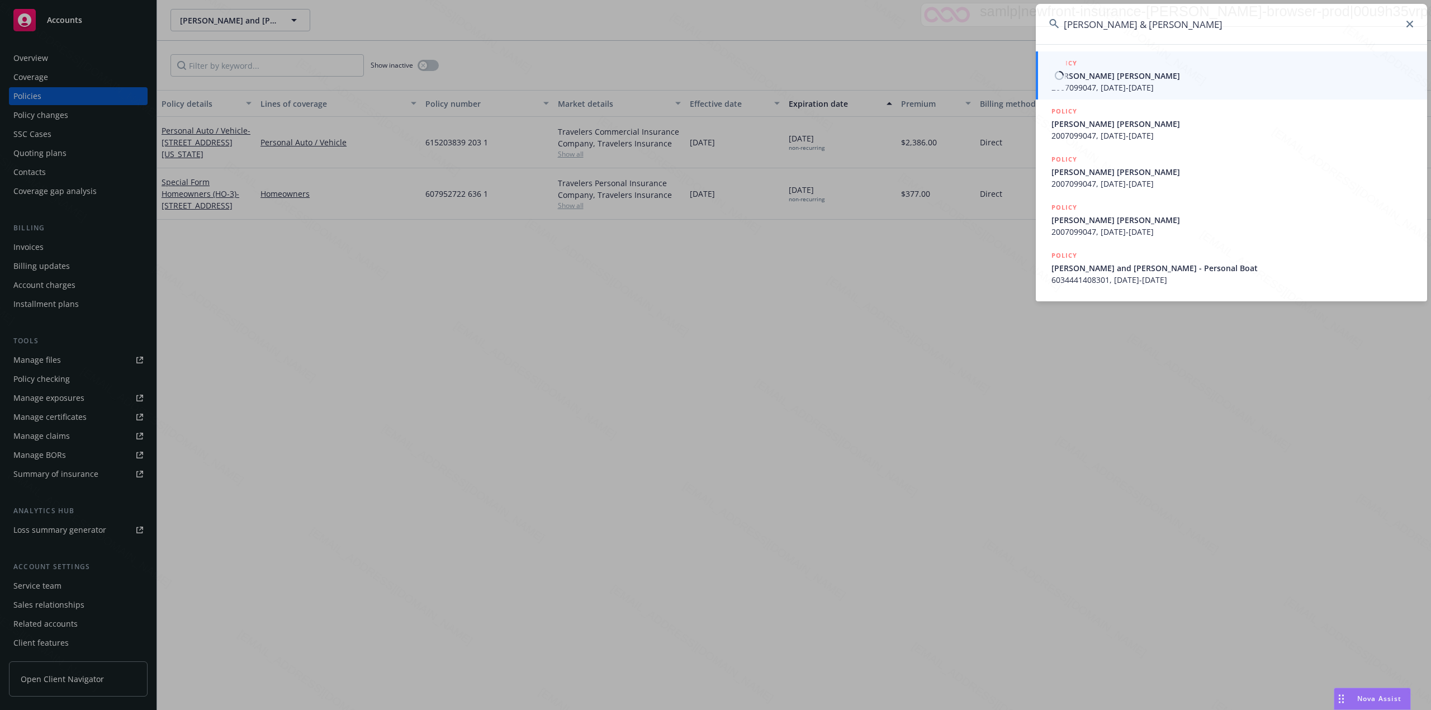
type input "[PERSON_NAME] & [PERSON_NAME]"
click at [1095, 77] on span "[PERSON_NAME] [PERSON_NAME]" at bounding box center [1232, 76] width 362 height 12
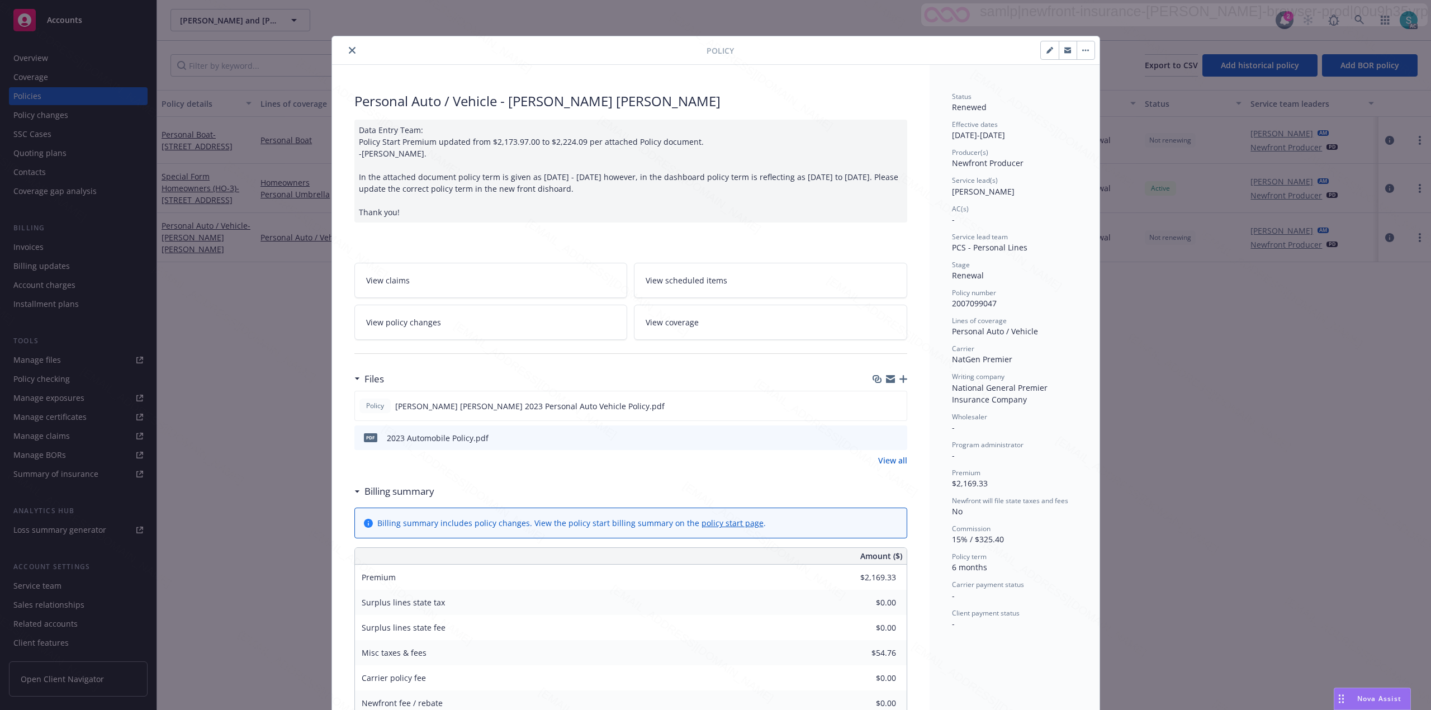
click at [349, 50] on icon "close" at bounding box center [352, 50] width 7 height 7
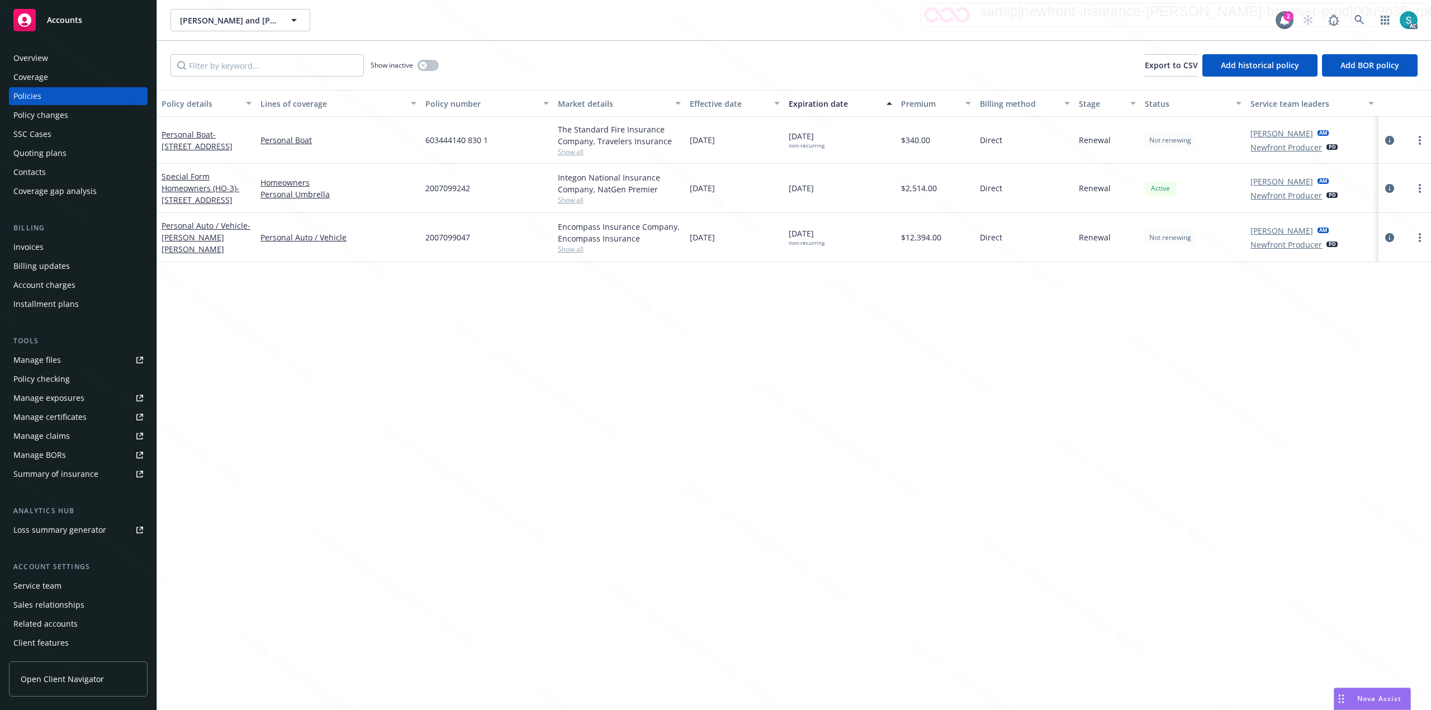
click at [102, 93] on div "Policies" at bounding box center [78, 96] width 130 height 18
click at [445, 135] on span "603444140 830 1" at bounding box center [456, 140] width 63 height 12
click at [1349, 12] on span at bounding box center [1359, 20] width 22 height 22
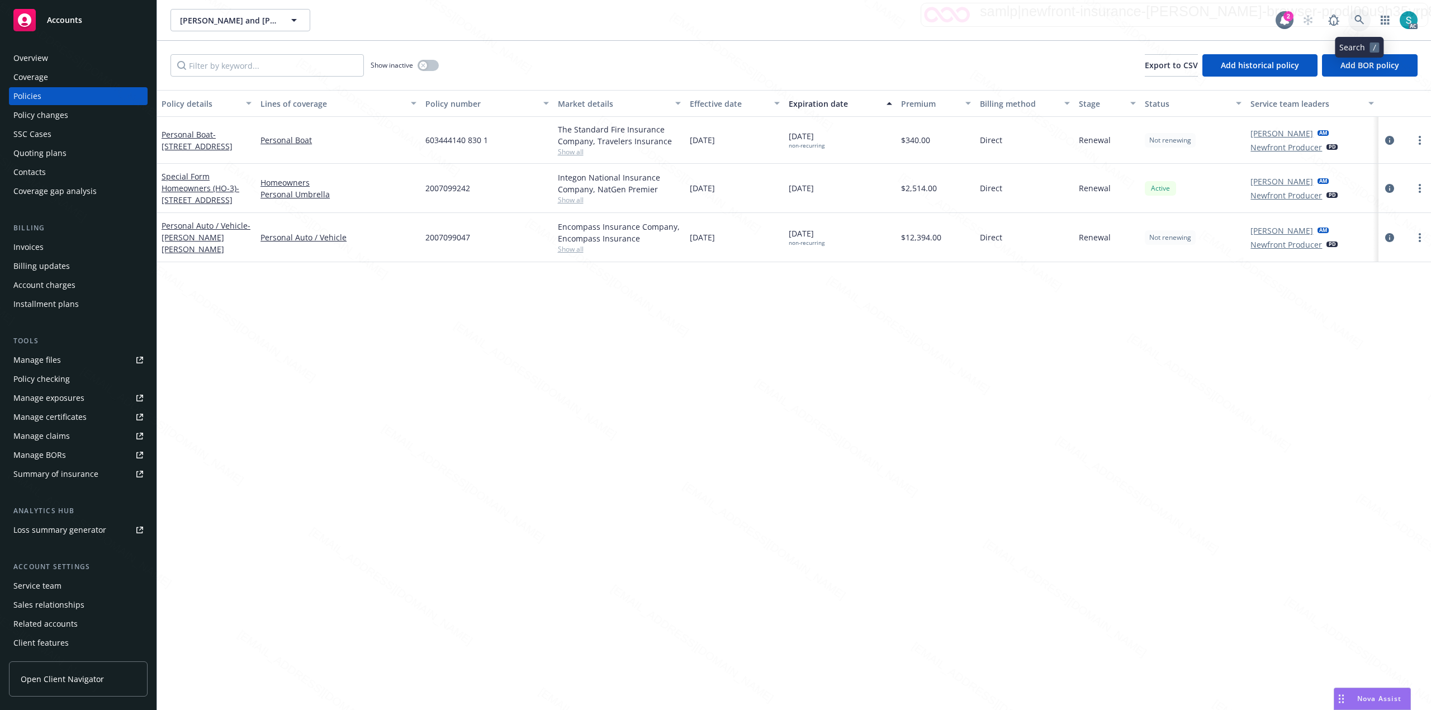
click at [1359, 21] on icon at bounding box center [1359, 20] width 10 height 10
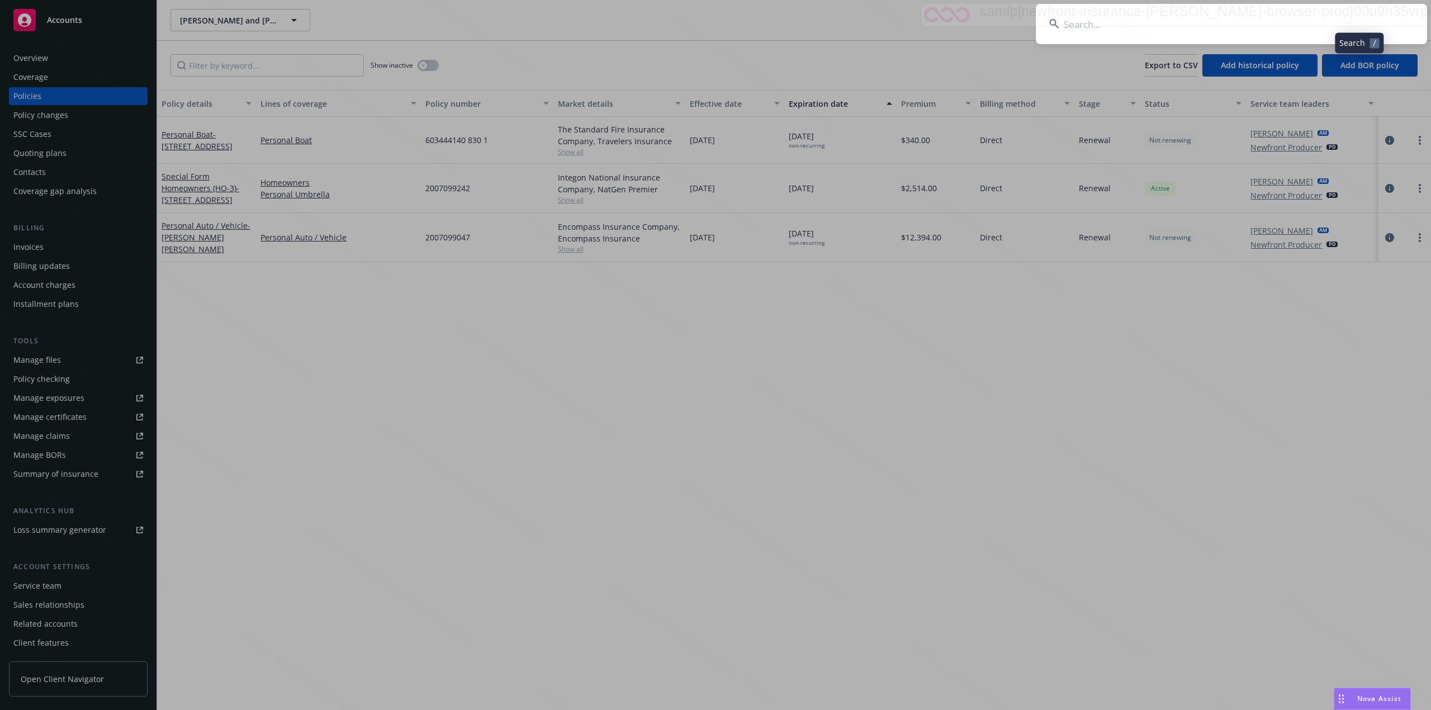
click at [1197, 21] on input at bounding box center [1231, 24] width 391 height 40
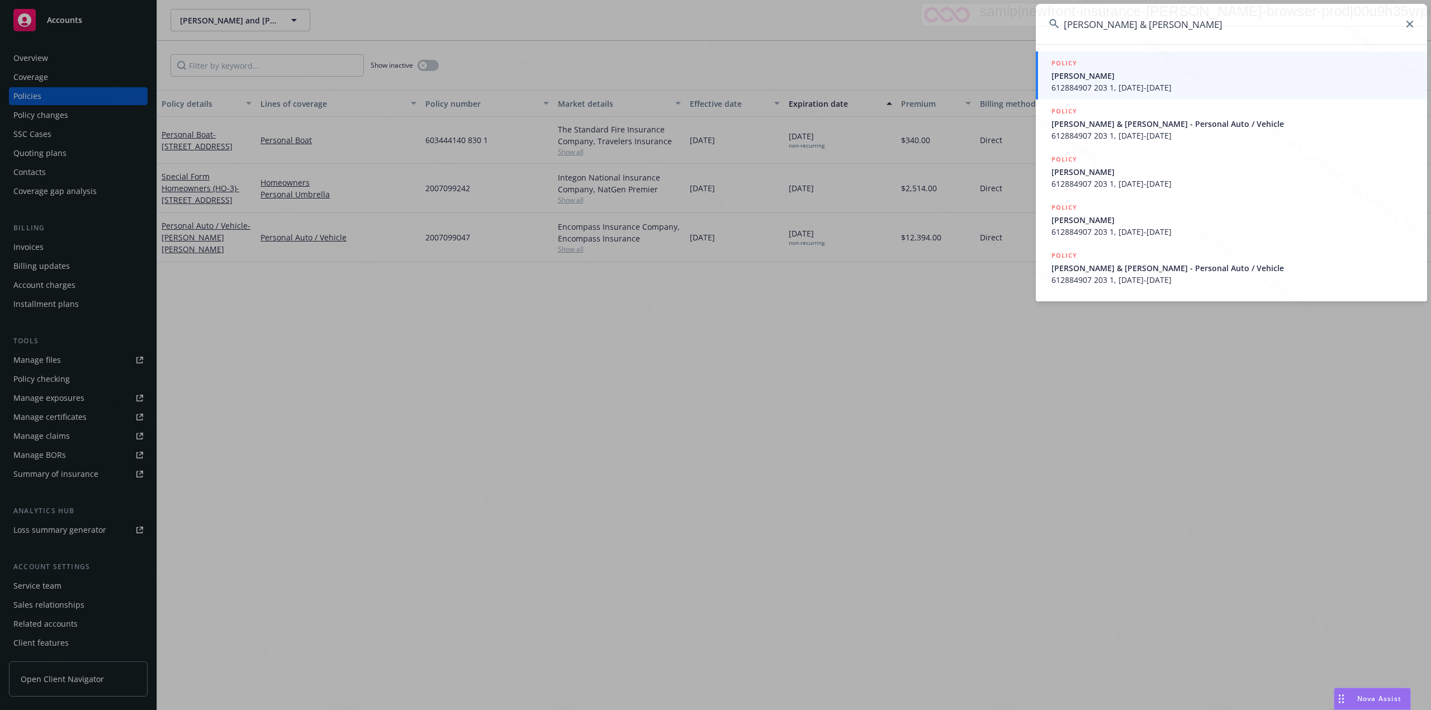
type input "[PERSON_NAME] & [PERSON_NAME]"
click at [1143, 79] on span "[PERSON_NAME]" at bounding box center [1232, 76] width 362 height 12
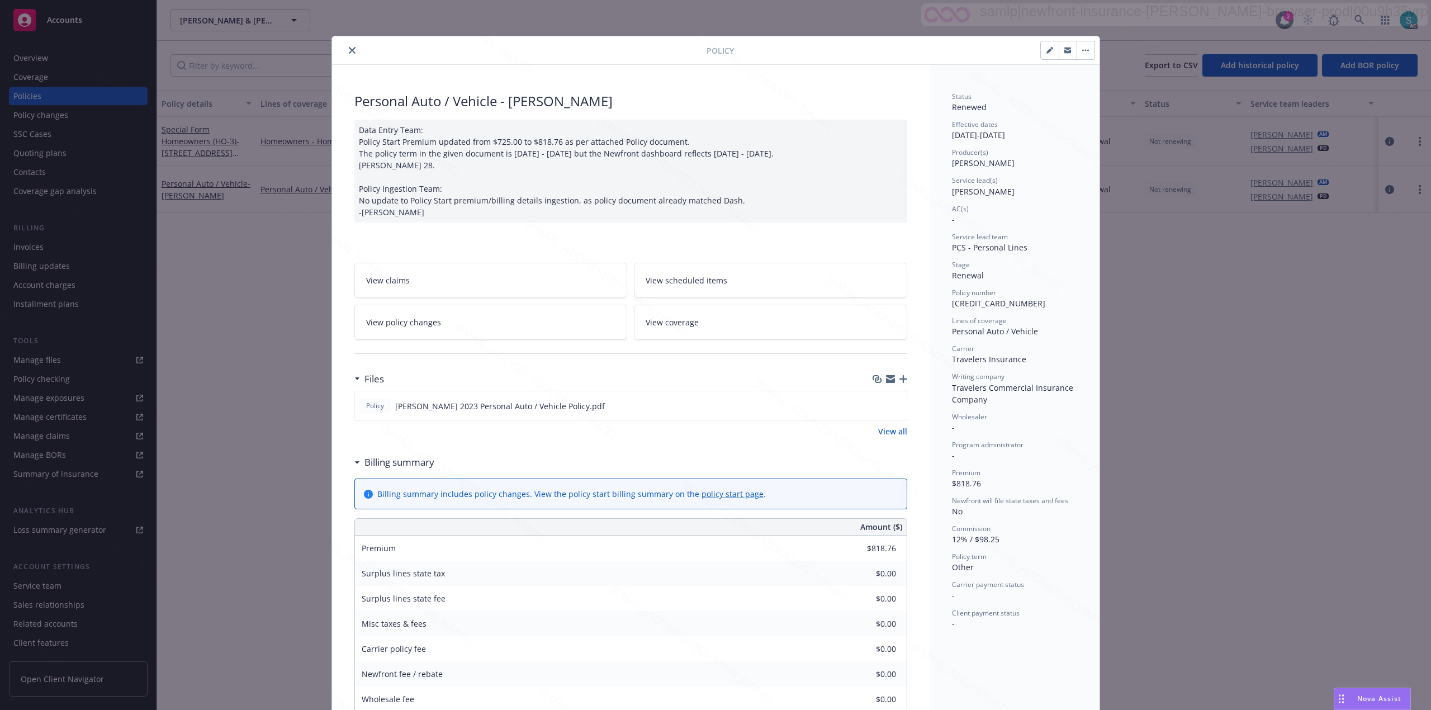
click at [352, 48] on button "close" at bounding box center [351, 50] width 13 height 13
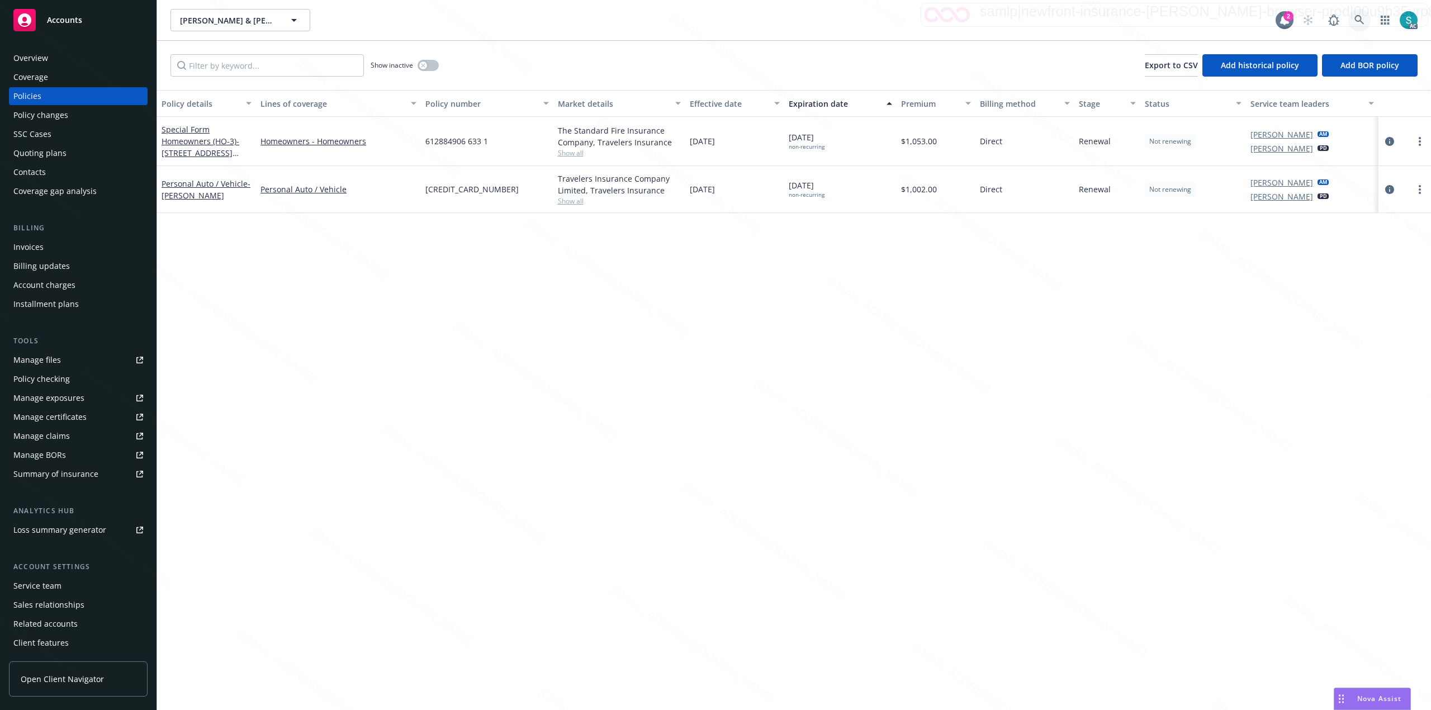
click at [1358, 18] on icon at bounding box center [1359, 20] width 10 height 10
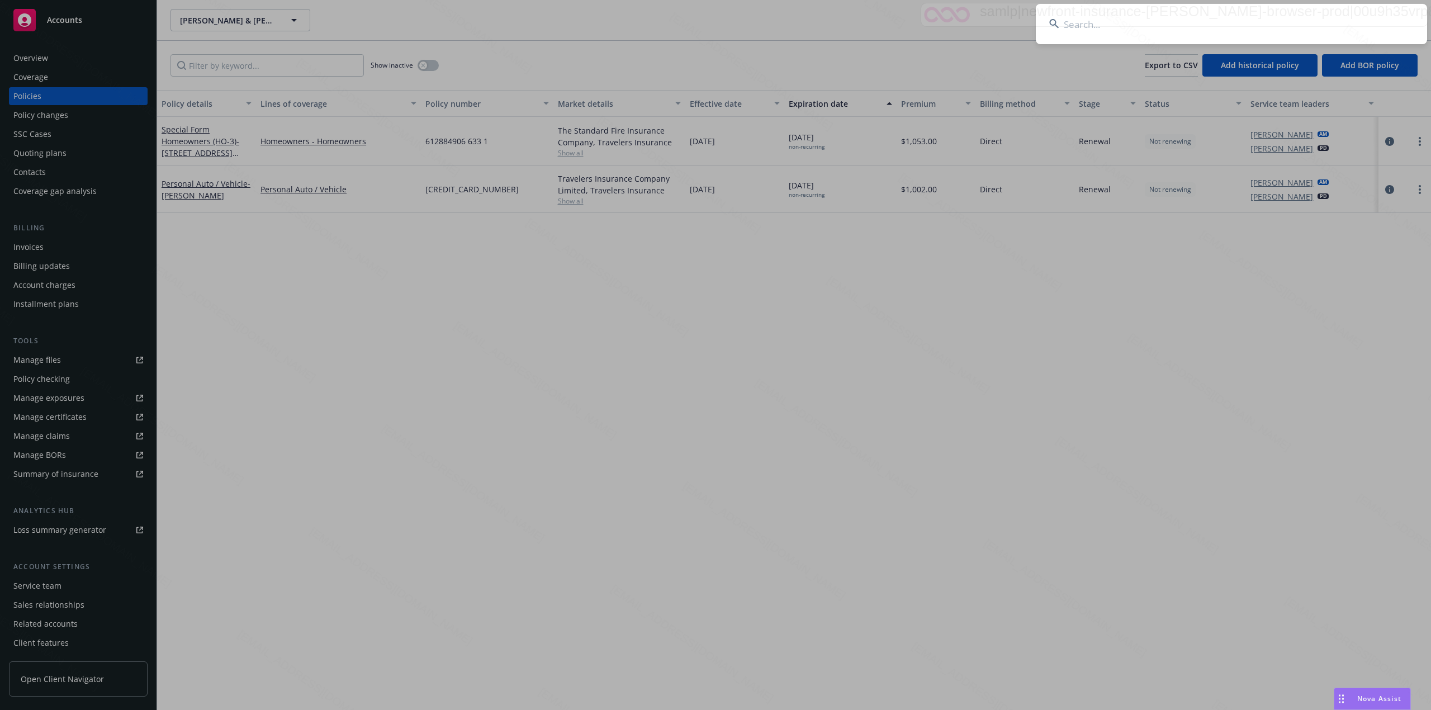
click at [1234, 35] on input at bounding box center [1231, 24] width 391 height 40
click at [1237, 17] on input at bounding box center [1231, 24] width 391 height 40
type input "[PERSON_NAME] & [PERSON_NAME]"
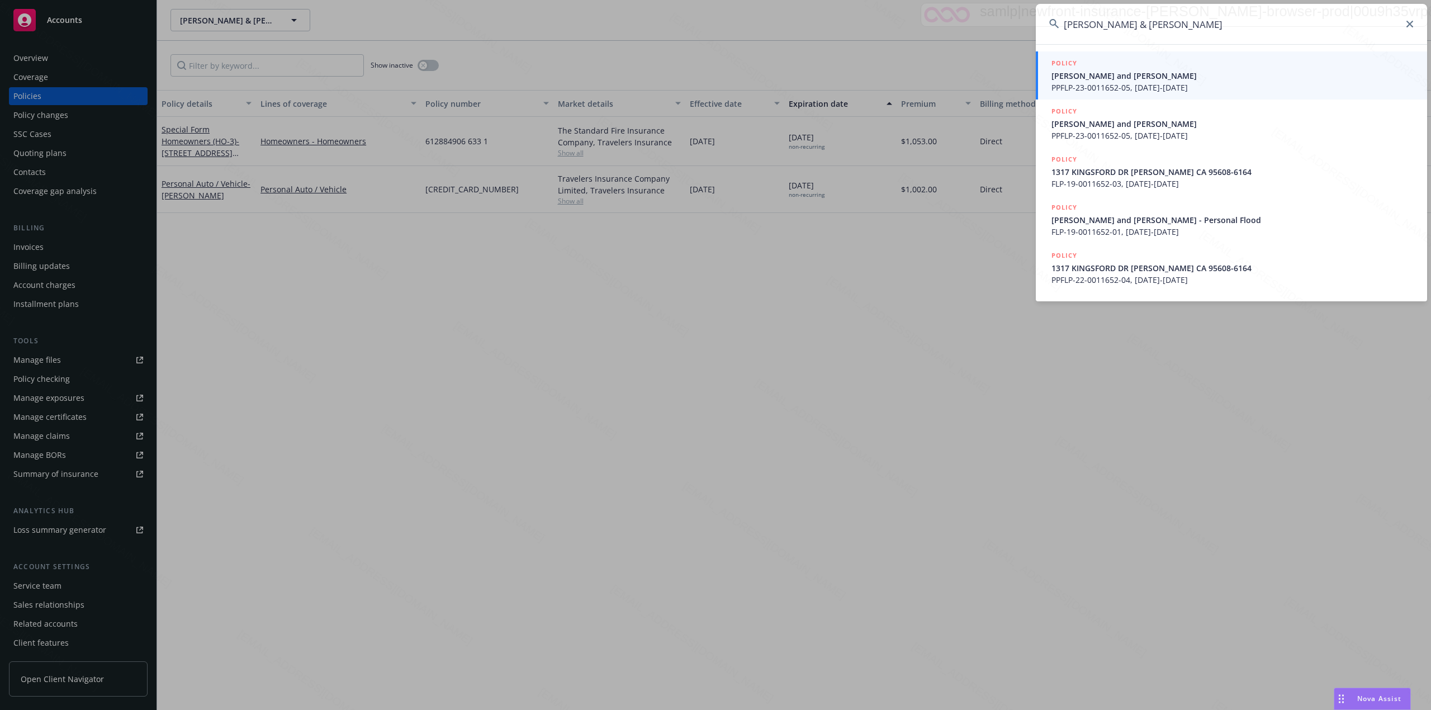
click at [1211, 72] on span "[PERSON_NAME] and [PERSON_NAME]" at bounding box center [1232, 76] width 362 height 12
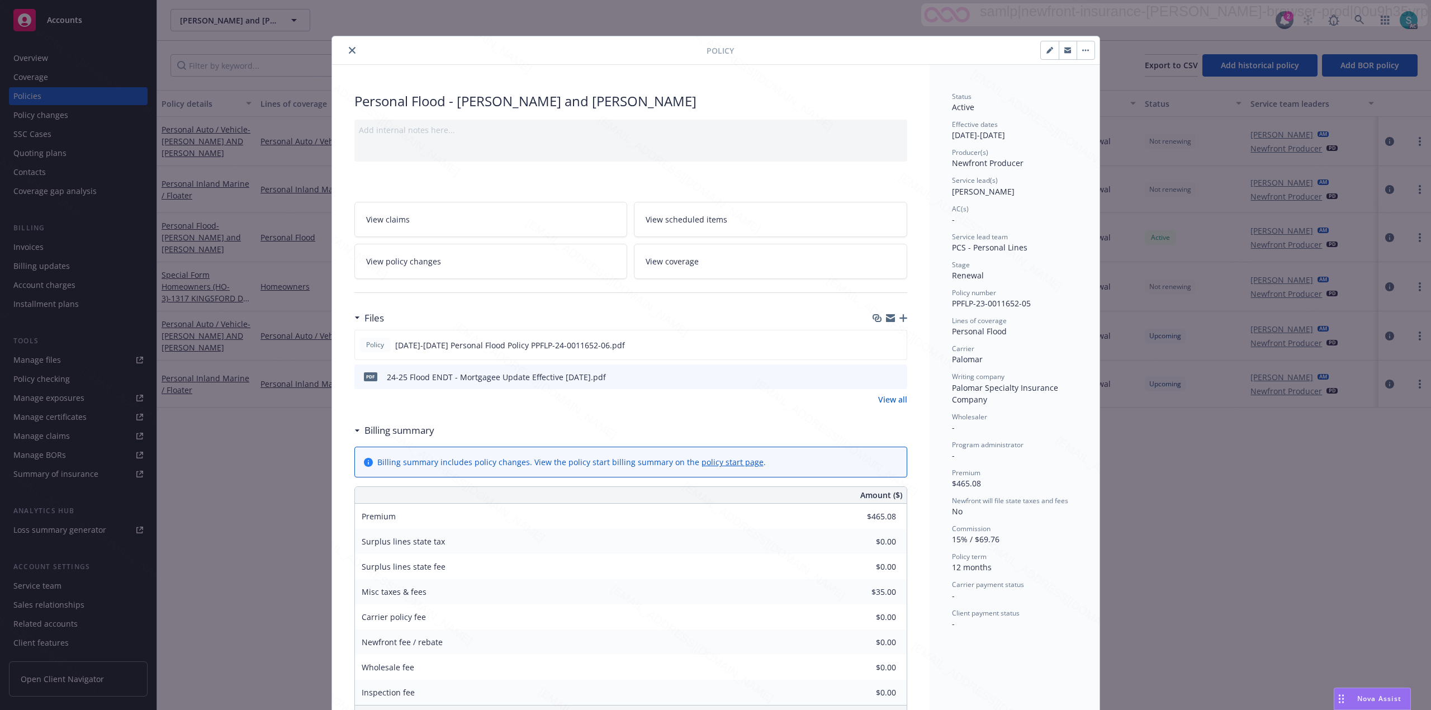
click at [349, 49] on icon "close" at bounding box center [352, 50] width 7 height 7
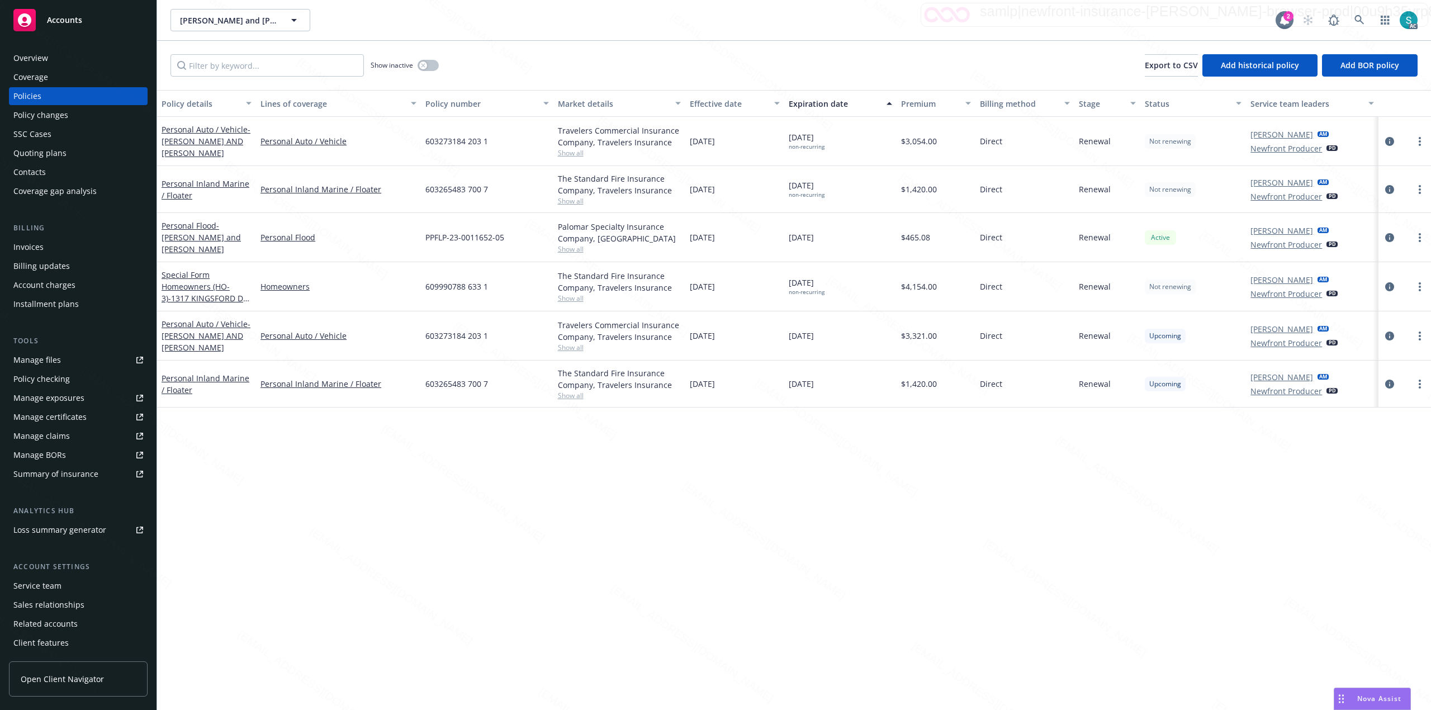
click at [471, 291] on span "609990788 633 1" at bounding box center [456, 287] width 63 height 12
click at [1355, 21] on icon at bounding box center [1359, 20] width 10 height 10
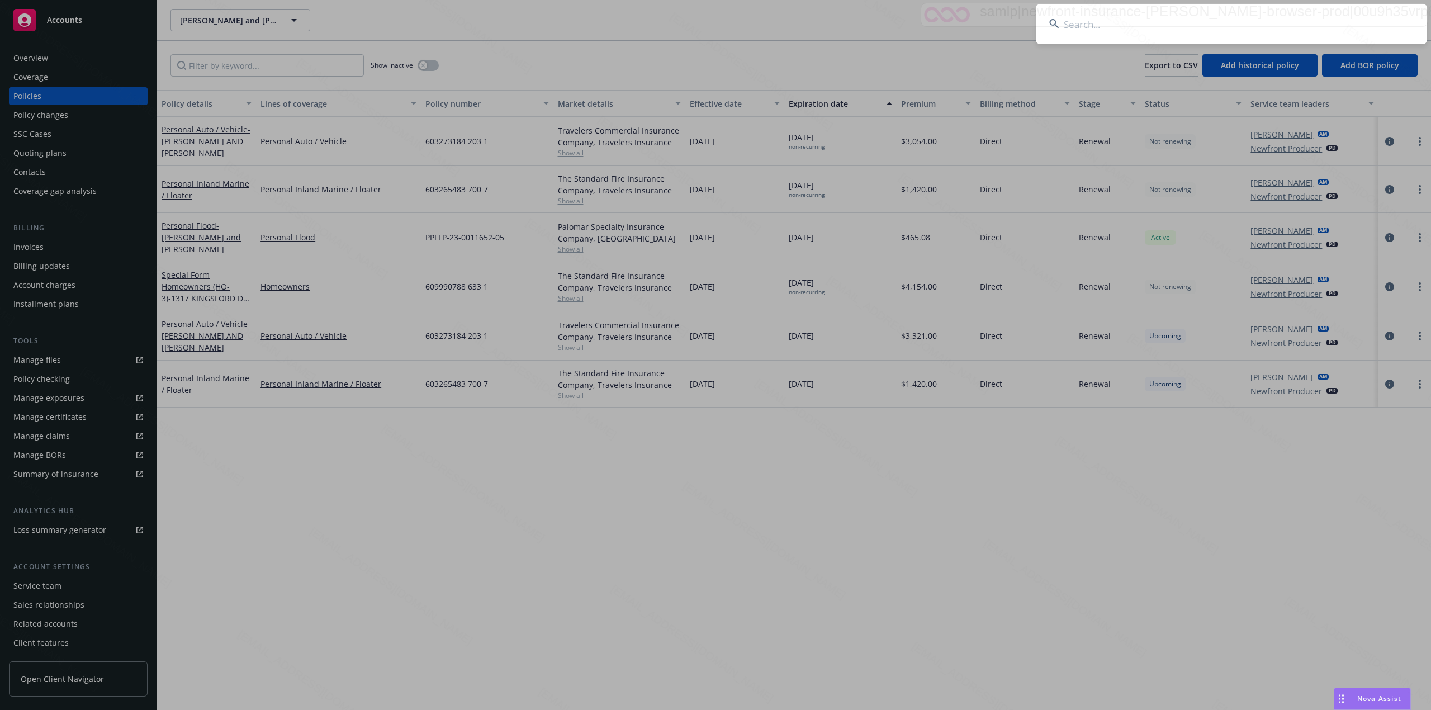
click at [1161, 34] on input at bounding box center [1231, 24] width 391 height 40
type input "[PERSON_NAME] & [PERSON_NAME]"
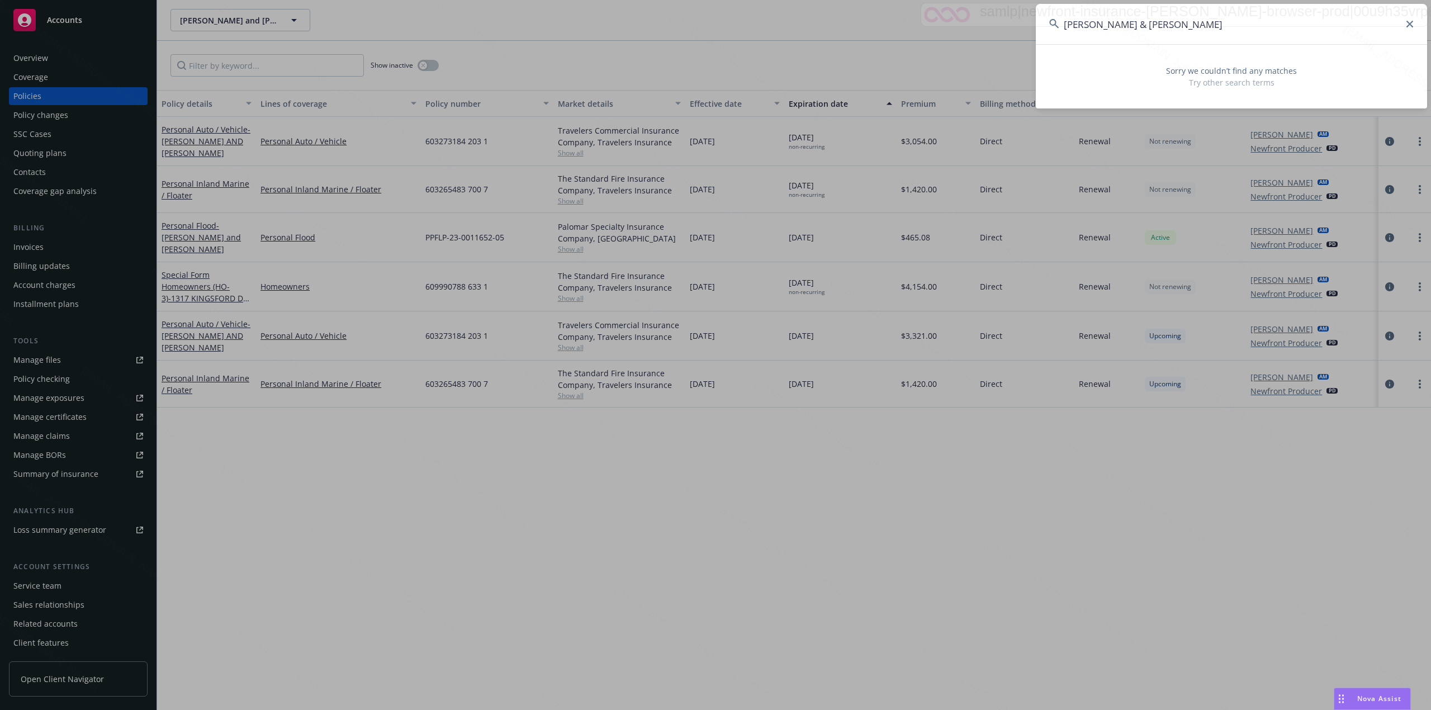
click at [1186, 29] on input "[PERSON_NAME] & [PERSON_NAME]" at bounding box center [1231, 24] width 391 height 40
click at [1408, 19] on input "[PERSON_NAME] & [PERSON_NAME]" at bounding box center [1231, 24] width 391 height 40
